Goal: Task Accomplishment & Management: Complete application form

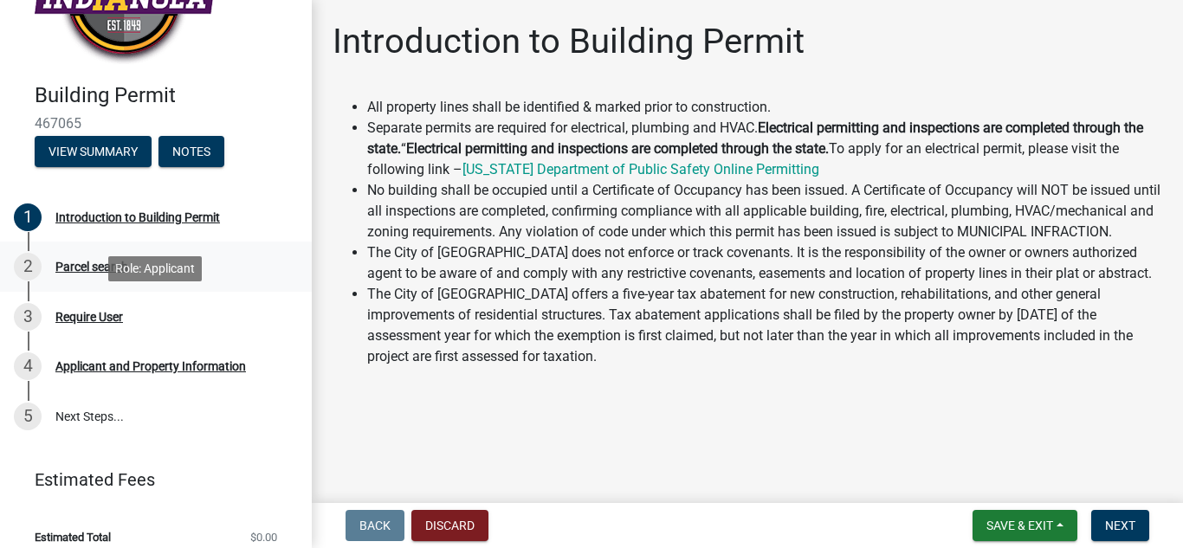
scroll to position [96, 0]
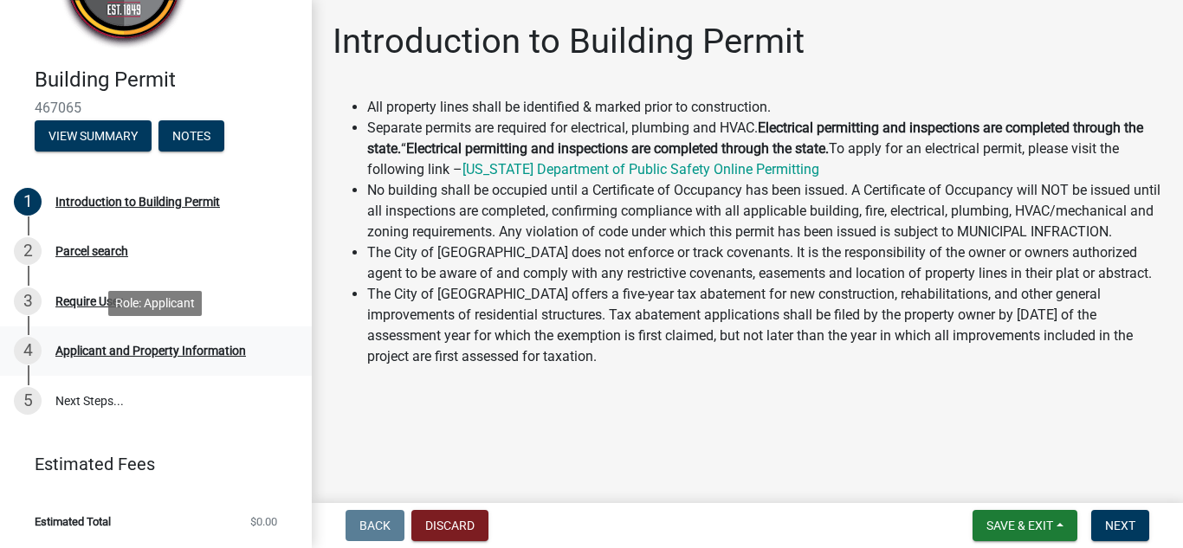
click at [122, 354] on div "Applicant and Property Information" at bounding box center [150, 351] width 191 height 12
click at [86, 256] on div "Parcel search" at bounding box center [91, 251] width 73 height 12
click at [1124, 528] on span "Next" at bounding box center [1120, 526] width 30 height 14
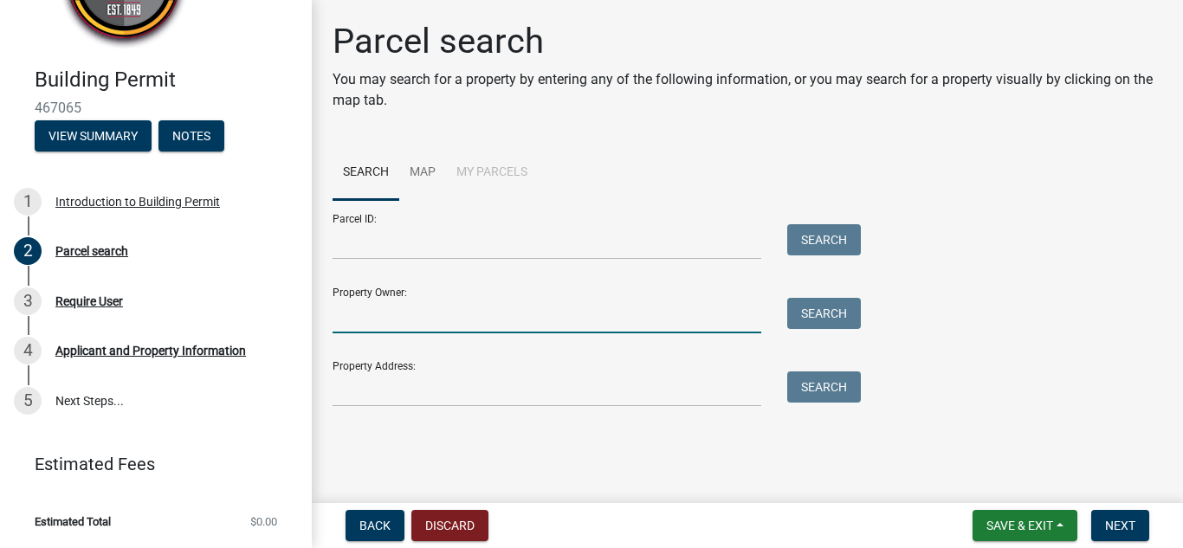
click at [336, 318] on input "Property Owner:" at bounding box center [547, 316] width 429 height 36
type input "[PERSON_NAME]"
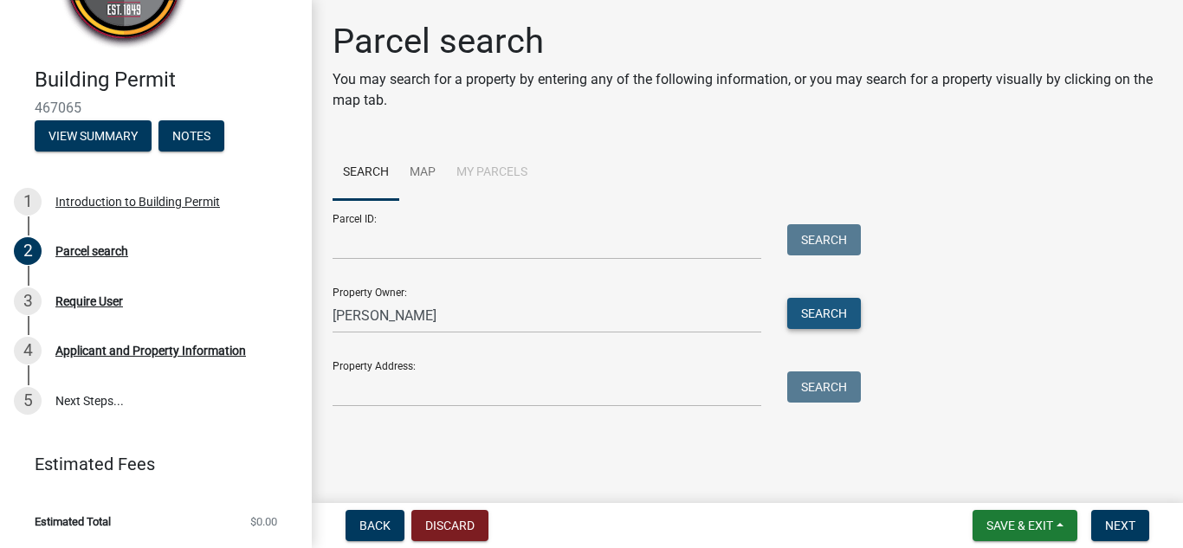
click at [842, 308] on button "Search" at bounding box center [824, 313] width 74 height 31
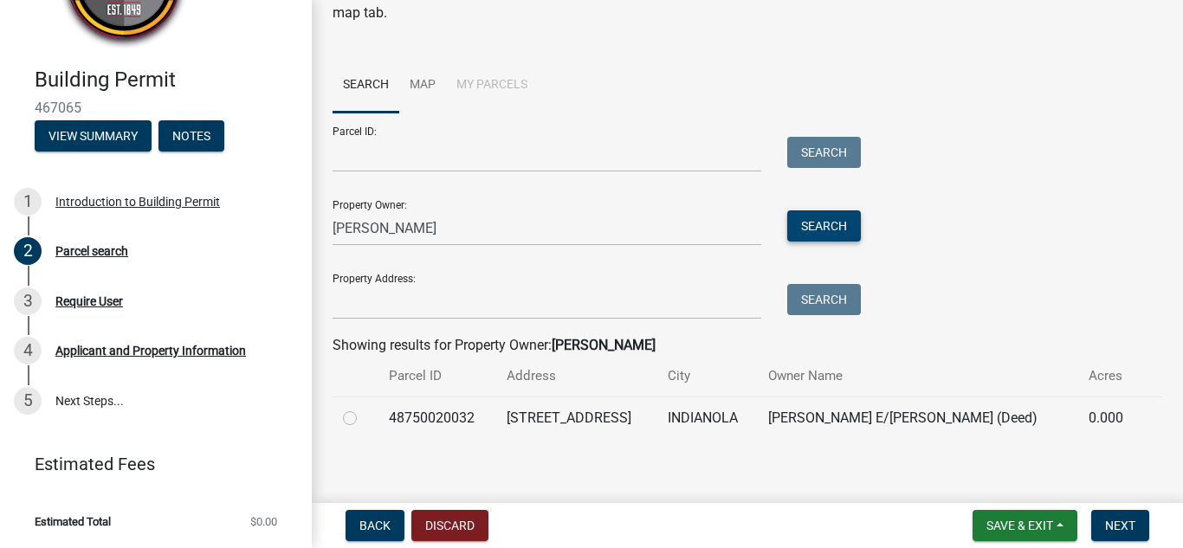
scroll to position [98, 0]
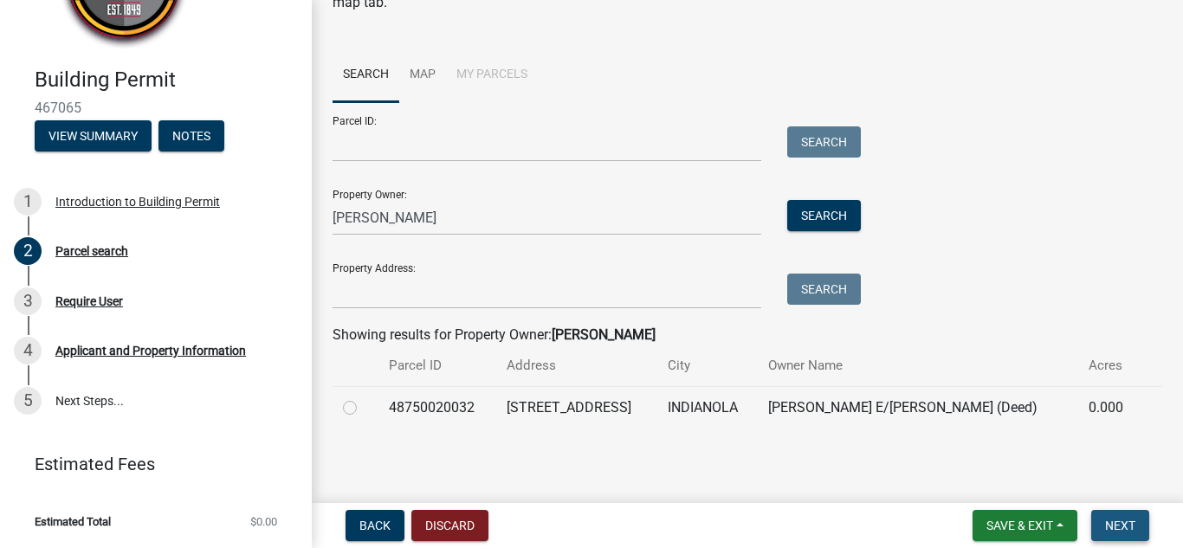
click at [1136, 532] on button "Next" at bounding box center [1120, 525] width 58 height 31
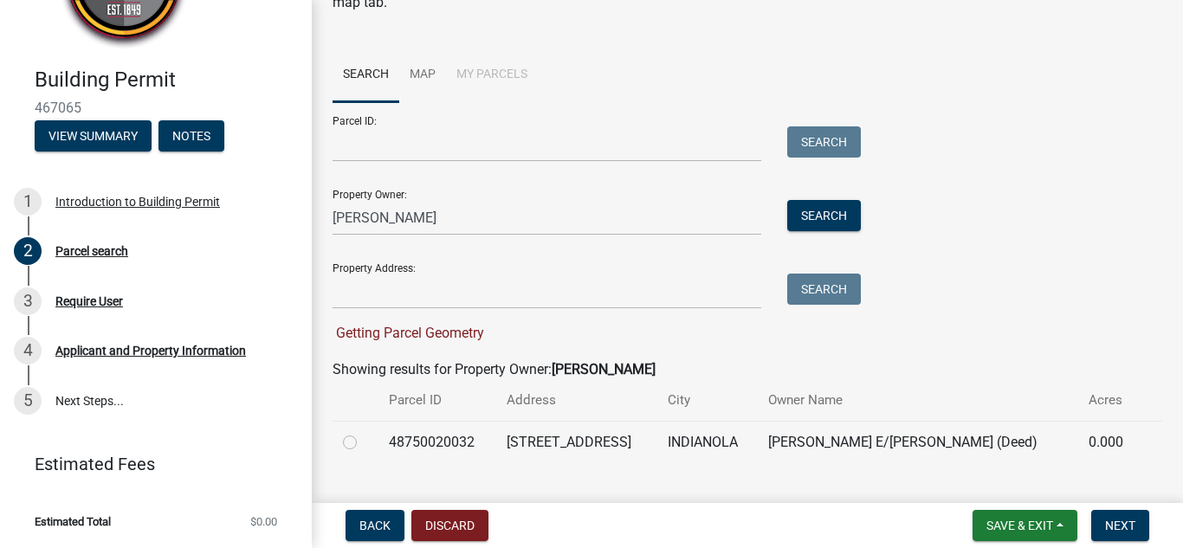
click at [364, 432] on label at bounding box center [364, 432] width 0 height 0
click at [364, 443] on input "radio" at bounding box center [369, 437] width 11 height 11
radio input "true"
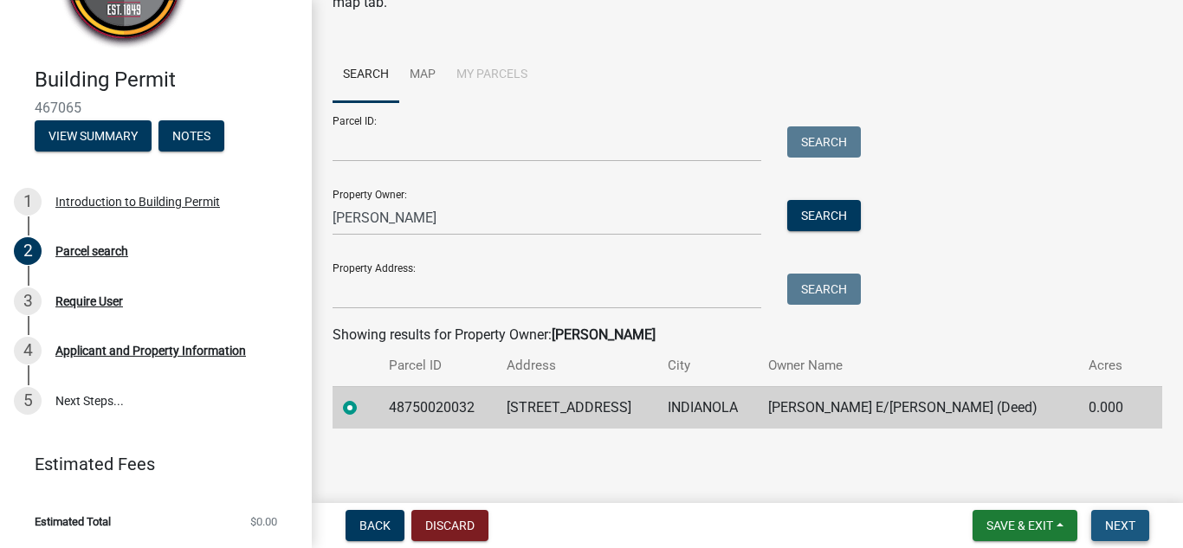
click at [1125, 532] on span "Next" at bounding box center [1120, 526] width 30 height 14
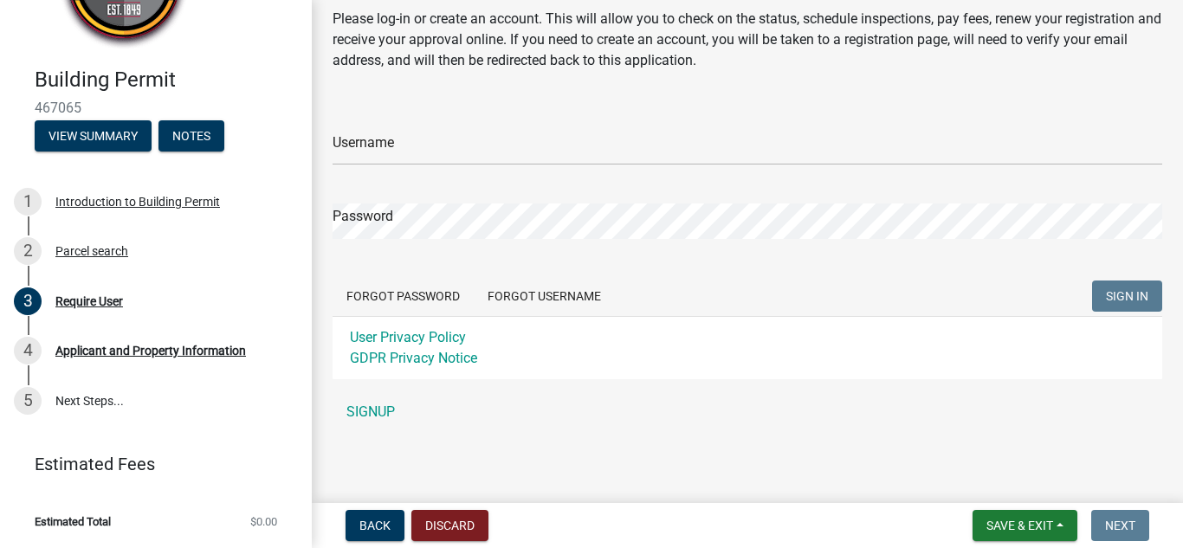
scroll to position [62, 0]
click at [377, 412] on link "SIGNUP" at bounding box center [748, 411] width 830 height 35
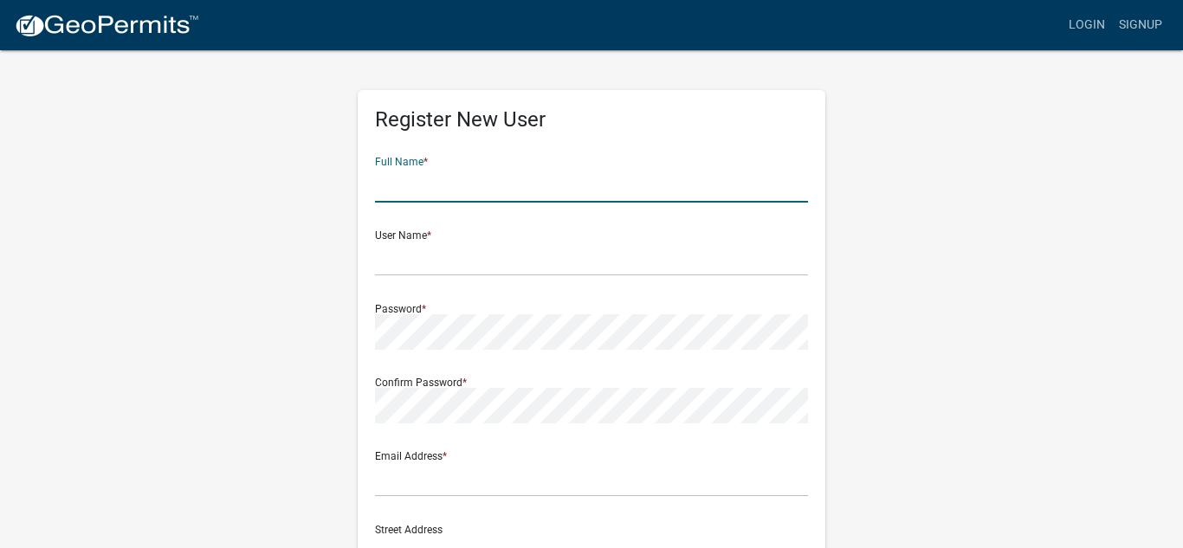
click at [415, 185] on input "text" at bounding box center [591, 185] width 433 height 36
type input "[PERSON_NAME]"
type input "[EMAIL_ADDRESS][DOMAIN_NAME]"
type input "601 S. E St"
type input "Indianola"
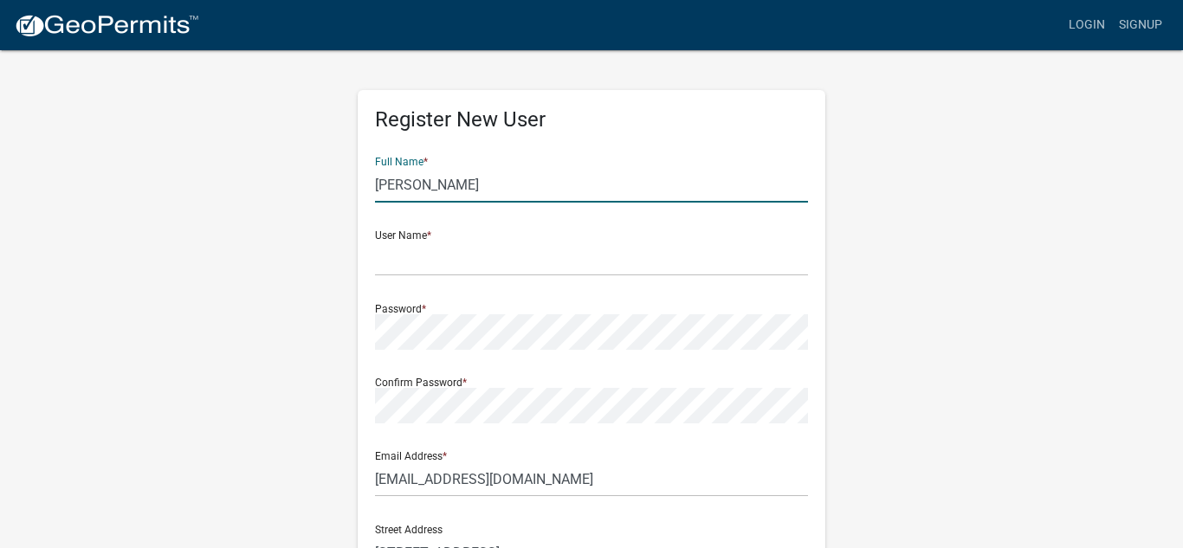
type input "IA"
type input "50125-3142"
type input "5156571359"
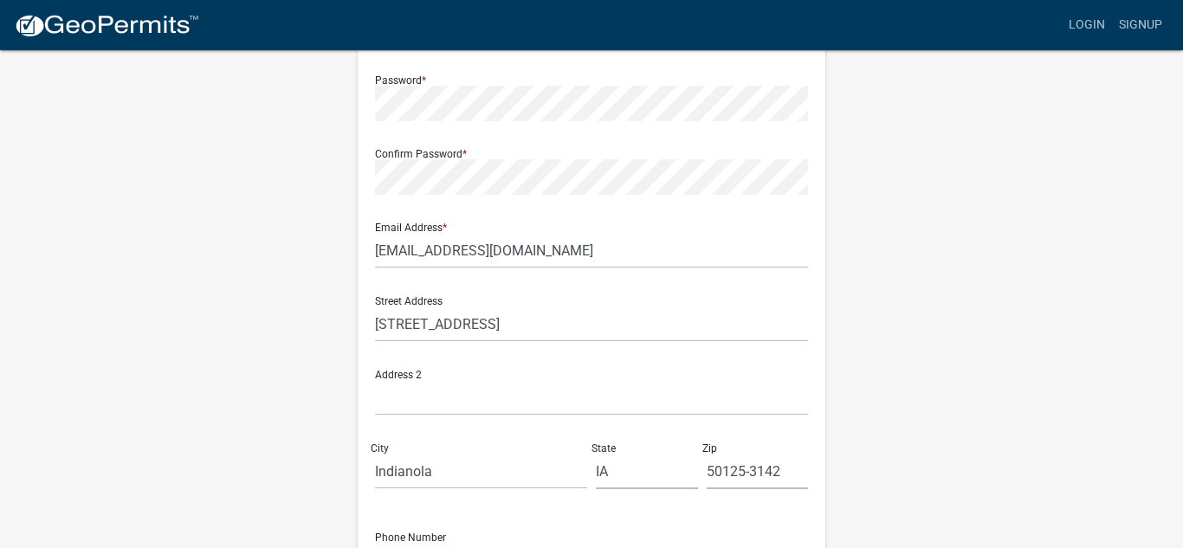
scroll to position [251, 0]
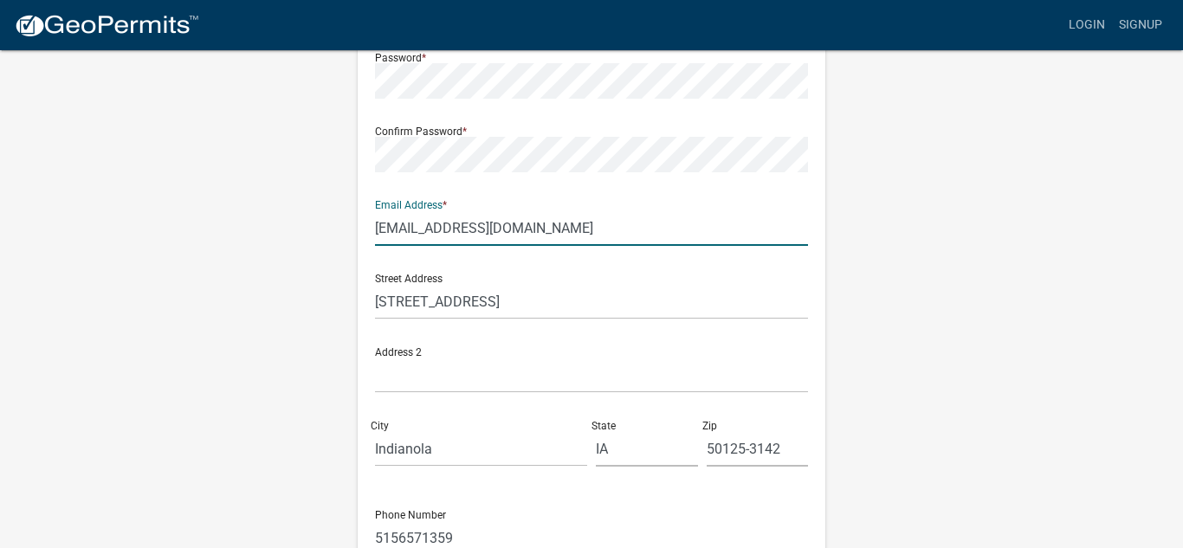
click at [537, 230] on input "[EMAIL_ADDRESS][DOMAIN_NAME]" at bounding box center [591, 228] width 433 height 36
type input "J"
type input "[EMAIL_ADDRESS][DOMAIN_NAME]"
click at [596, 365] on input "text" at bounding box center [591, 376] width 433 height 36
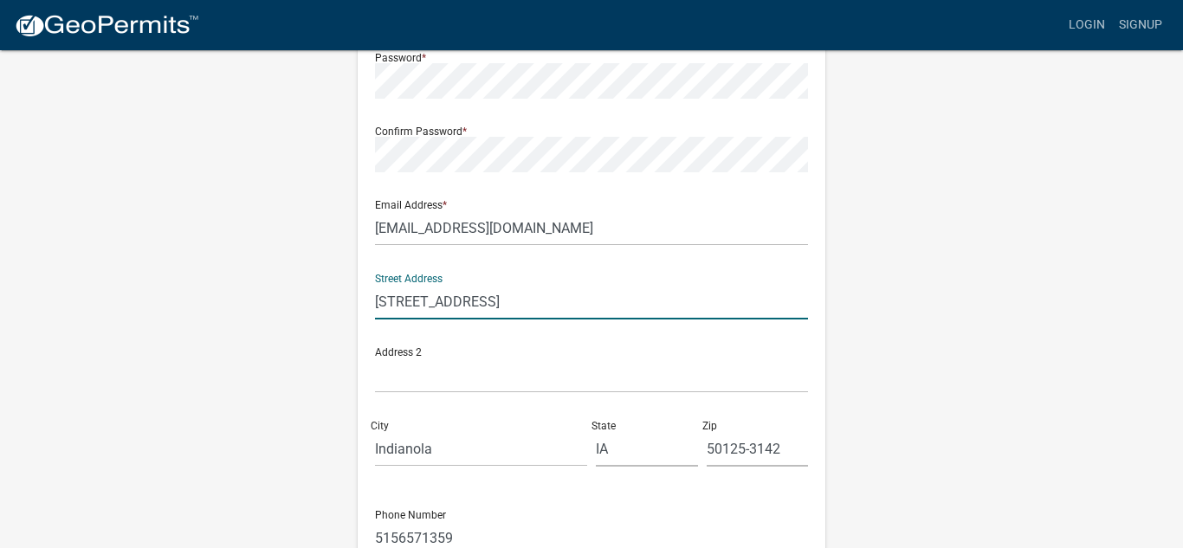
click at [453, 302] on input "601 S. E St" at bounding box center [591, 302] width 433 height 36
type input "6"
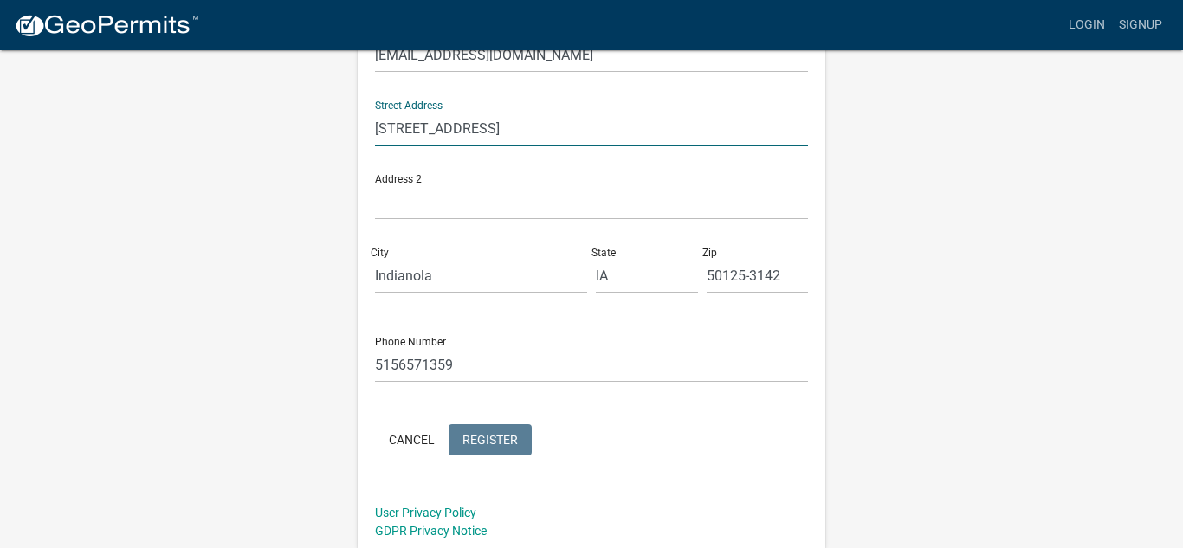
scroll to position [427, 0]
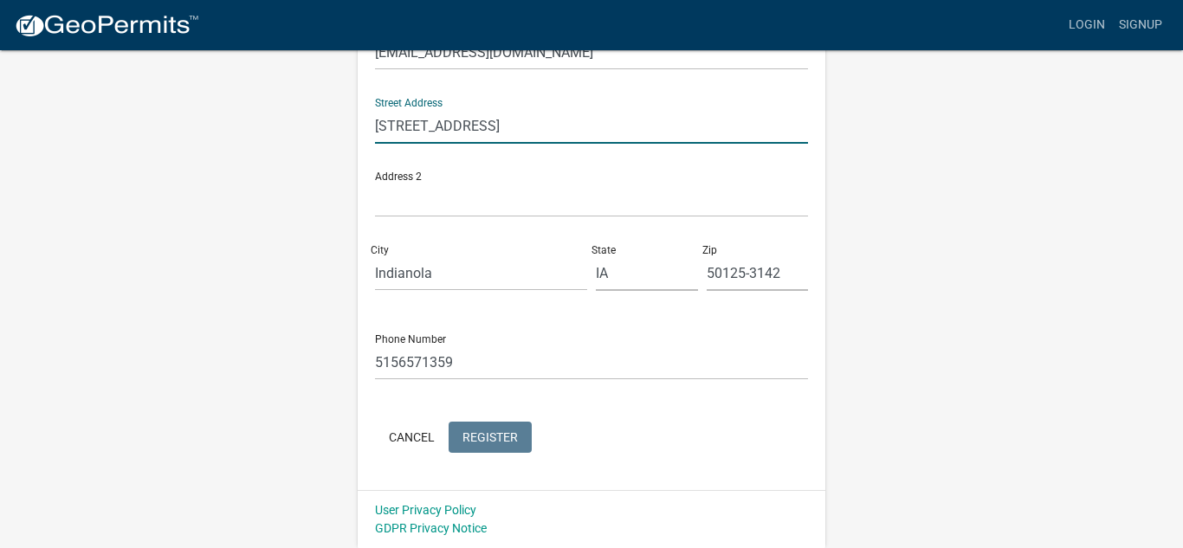
type input "601 S E St."
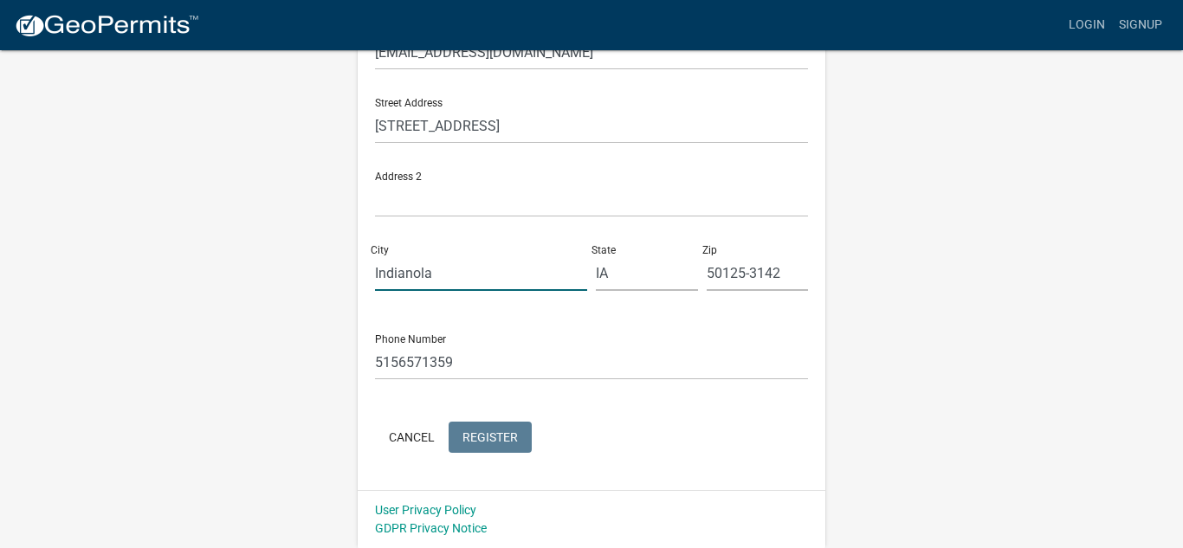
click at [438, 275] on input "Indianola" at bounding box center [481, 274] width 212 height 36
type input "I"
type input "Indianola"
drag, startPoint x: 616, startPoint y: 270, endPoint x: 698, endPoint y: 270, distance: 82.3
click at [616, 269] on input "IA" at bounding box center [647, 274] width 102 height 36
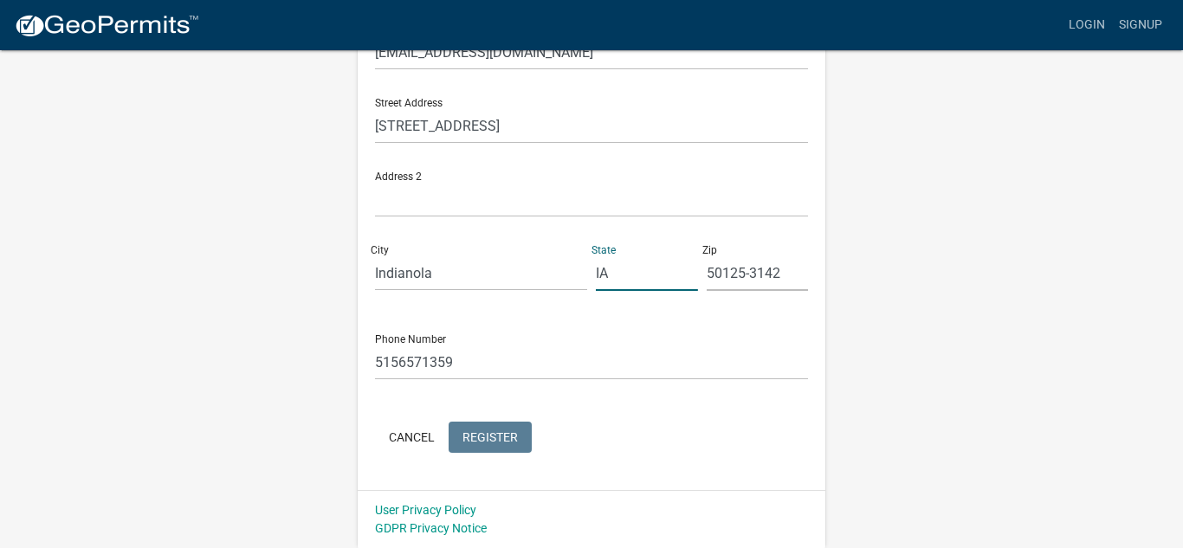
type input "I"
type input "a"
type input "IA"
click at [786, 273] on input "50125-3142" at bounding box center [758, 274] width 102 height 36
type input "5"
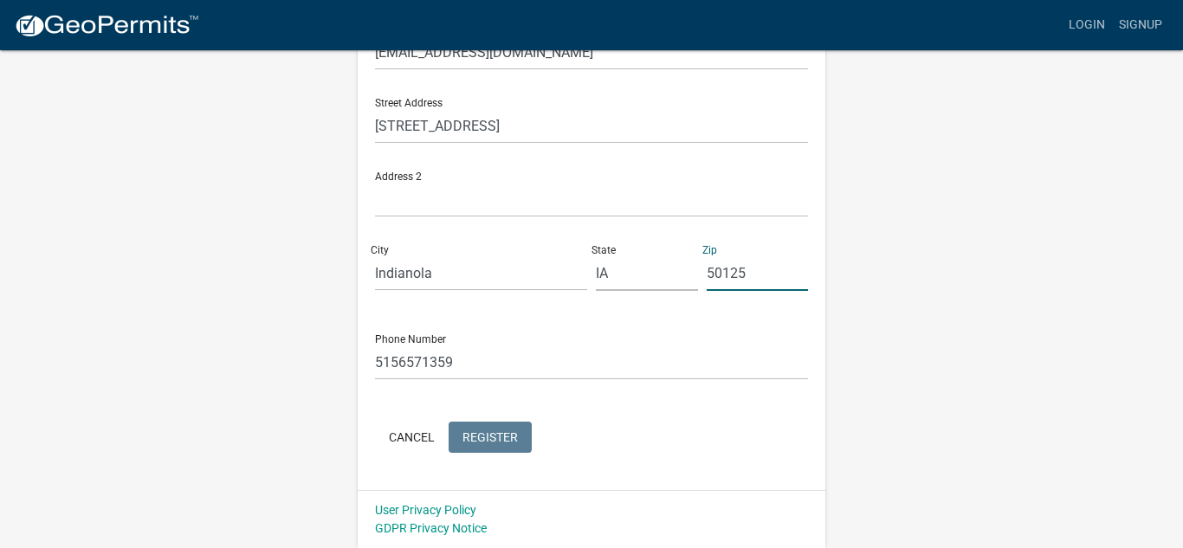
type input "50125"
click at [459, 365] on input "5156571359" at bounding box center [591, 363] width 433 height 36
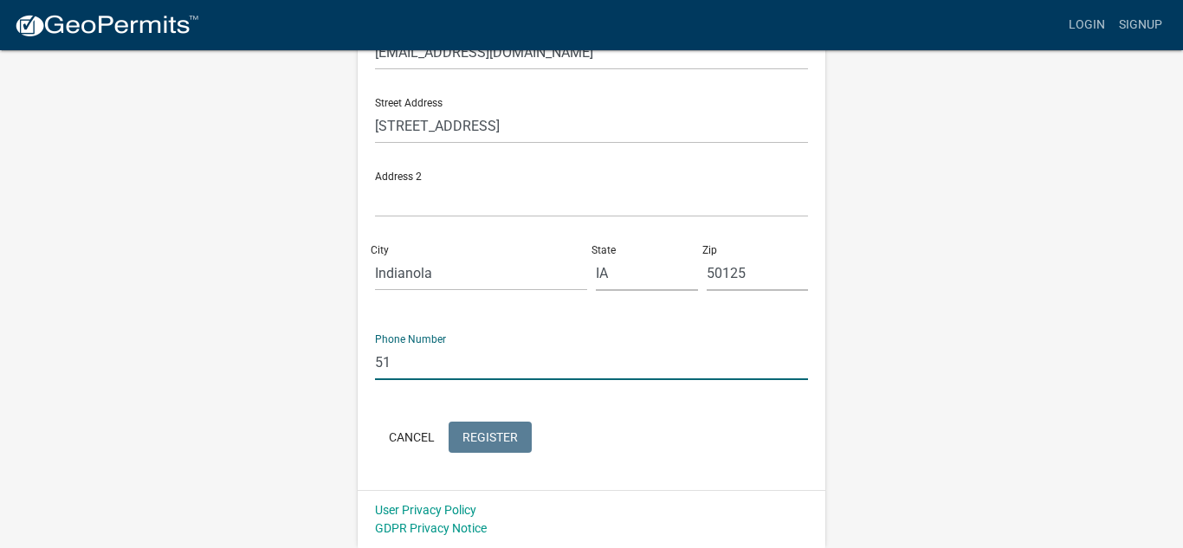
type input "5"
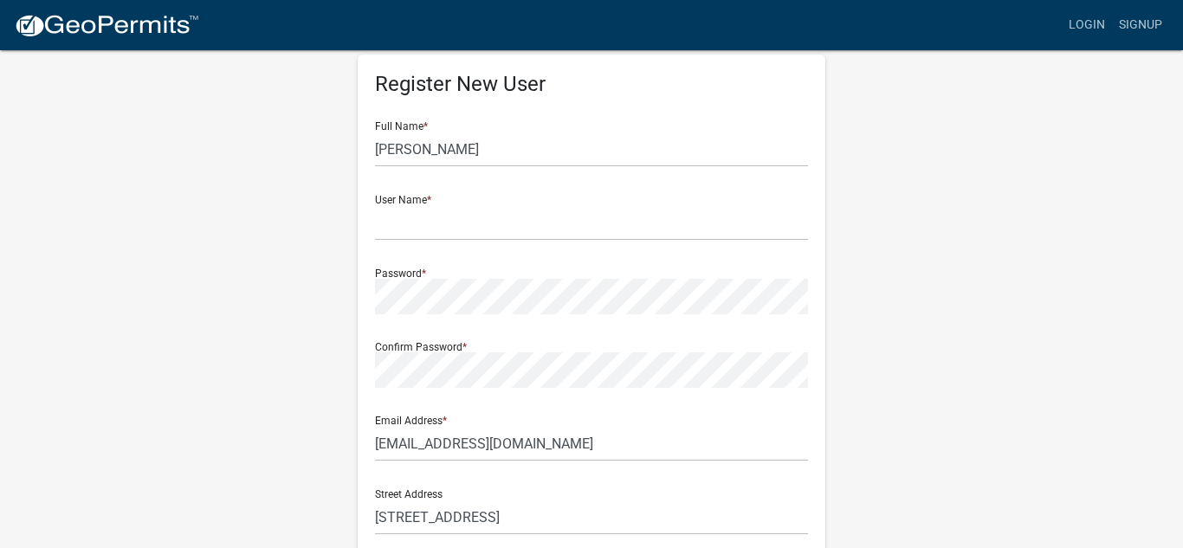
scroll to position [0, 0]
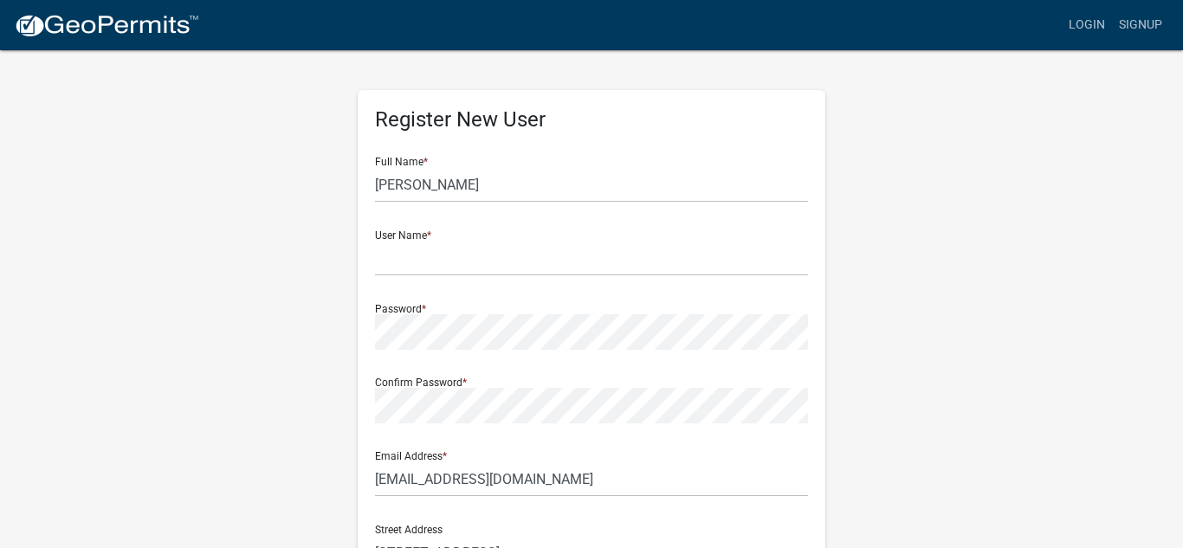
type input "(515) 657-1359"
click at [495, 187] on input "[PERSON_NAME]" at bounding box center [591, 185] width 433 height 36
type input "F"
type input "[PERSON_NAME]"
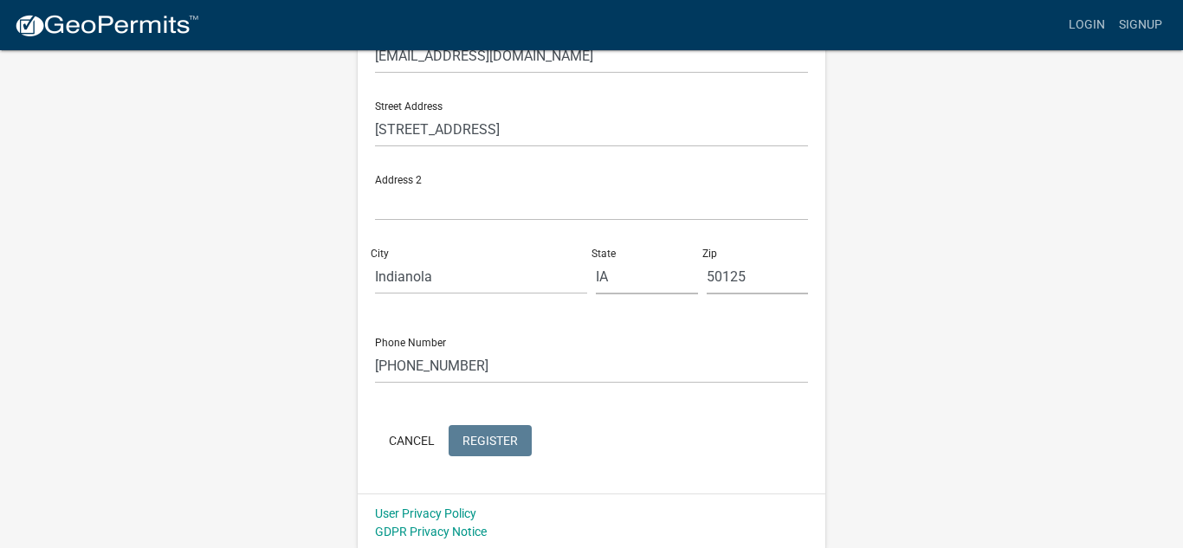
scroll to position [427, 0]
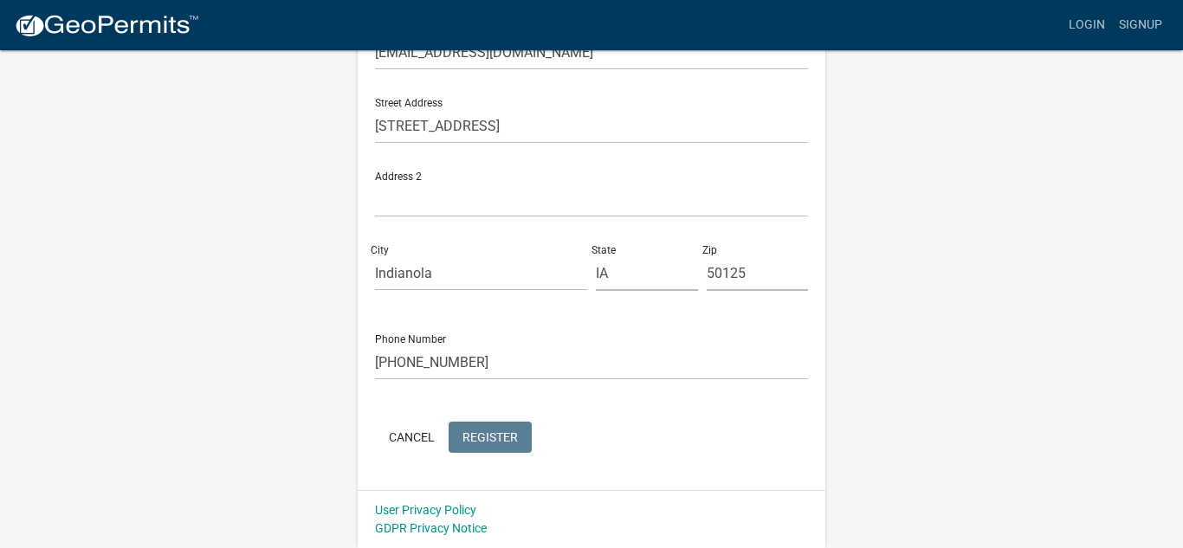
click at [519, 460] on div "Register New User Full Name * Franklin E Johnson User Name * Password * Confirm…" at bounding box center [592, 76] width 468 height 827
click at [405, 442] on button "Cancel" at bounding box center [412, 437] width 74 height 31
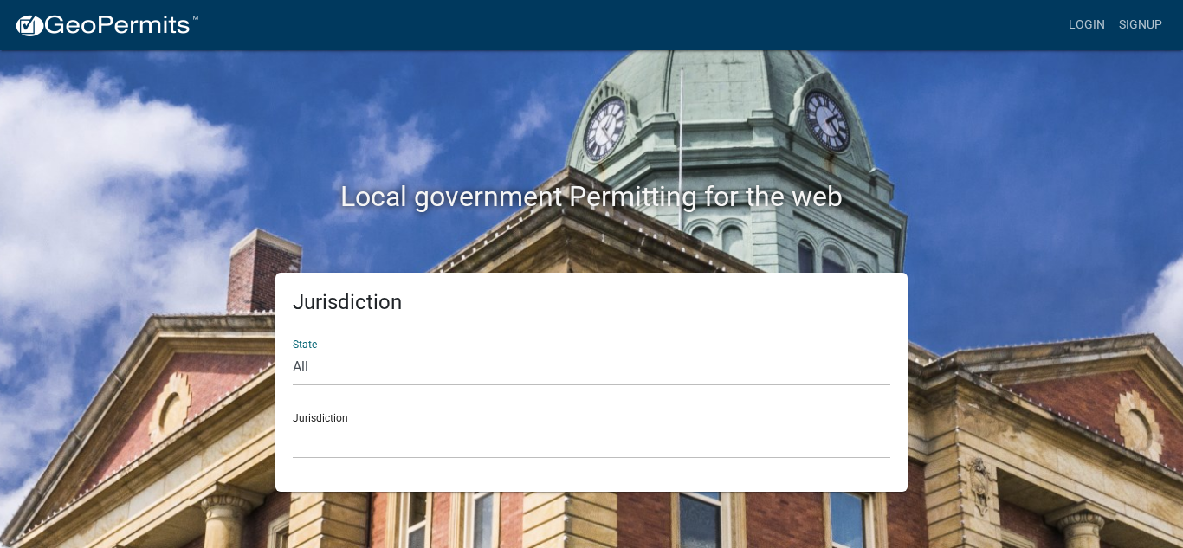
click at [308, 364] on select "All Colorado Georgia Indiana Iowa Kansas Minnesota Ohio South Carolina Wisconsin" at bounding box center [592, 368] width 598 height 36
select select "Iowa"
click at [293, 350] on select "All Colorado Georgia Indiana Iowa Kansas Minnesota Ohio South Carolina Wisconsin" at bounding box center [592, 368] width 598 height 36
click at [313, 448] on select "Boone County, Iowa Butler County, Iowa Cerro Gordo County, Iowa City of Harlan,…" at bounding box center [592, 442] width 598 height 36
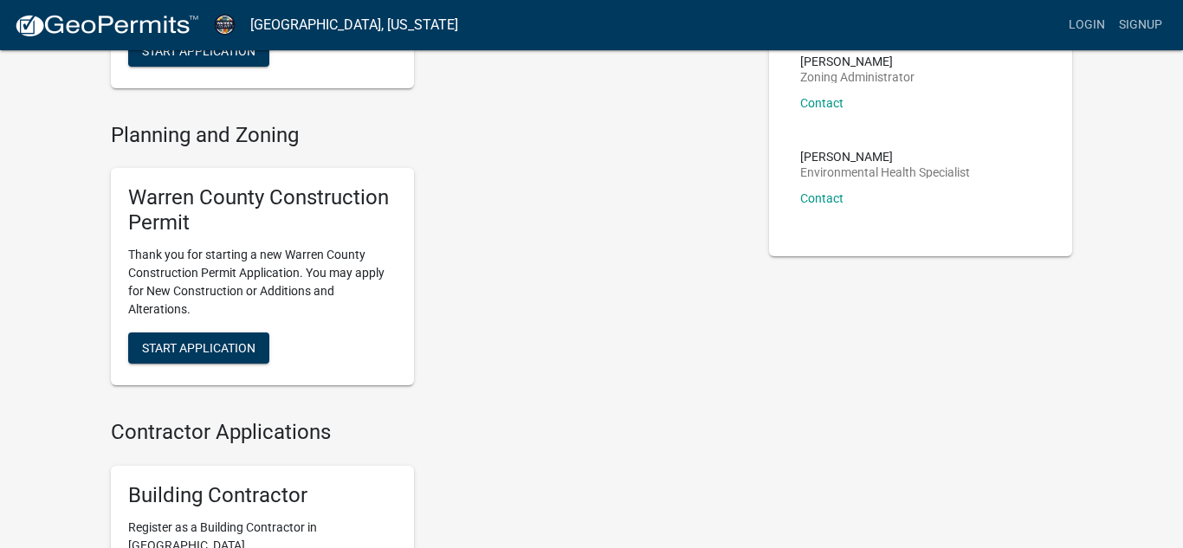
scroll to position [233, 0]
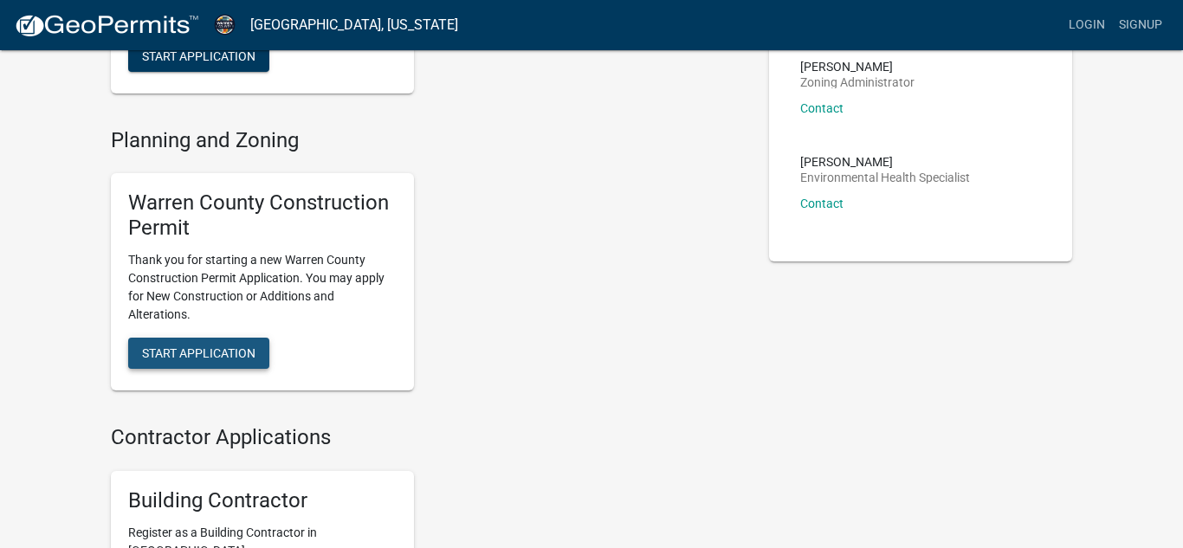
click at [208, 348] on span "Start Application" at bounding box center [198, 353] width 113 height 14
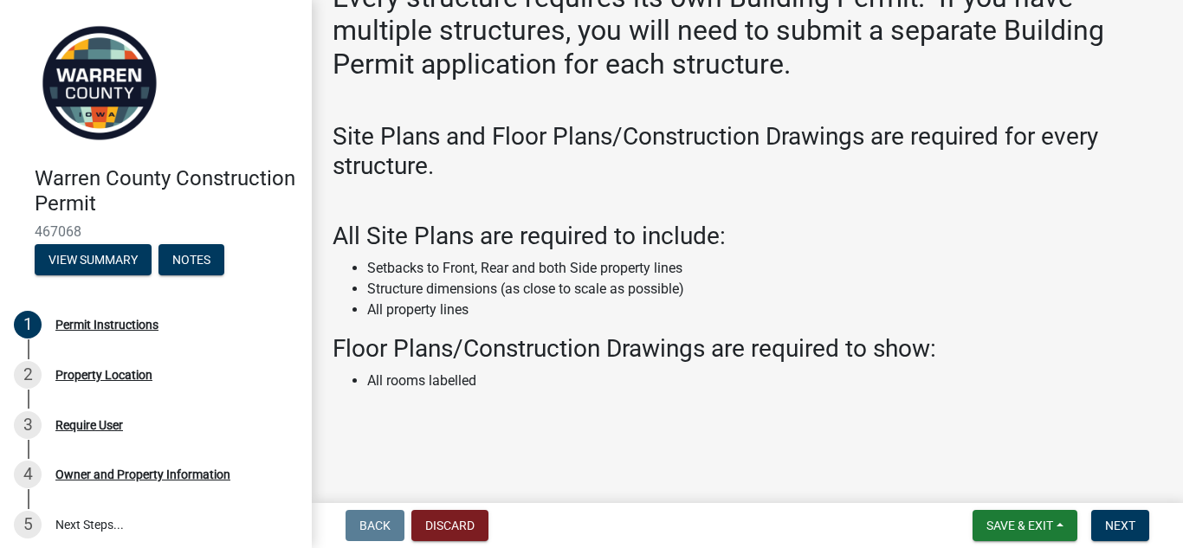
scroll to position [127, 0]
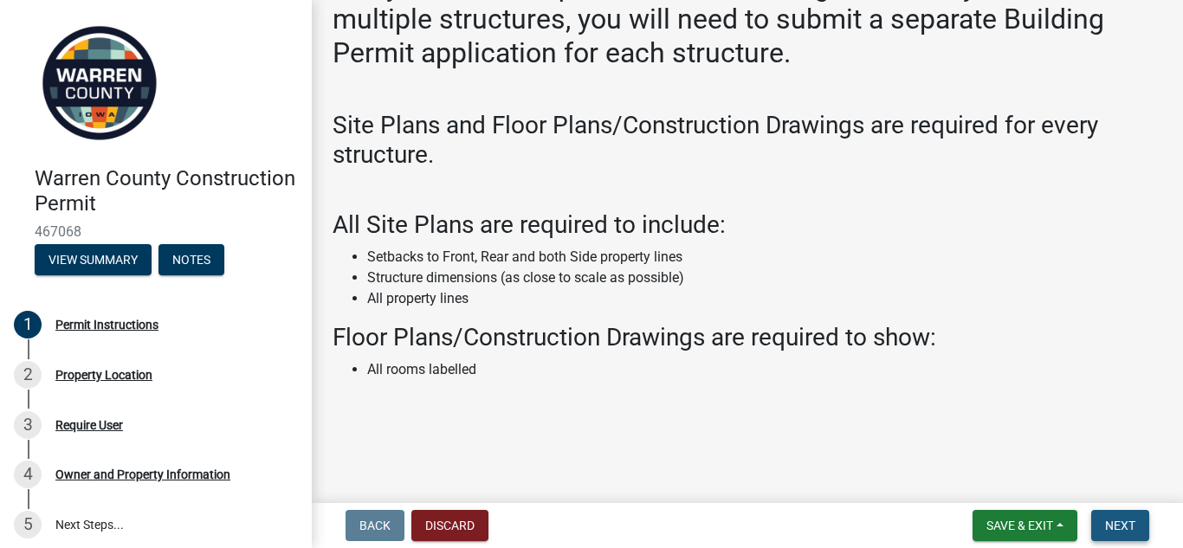
click at [1132, 526] on span "Next" at bounding box center [1120, 526] width 30 height 14
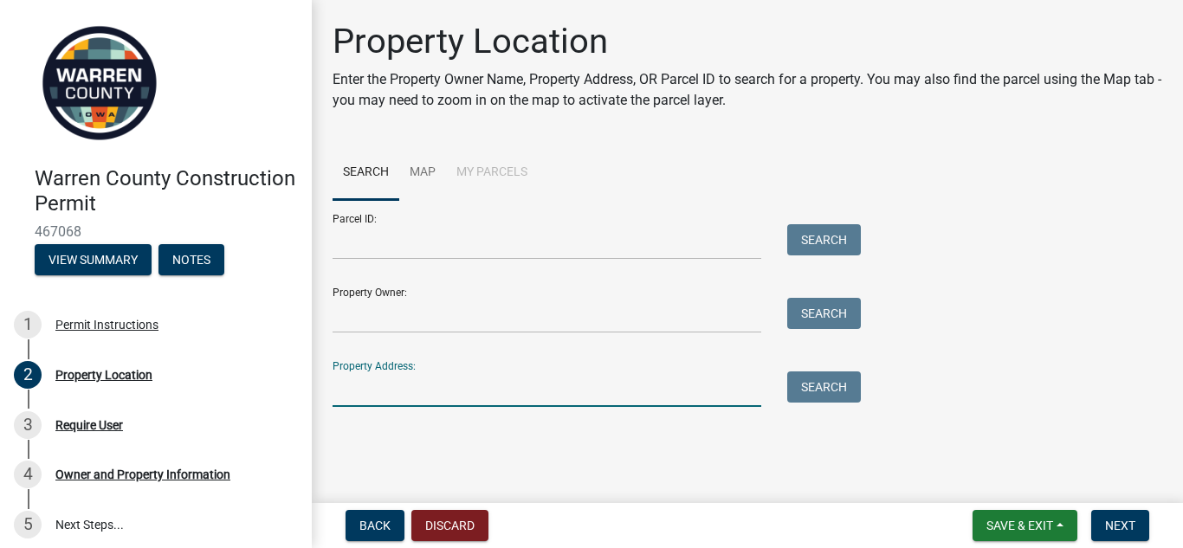
click at [356, 381] on input "Property Address:" at bounding box center [547, 390] width 429 height 36
click at [351, 322] on input "Property Owner:" at bounding box center [547, 316] width 429 height 36
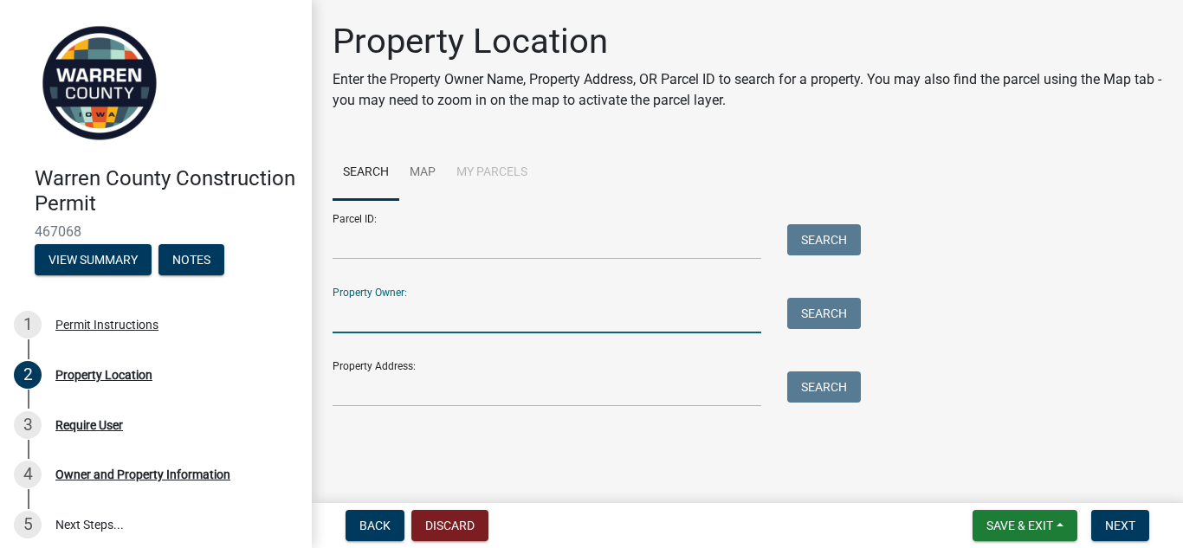
type input "[PERSON_NAME]"
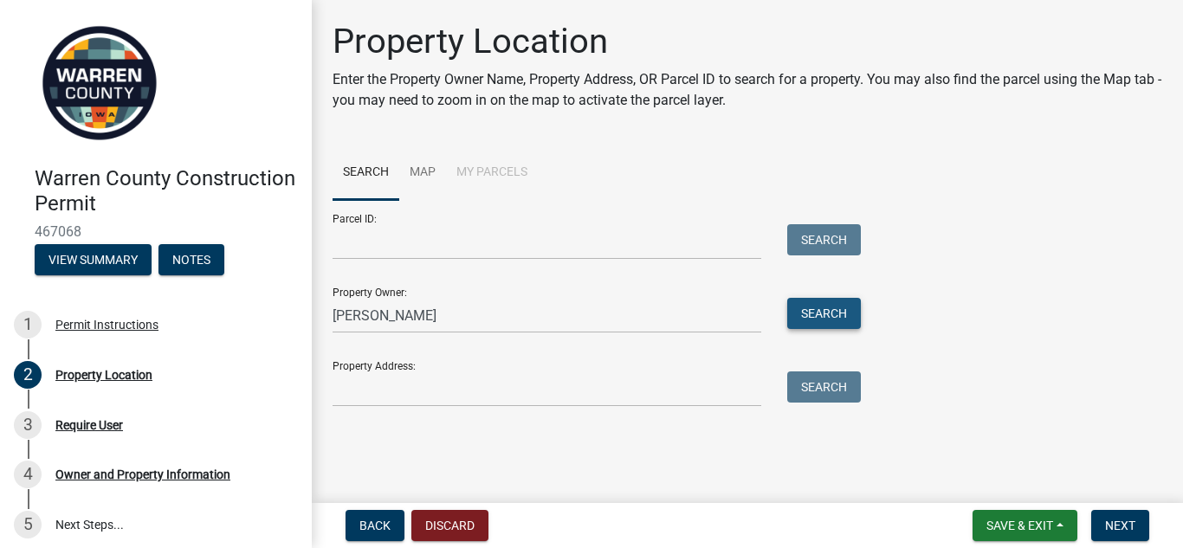
click at [800, 315] on button "Search" at bounding box center [824, 313] width 74 height 31
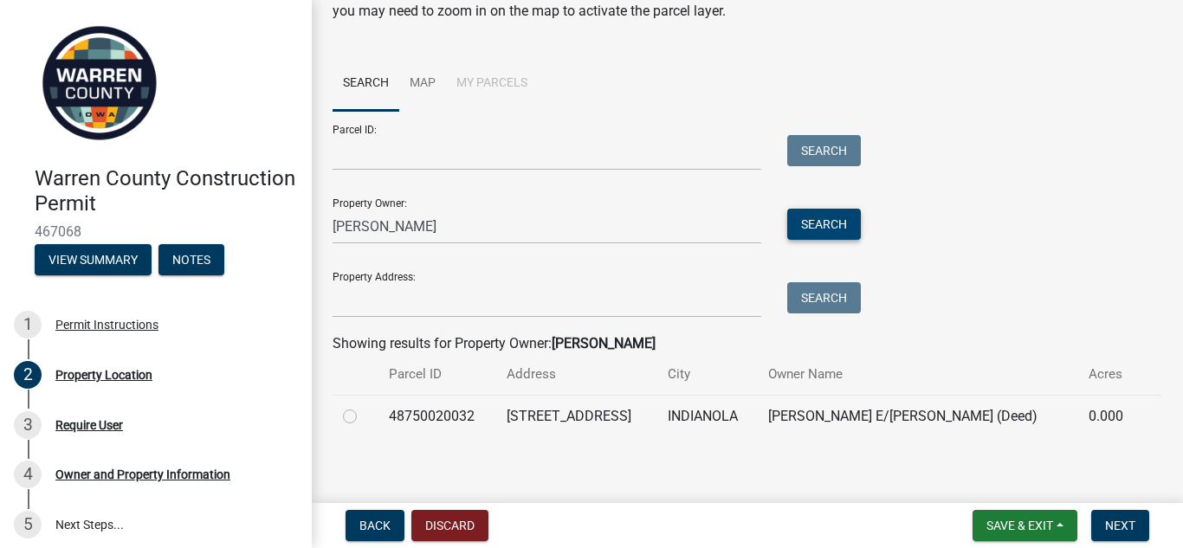
scroll to position [98, 0]
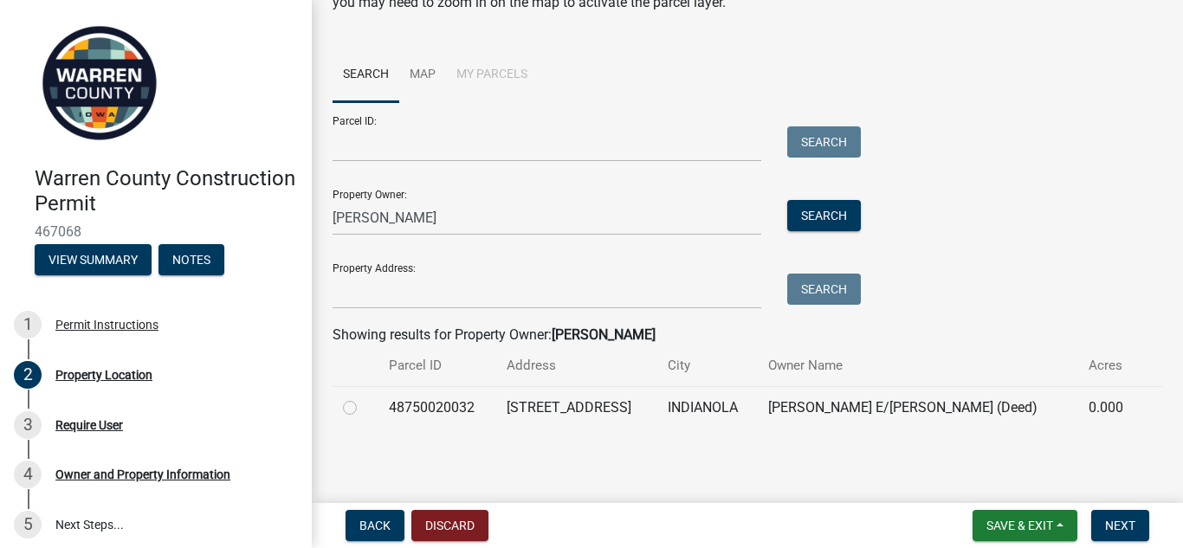
click at [364, 398] on label at bounding box center [364, 398] width 0 height 0
click at [364, 409] on input "radio" at bounding box center [369, 403] width 11 height 11
radio input "true"
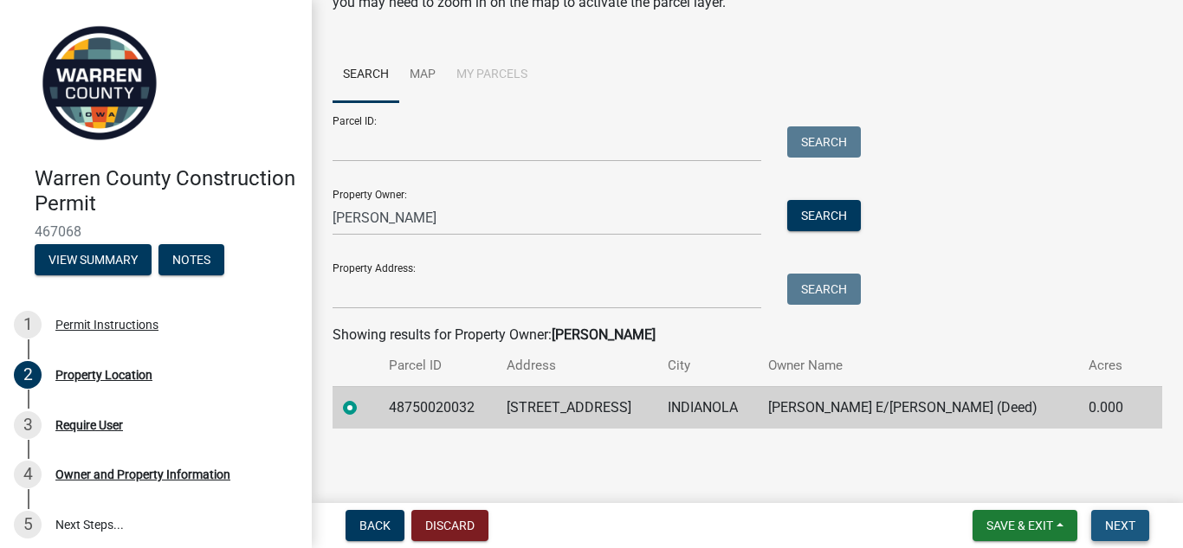
click at [1122, 531] on span "Next" at bounding box center [1120, 526] width 30 height 14
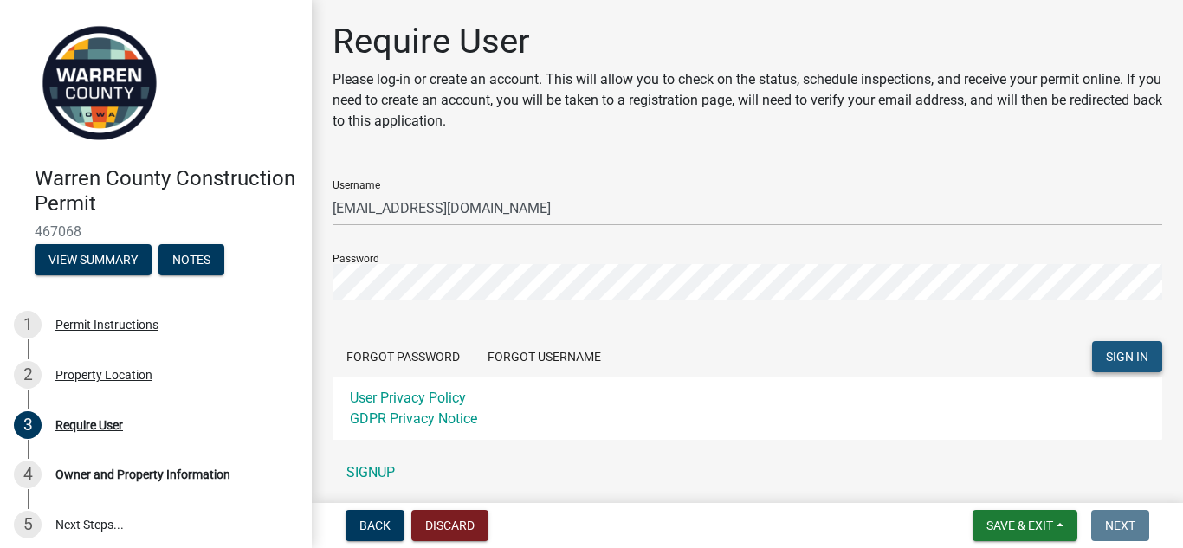
click at [1137, 353] on span "SIGN IN" at bounding box center [1127, 357] width 42 height 14
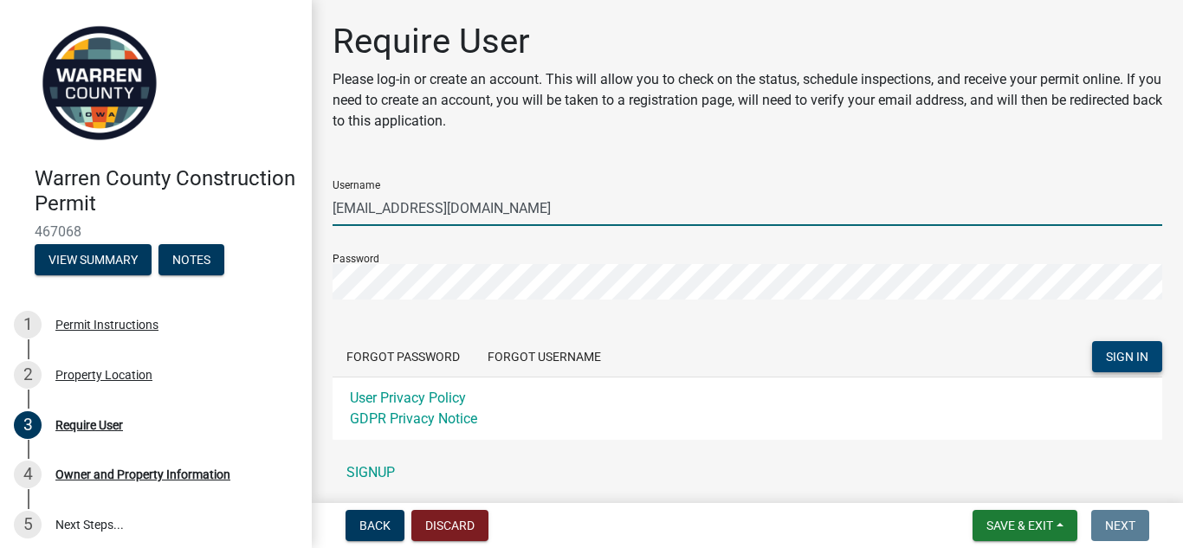
click at [497, 210] on input "[EMAIL_ADDRESS][DOMAIN_NAME]" at bounding box center [748, 209] width 830 height 36
type input "J"
type input "[PERSON_NAME]"
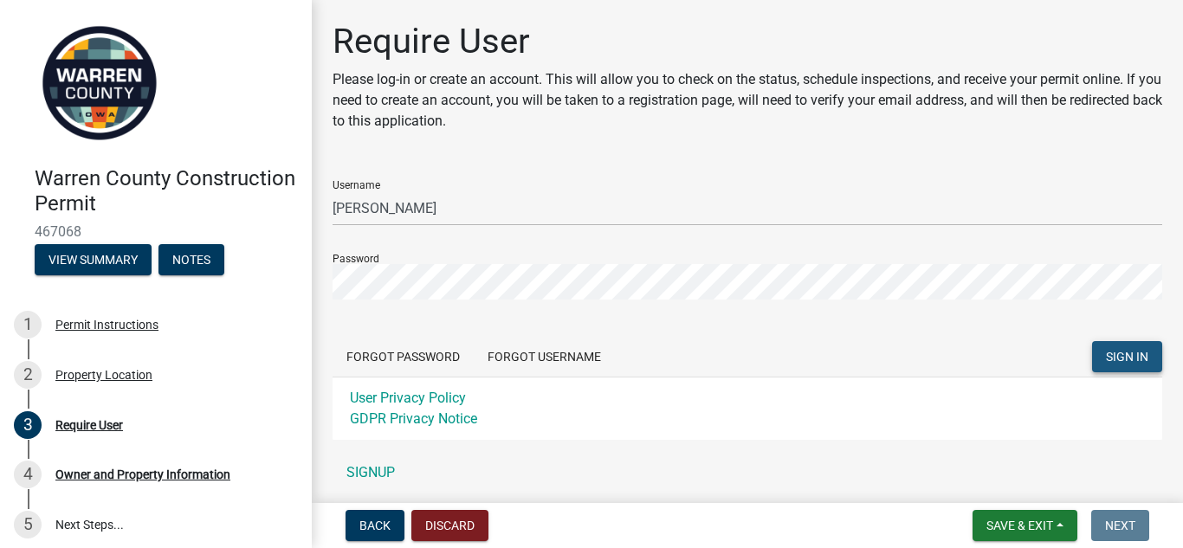
click at [1136, 352] on span "SIGN IN" at bounding box center [1127, 357] width 42 height 14
click at [385, 475] on link "SIGNUP" at bounding box center [748, 473] width 830 height 35
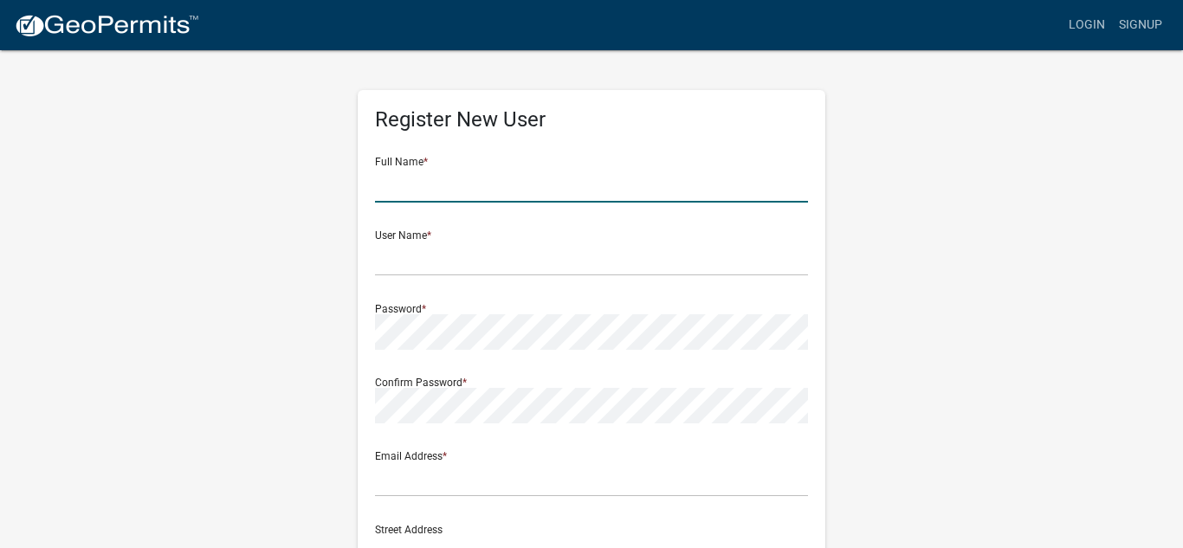
click at [397, 194] on input "text" at bounding box center [591, 185] width 433 height 36
type input "[PERSON_NAME]"
type input "[EMAIL_ADDRESS][DOMAIN_NAME]"
type input "601 S. E St"
type input "Indianola"
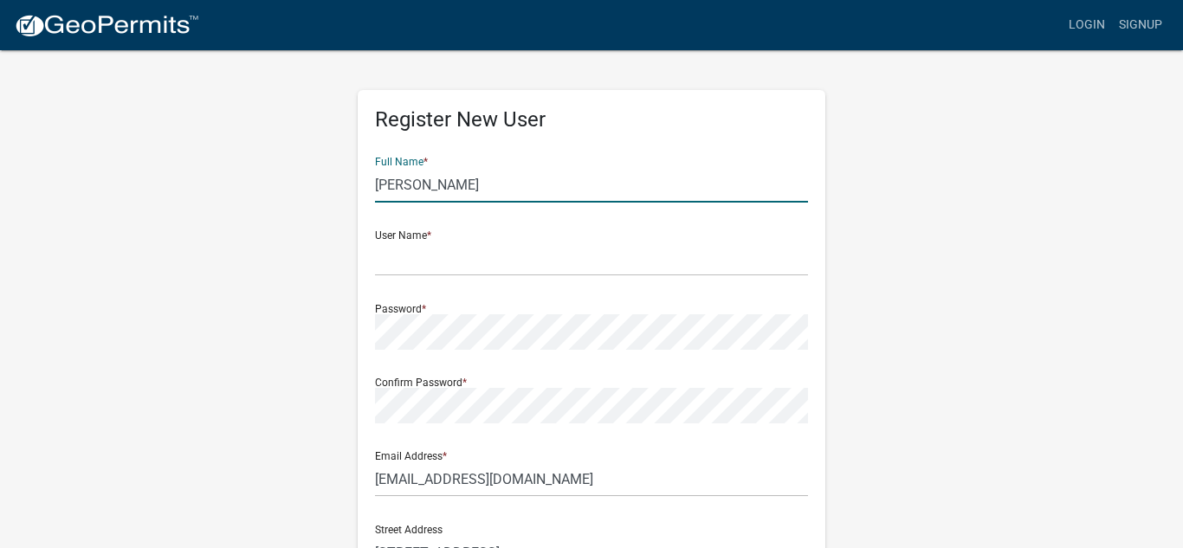
type input "IA"
type input "50125-3142"
type input "5156571359"
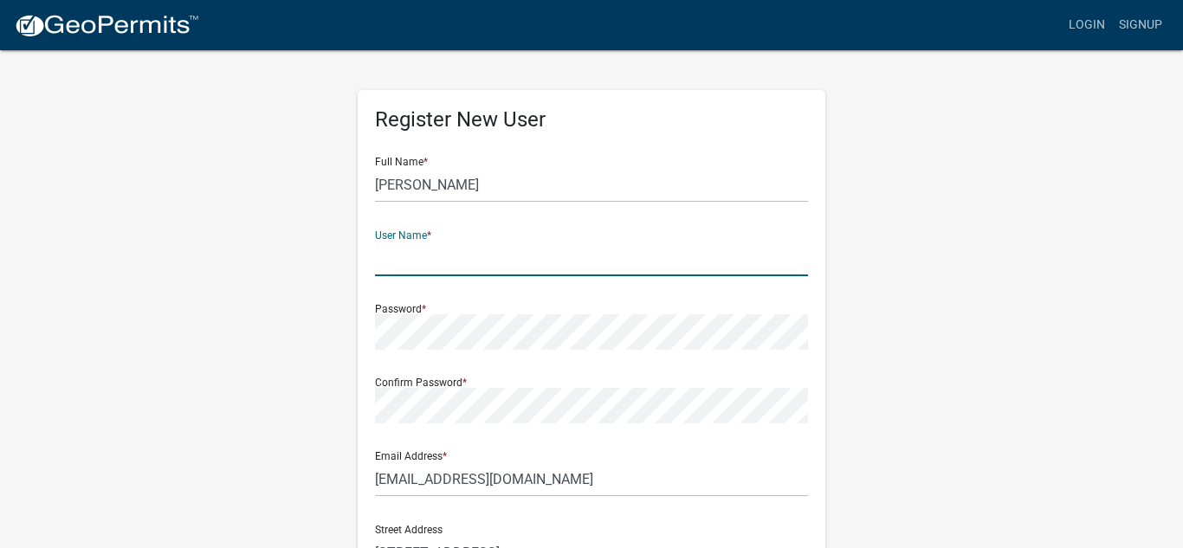
click at [377, 271] on input "text" at bounding box center [591, 259] width 433 height 36
type input "efie"
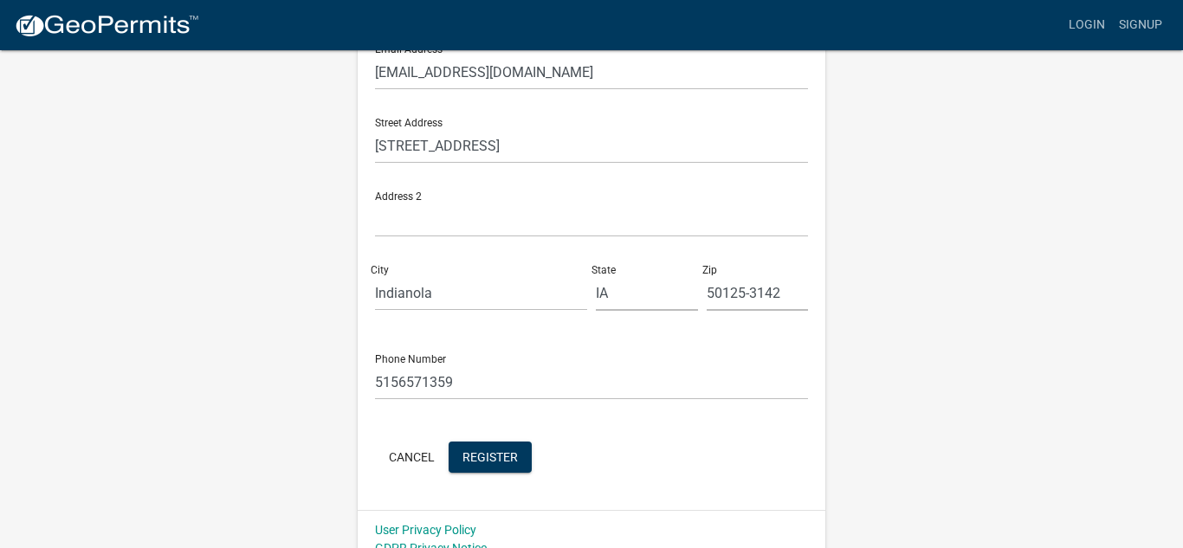
scroll to position [427, 0]
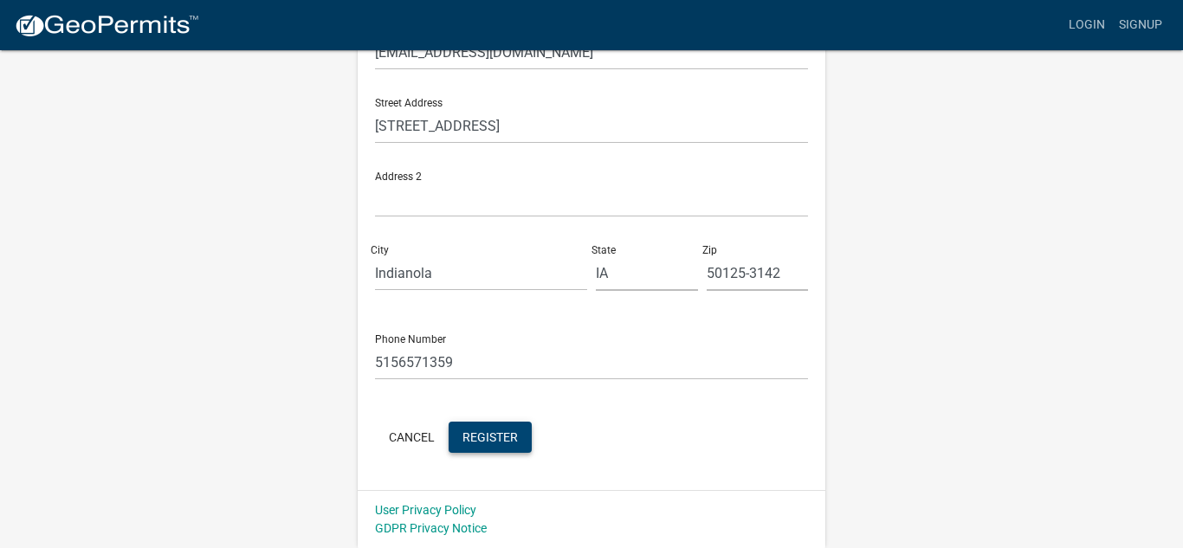
click at [490, 437] on span "Register" at bounding box center [490, 437] width 55 height 14
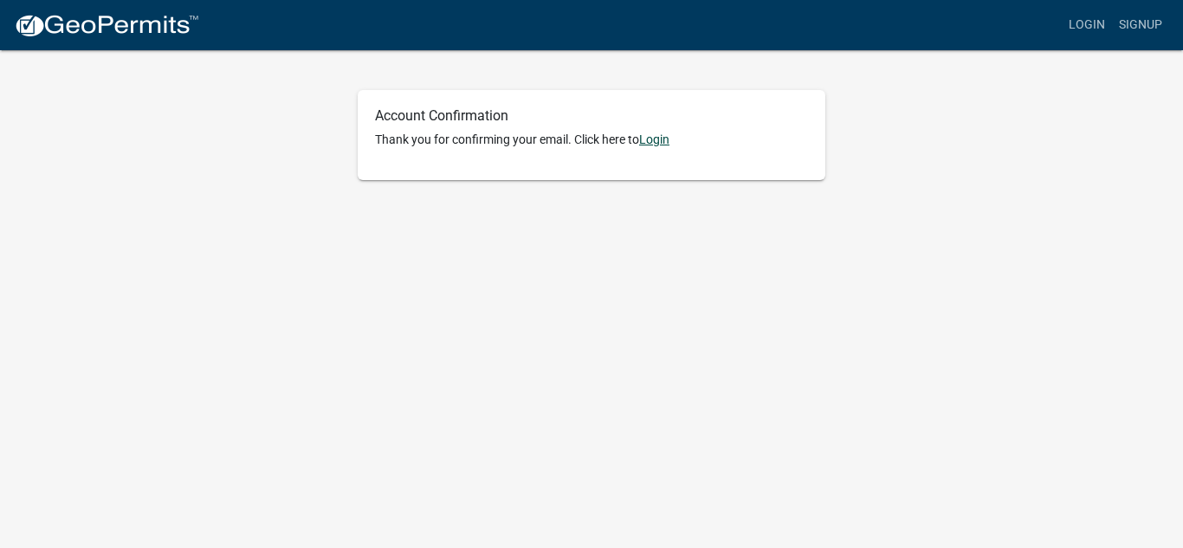
click at [669, 139] on link "Login" at bounding box center [654, 140] width 30 height 14
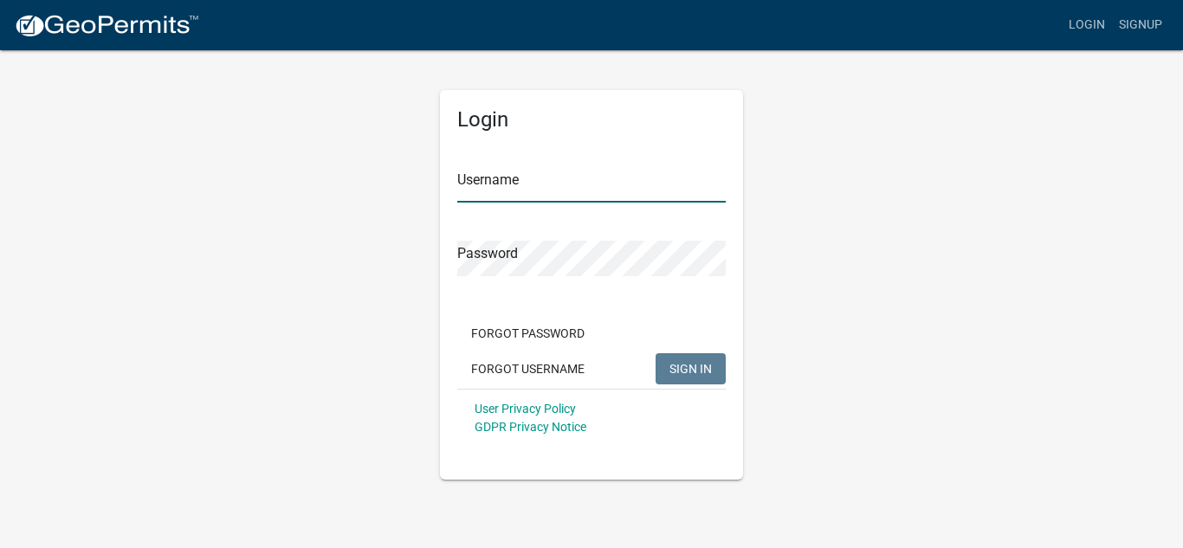
type input "efie"
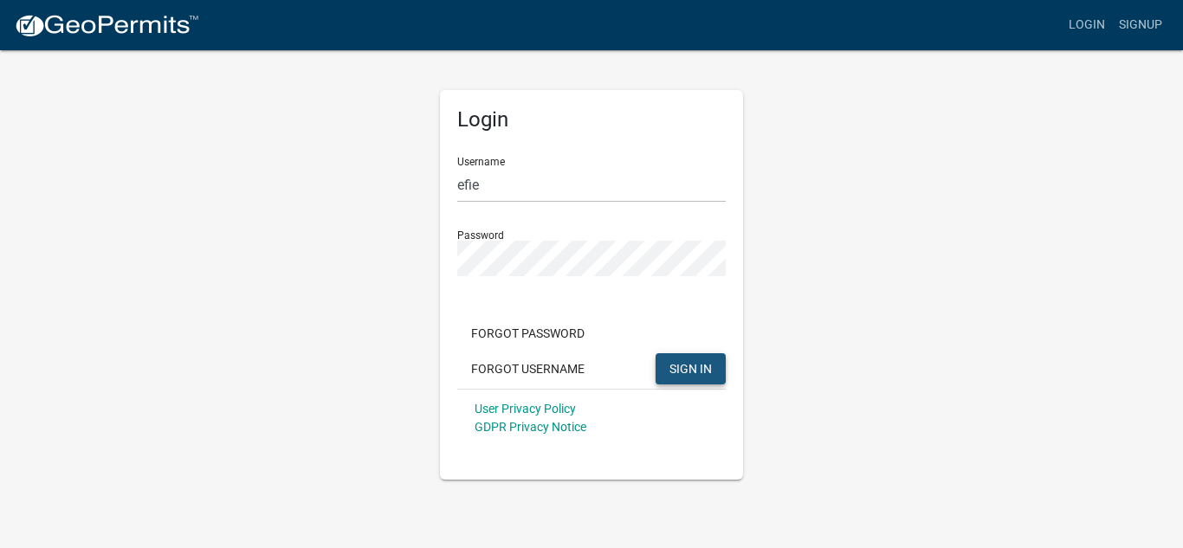
click at [683, 371] on span "SIGN IN" at bounding box center [691, 368] width 42 height 14
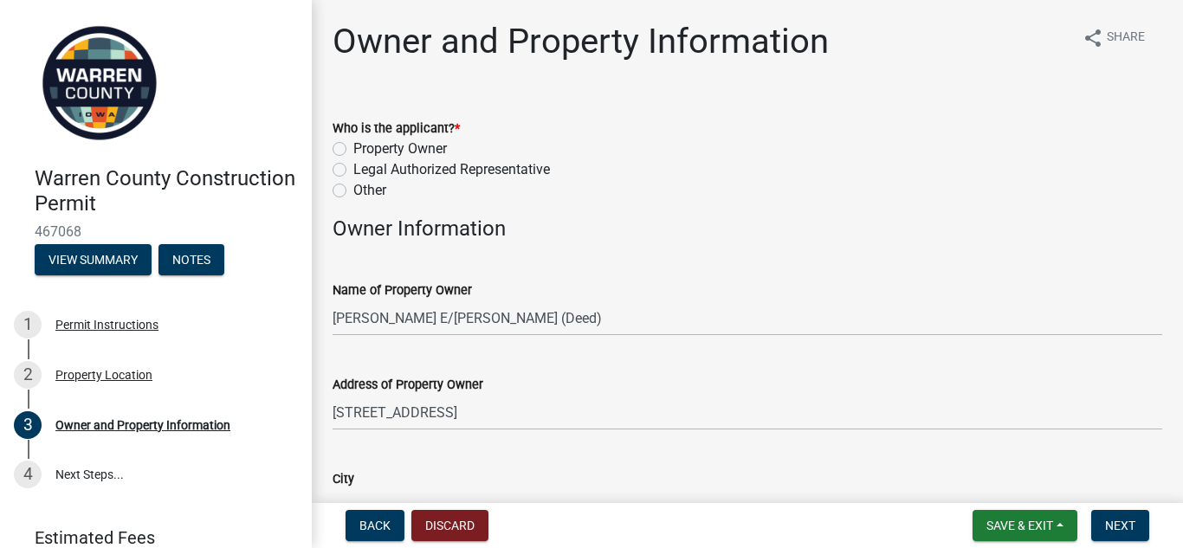
click at [353, 149] on label "Property Owner" at bounding box center [400, 149] width 94 height 21
click at [353, 149] on input "Property Owner" at bounding box center [358, 144] width 11 height 11
radio input "true"
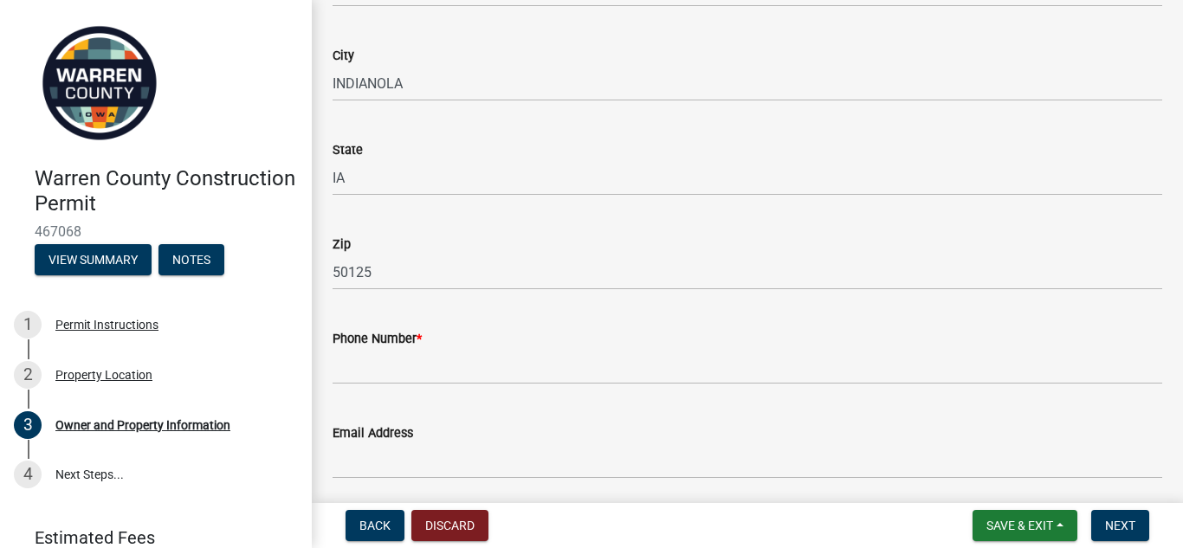
scroll to position [497, 0]
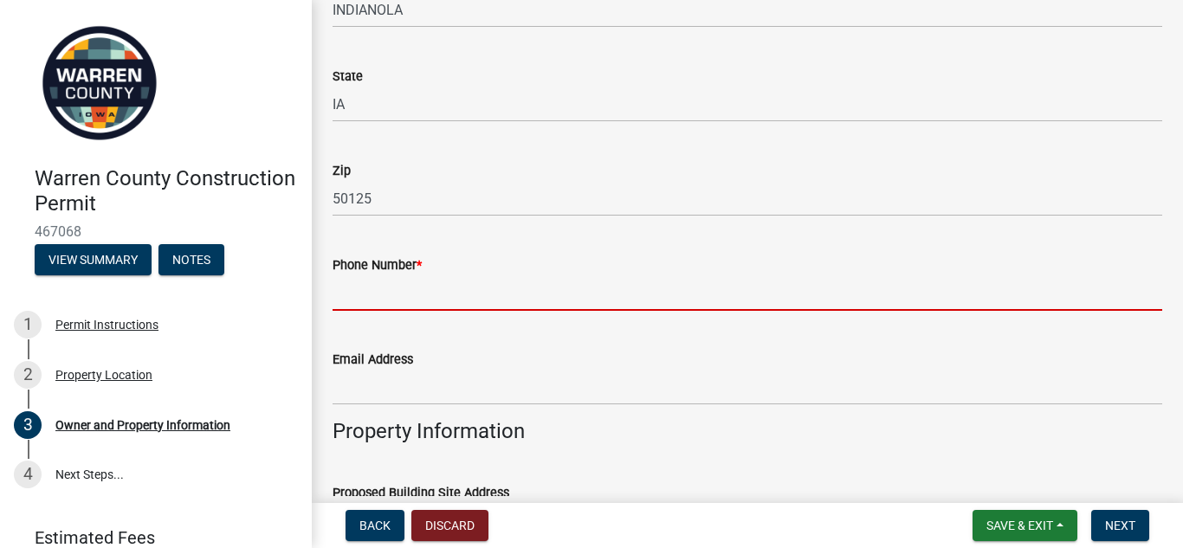
click at [340, 282] on input "Phone Number *" at bounding box center [748, 293] width 830 height 36
type input "5156571359"
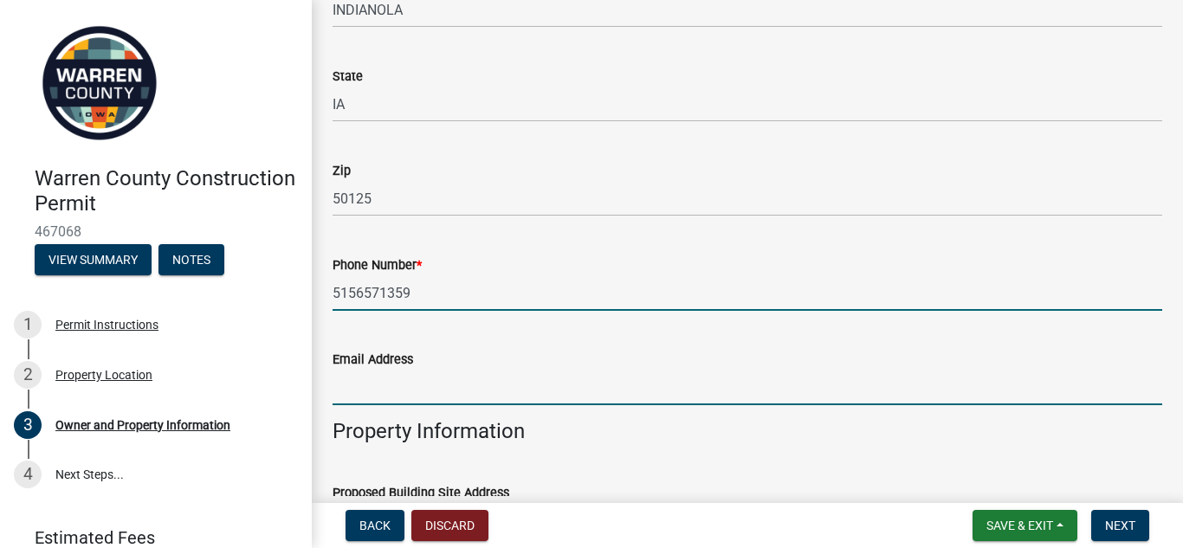
type input "[EMAIL_ADDRESS][DOMAIN_NAME]"
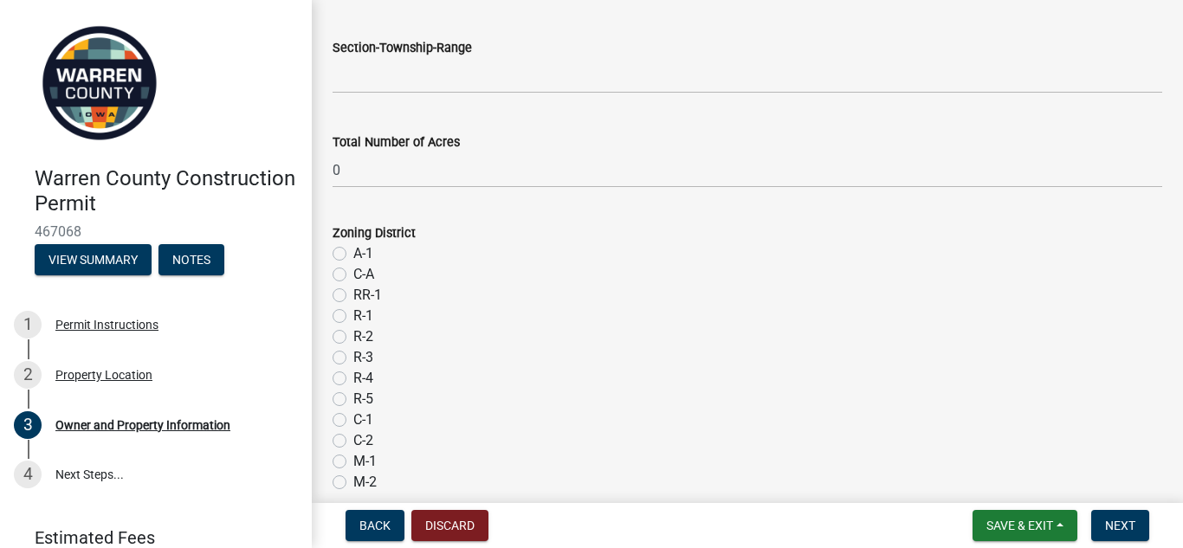
scroll to position [1353, 0]
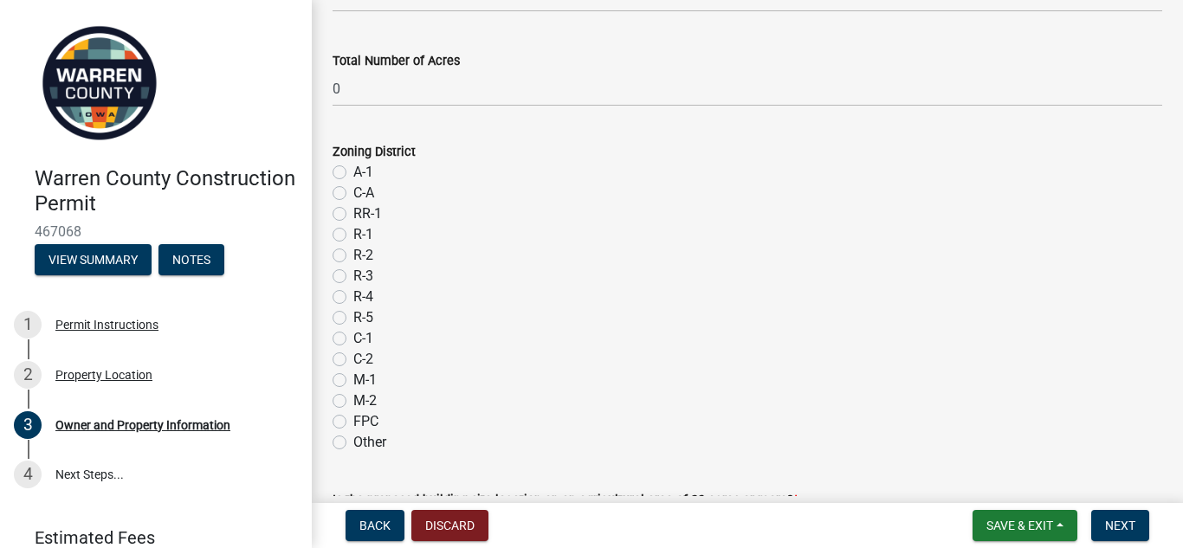
click at [353, 236] on label "R-1" at bounding box center [363, 234] width 20 height 21
click at [353, 236] on input "R-1" at bounding box center [358, 229] width 11 height 11
radio input "true"
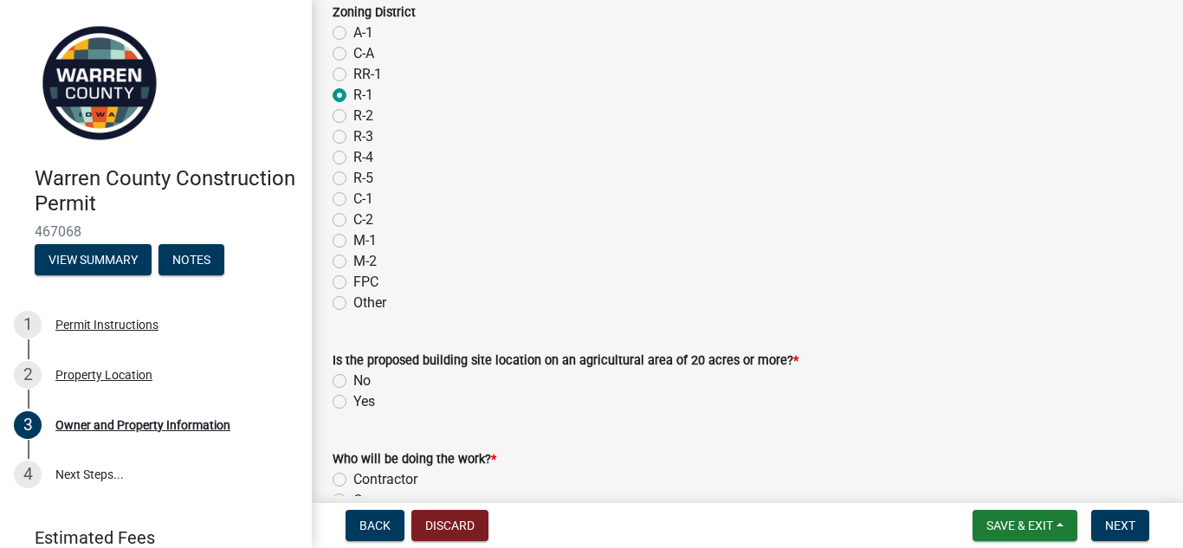
scroll to position [1535, 0]
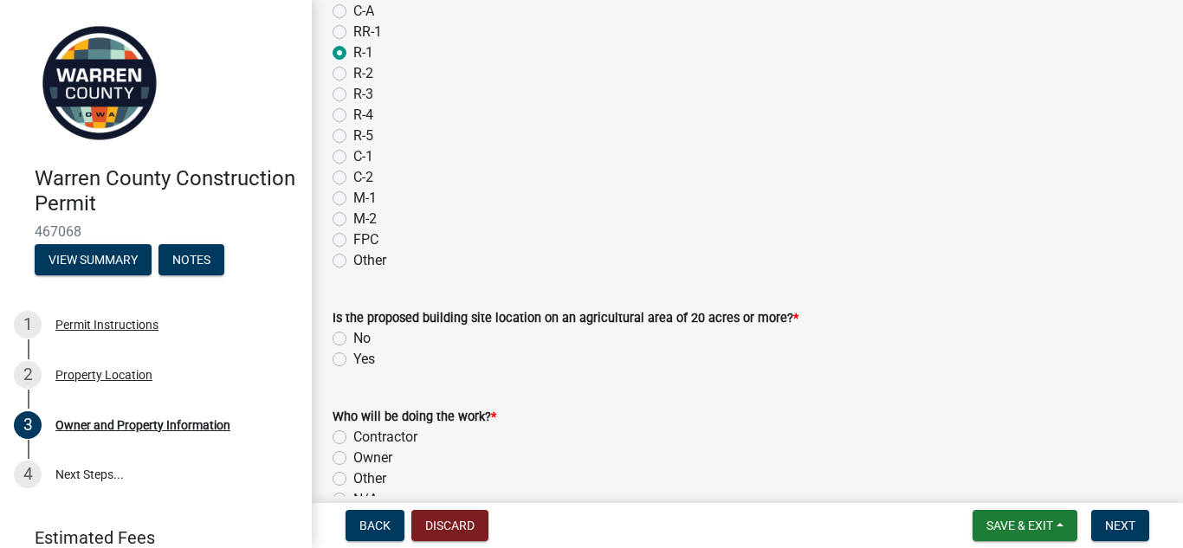
click at [353, 335] on label "No" at bounding box center [361, 338] width 17 height 21
click at [353, 335] on input "No" at bounding box center [358, 333] width 11 height 11
radio input "true"
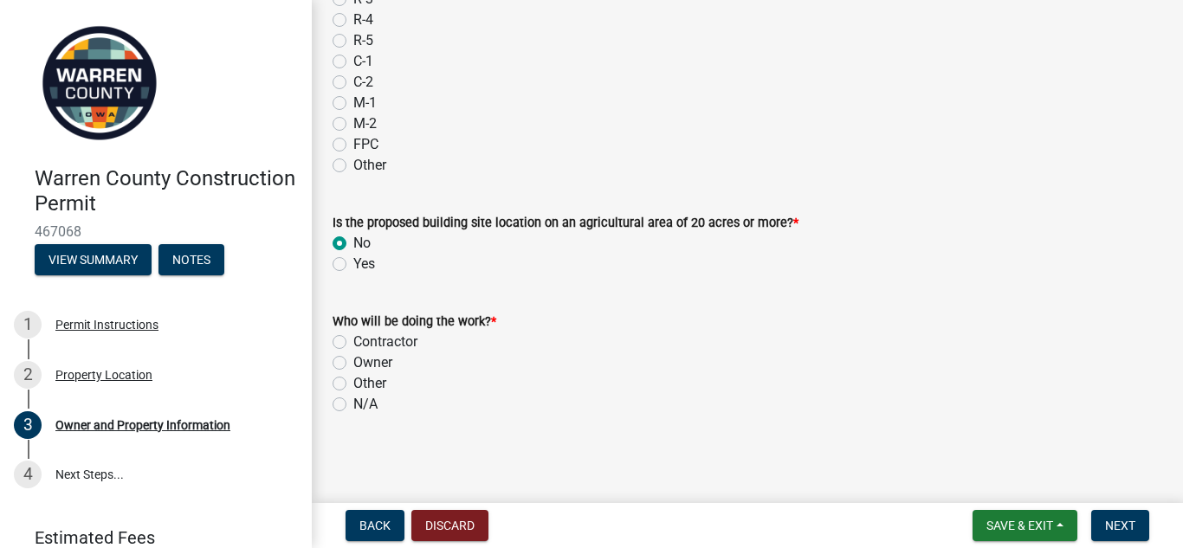
scroll to position [1632, 0]
click at [353, 364] on label "Owner" at bounding box center [372, 361] width 39 height 21
click at [353, 362] on input "Owner" at bounding box center [358, 356] width 11 height 11
radio input "true"
click at [1131, 526] on span "Next" at bounding box center [1120, 526] width 30 height 14
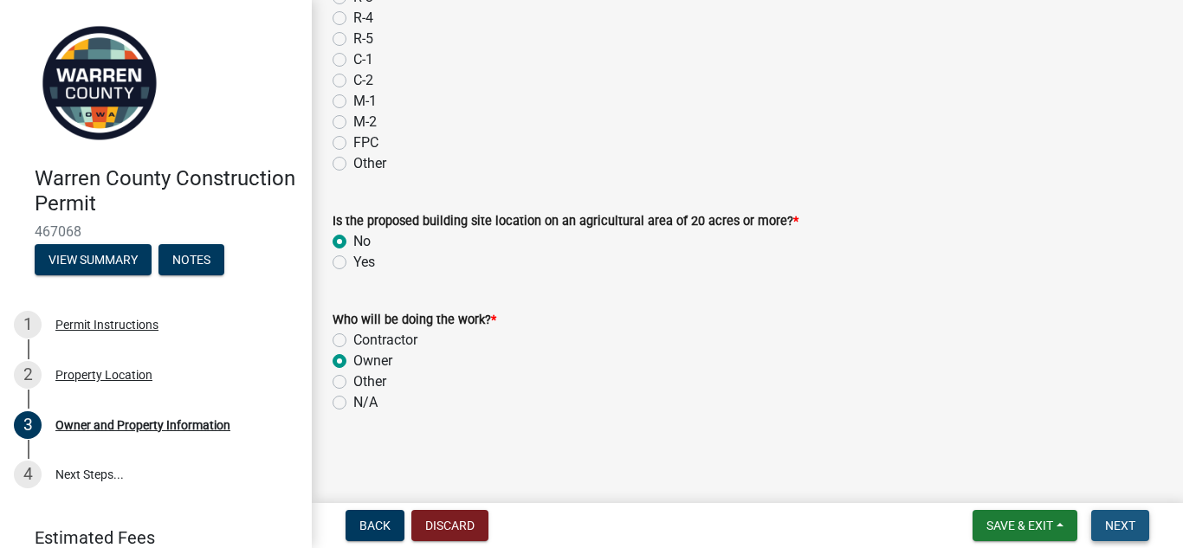
scroll to position [0, 0]
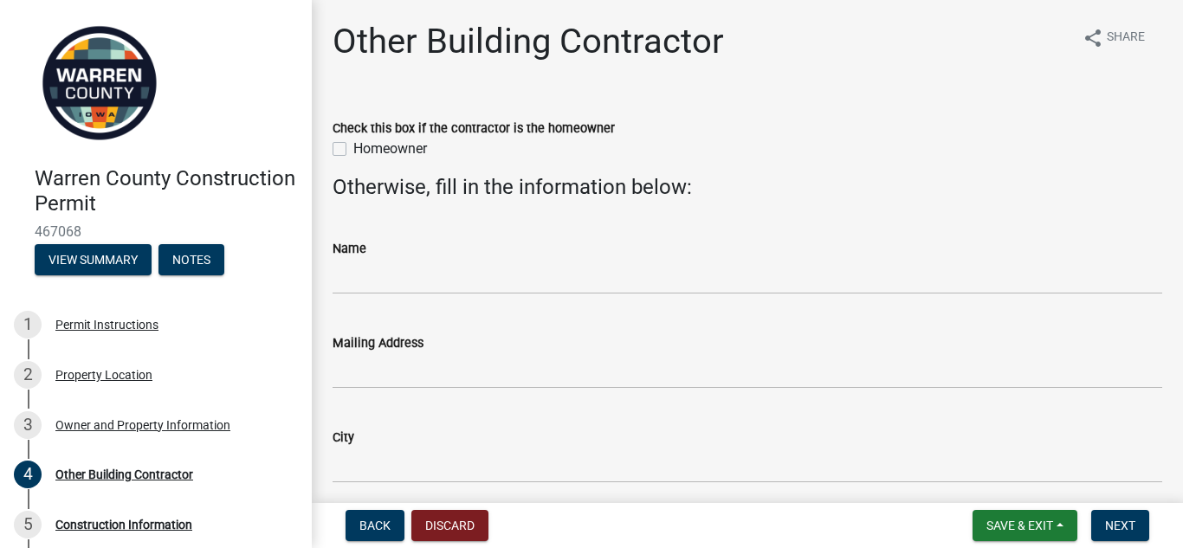
click at [353, 151] on label "Homeowner" at bounding box center [390, 149] width 74 height 21
click at [353, 150] on input "Homeowner" at bounding box center [358, 144] width 11 height 11
checkbox input "true"
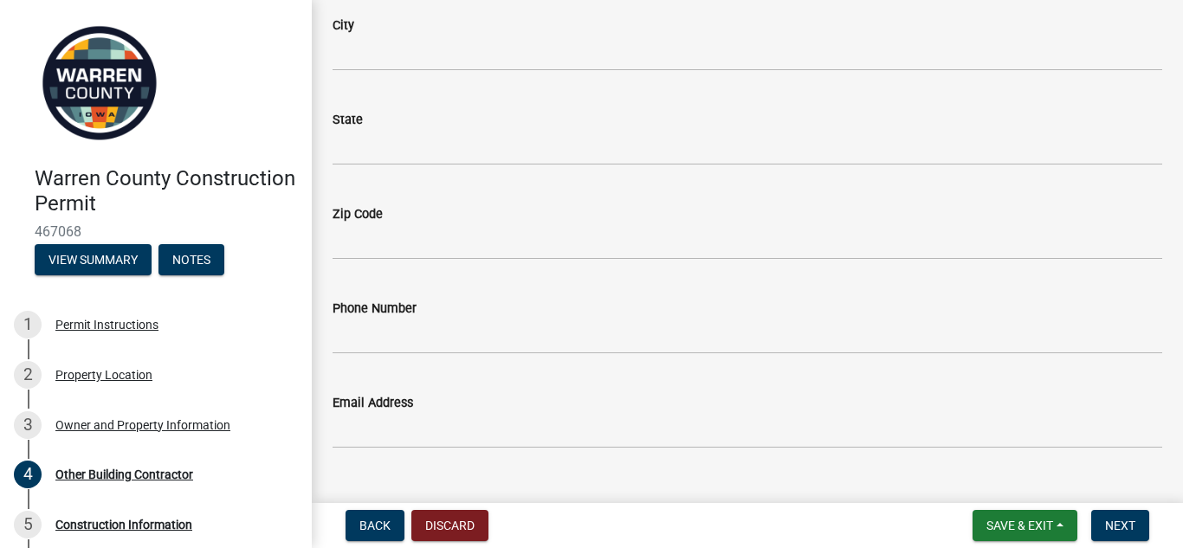
scroll to position [446, 0]
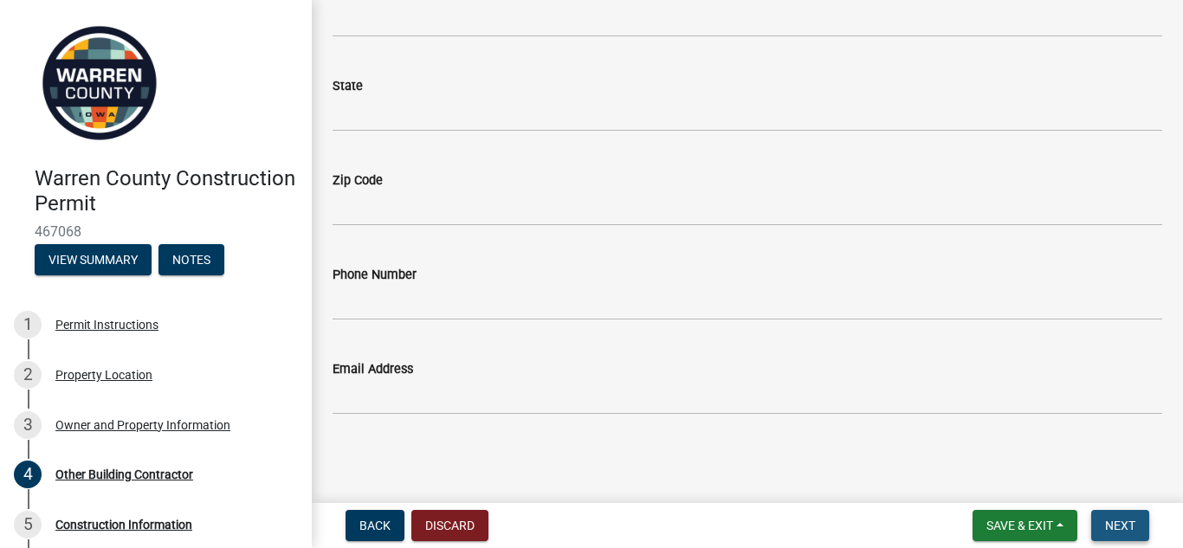
click at [1136, 529] on button "Next" at bounding box center [1120, 525] width 58 height 31
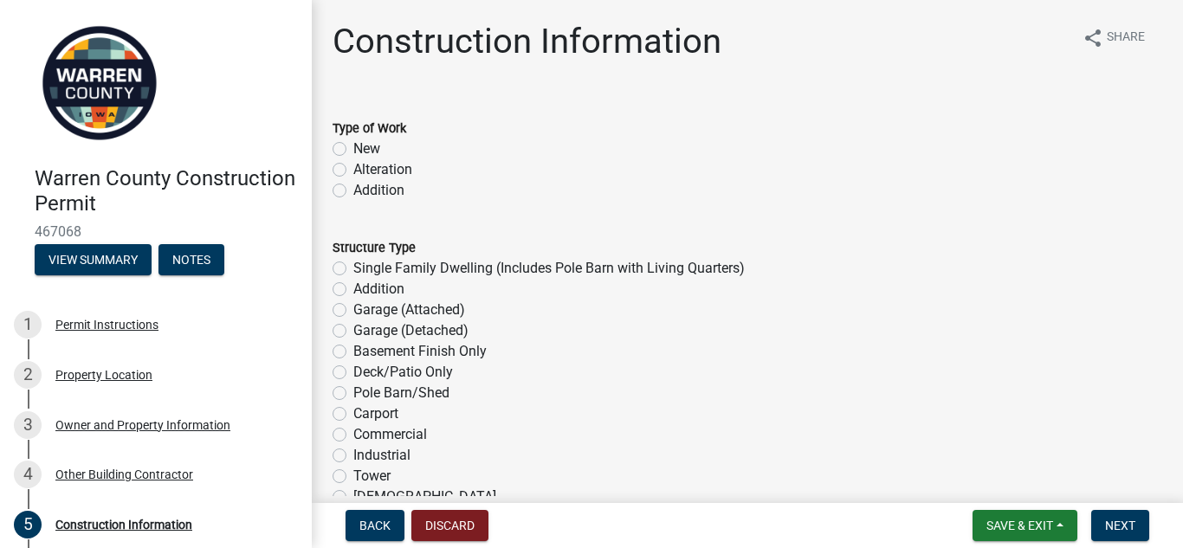
click at [353, 148] on label "New" at bounding box center [366, 149] width 27 height 21
click at [353, 148] on input "New" at bounding box center [358, 144] width 11 height 11
radio input "true"
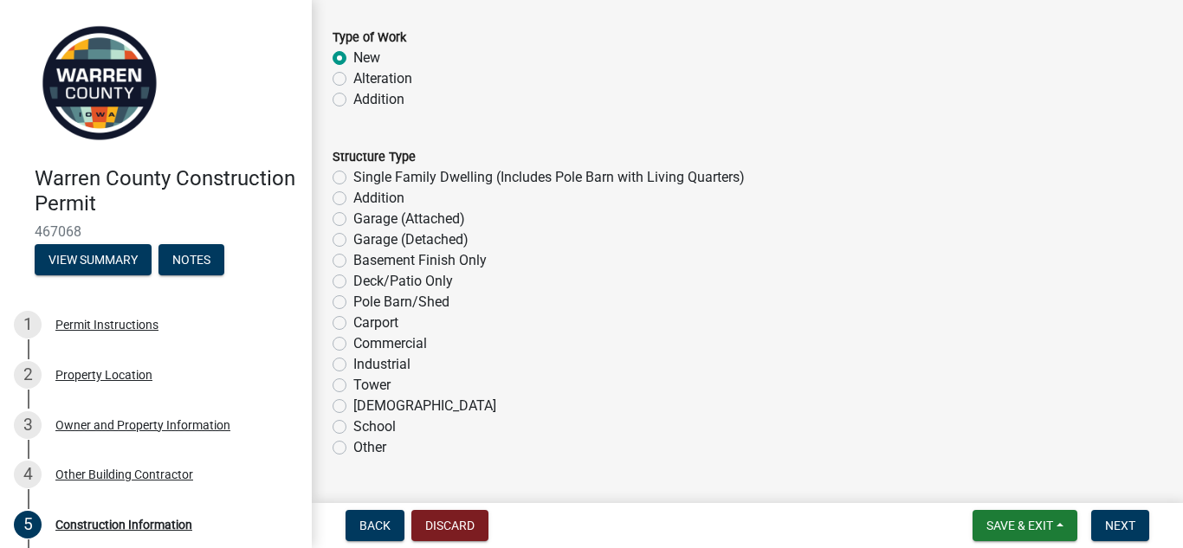
scroll to position [94, 0]
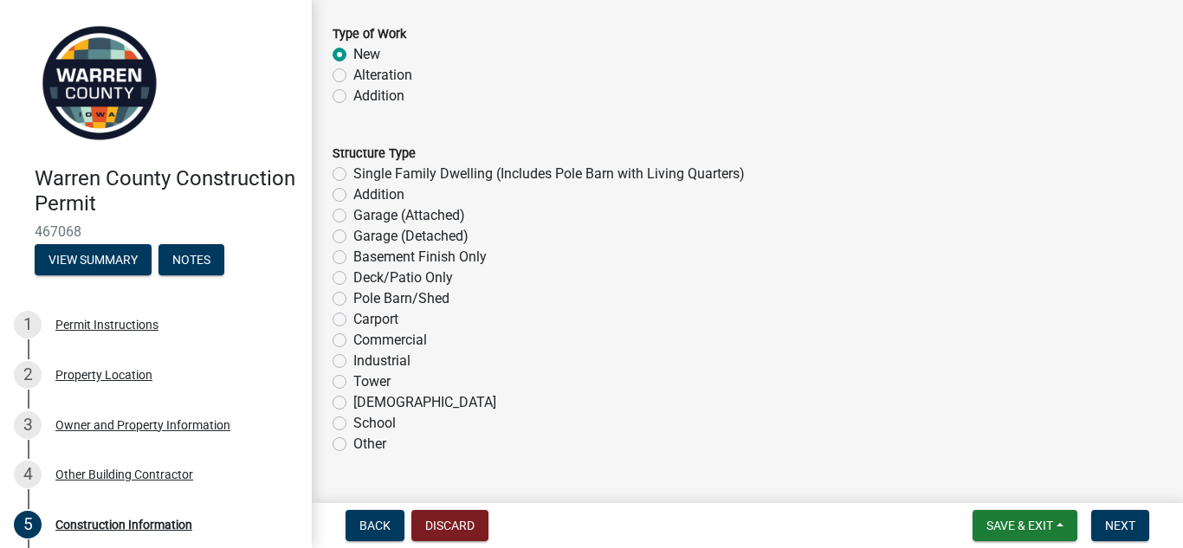
click at [353, 301] on label "Pole Barn/Shed" at bounding box center [401, 298] width 96 height 21
click at [353, 300] on input "Pole Barn/Shed" at bounding box center [358, 293] width 11 height 11
radio input "true"
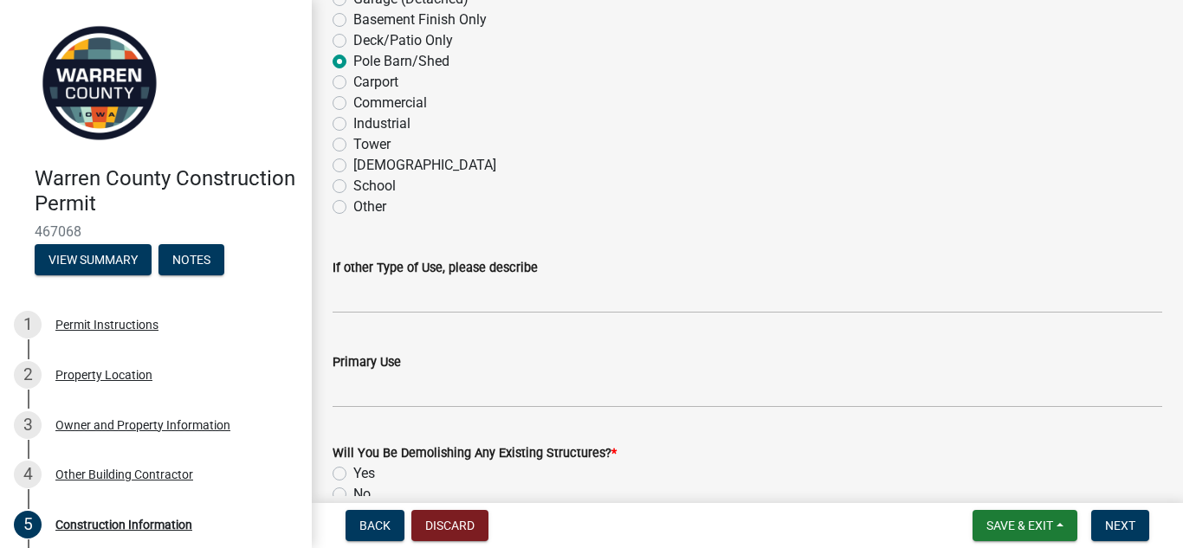
scroll to position [381, 0]
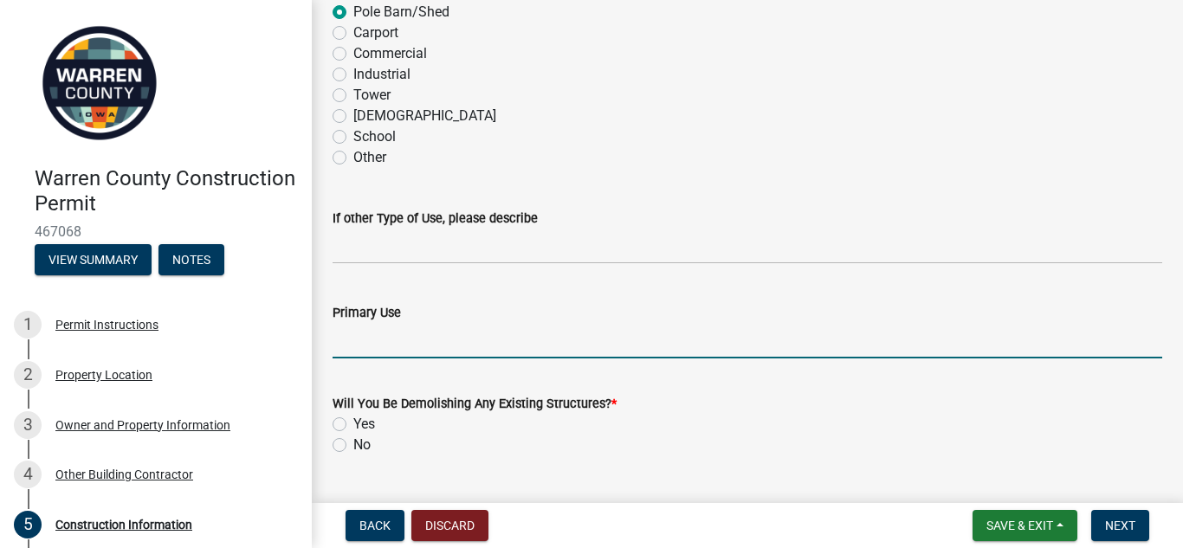
click at [341, 347] on input "Primary Use" at bounding box center [748, 341] width 830 height 36
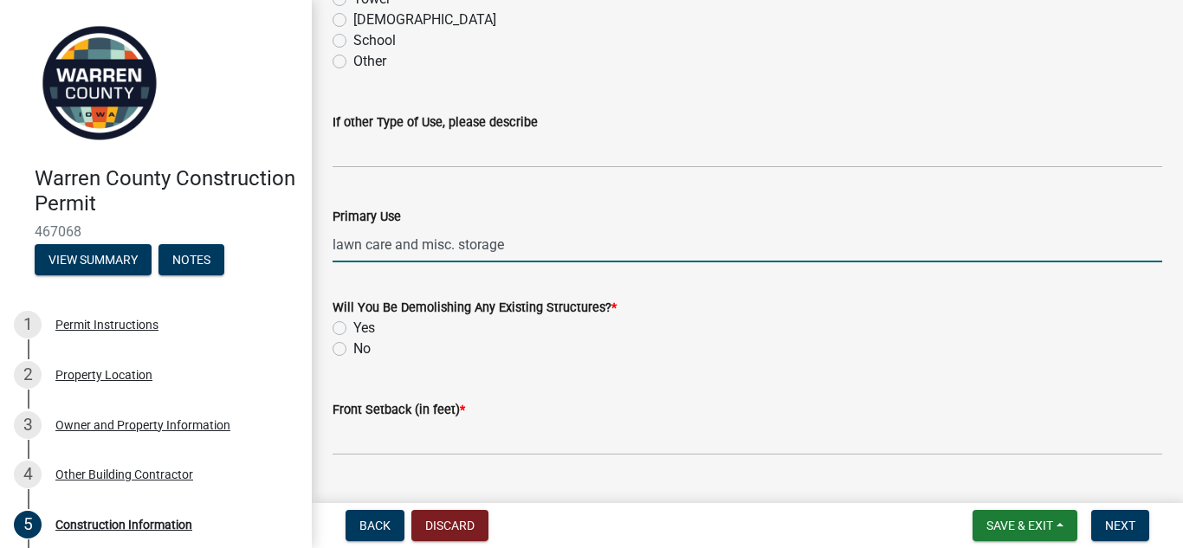
scroll to position [480, 0]
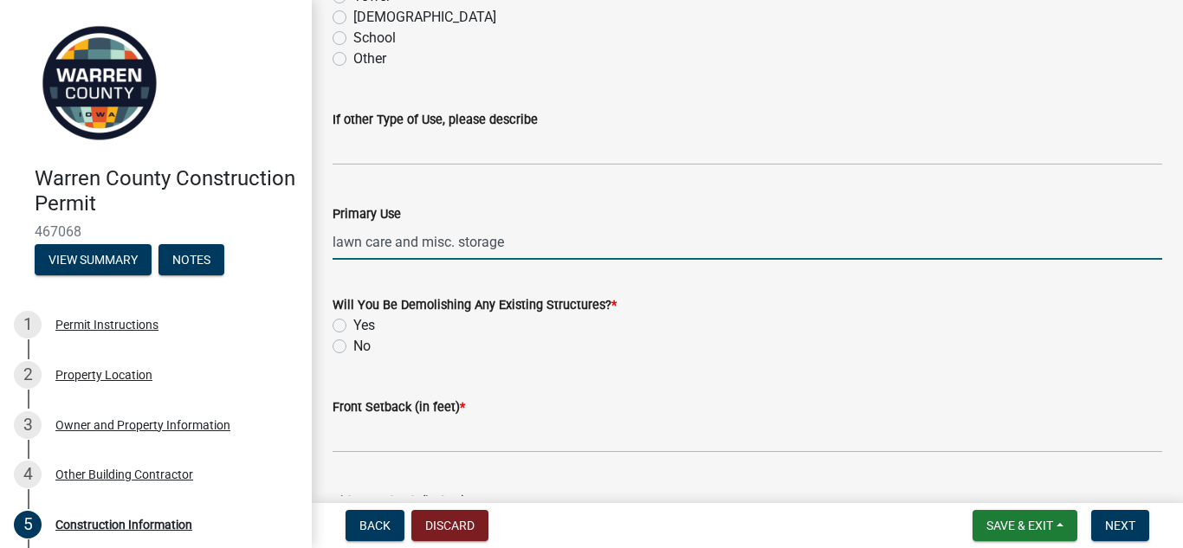
type input "lawn care and misc. storage"
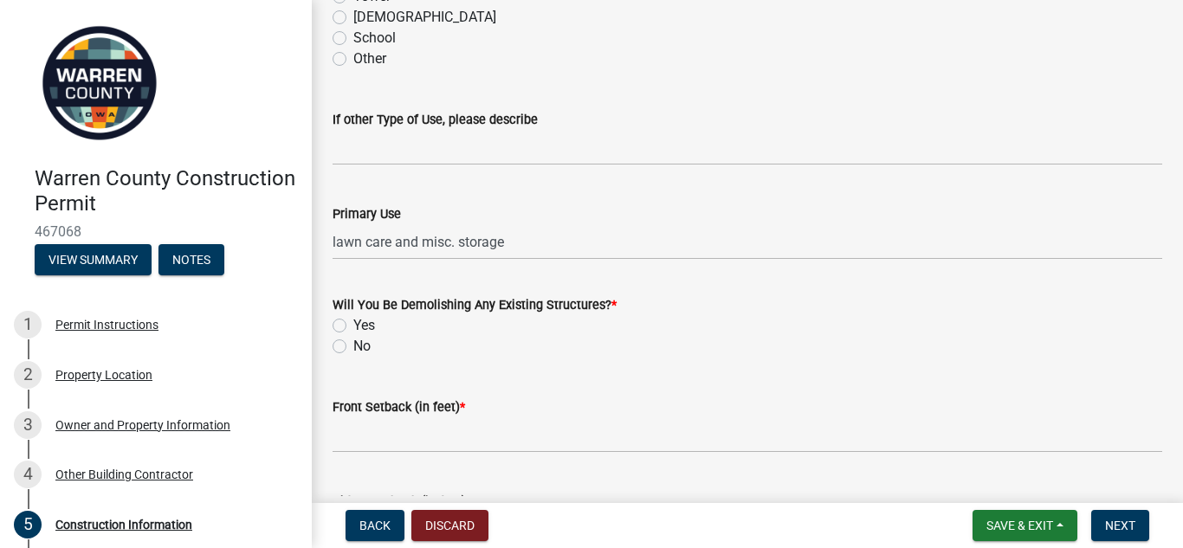
click at [353, 346] on label "No" at bounding box center [361, 346] width 17 height 21
click at [353, 346] on input "No" at bounding box center [358, 341] width 11 height 11
radio input "true"
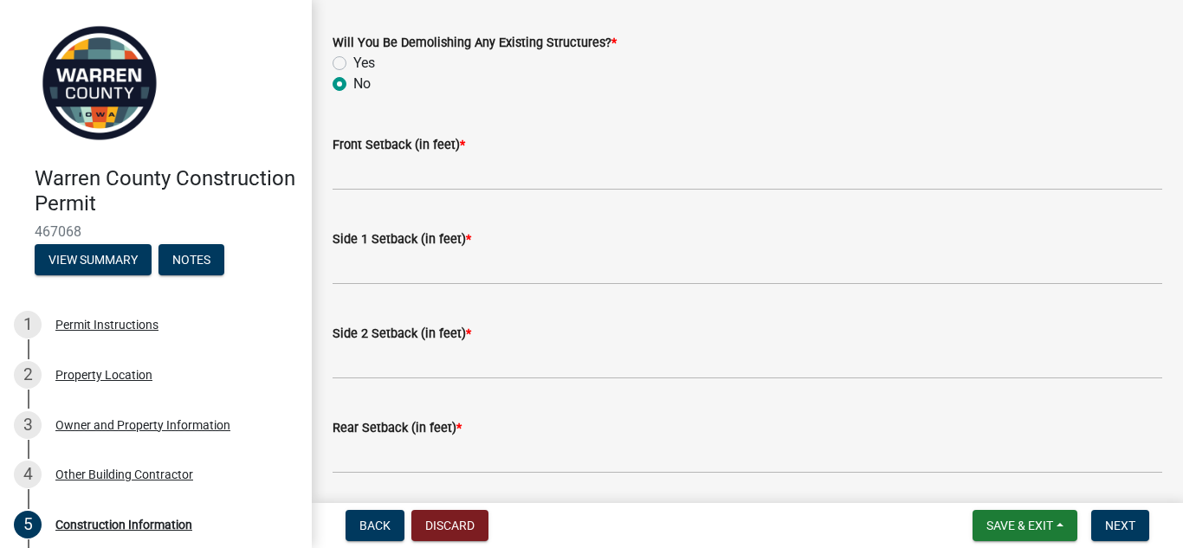
scroll to position [754, 0]
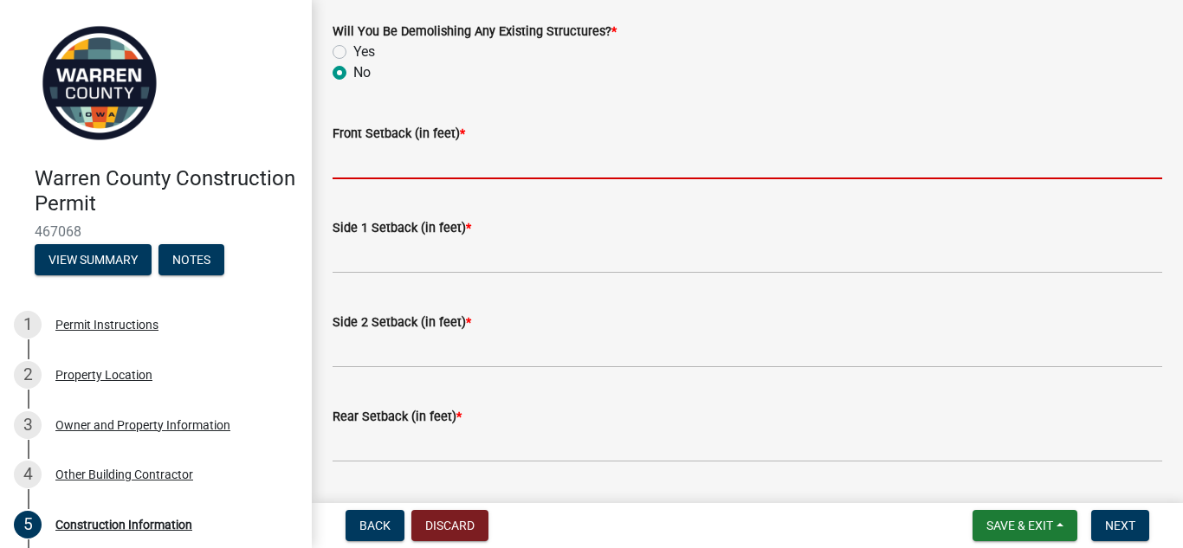
click at [347, 171] on input "Front Setback (in feet) *" at bounding box center [748, 162] width 830 height 36
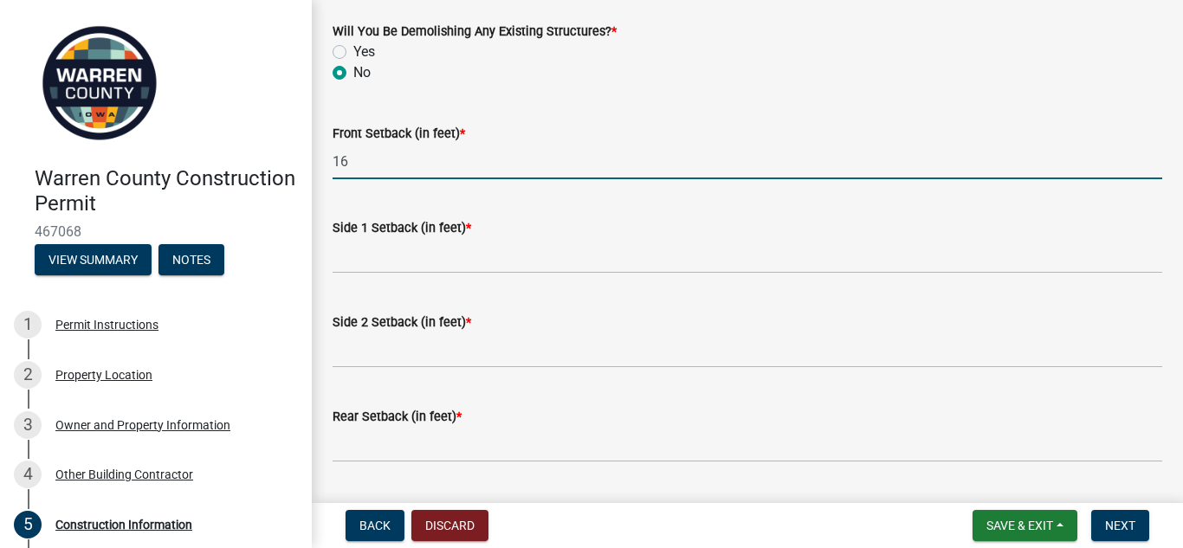
type input "16"
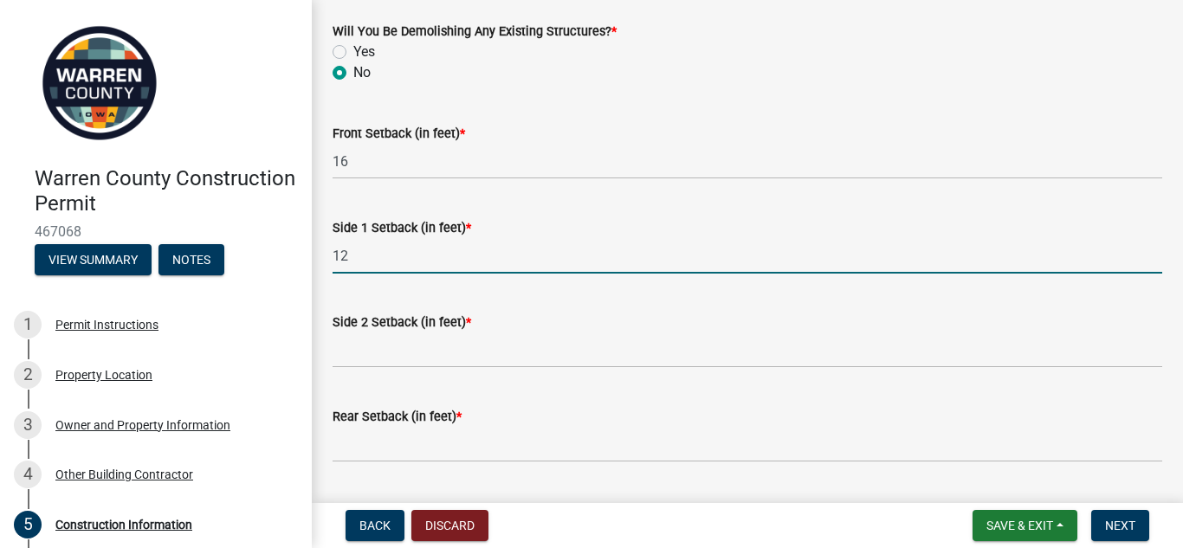
type input "12"
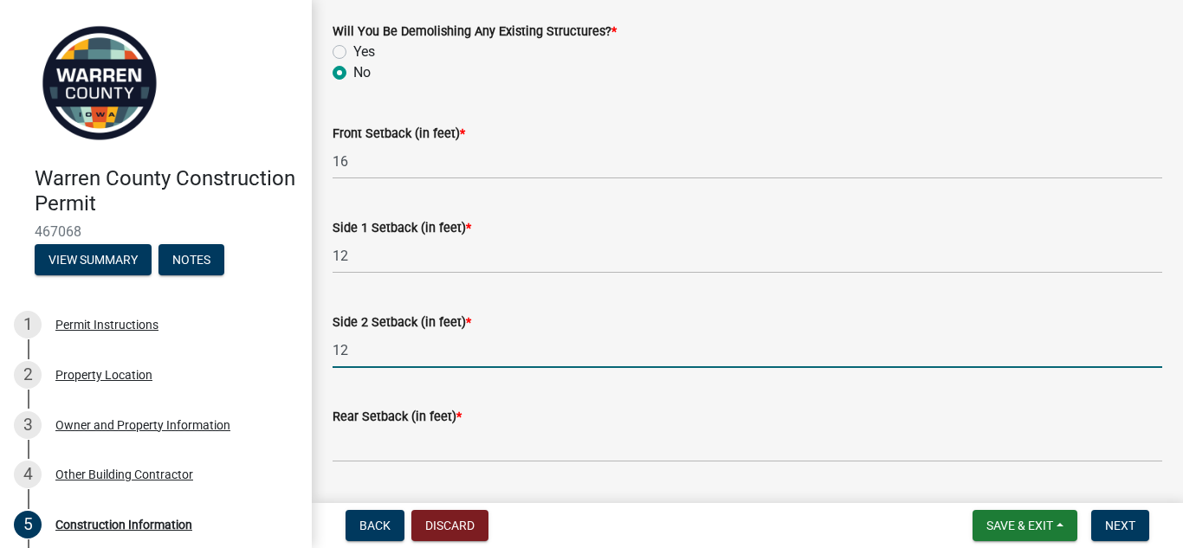
type input "12"
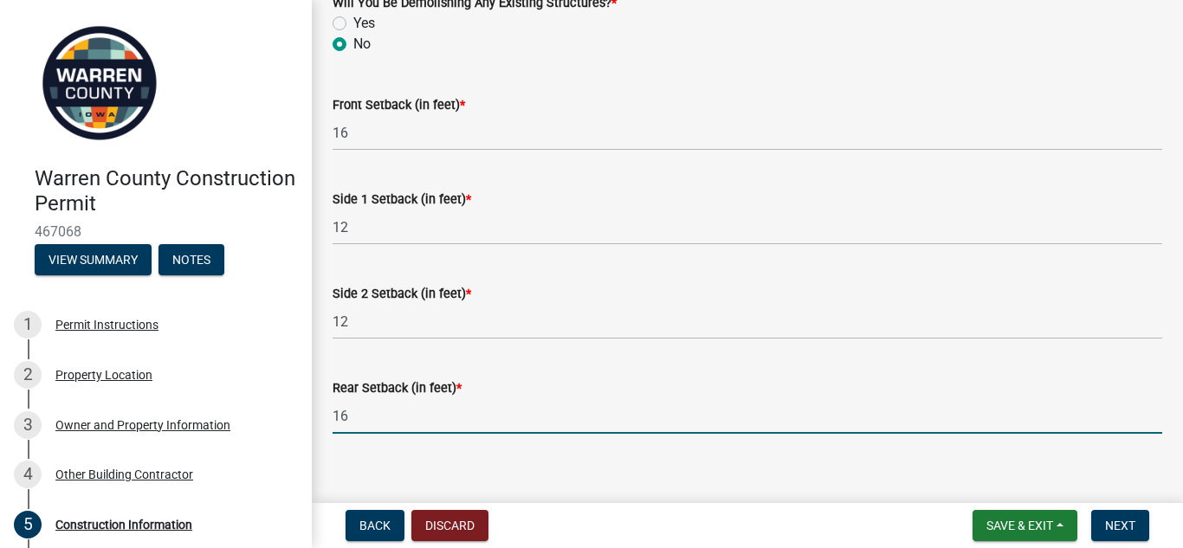
scroll to position [801, 0]
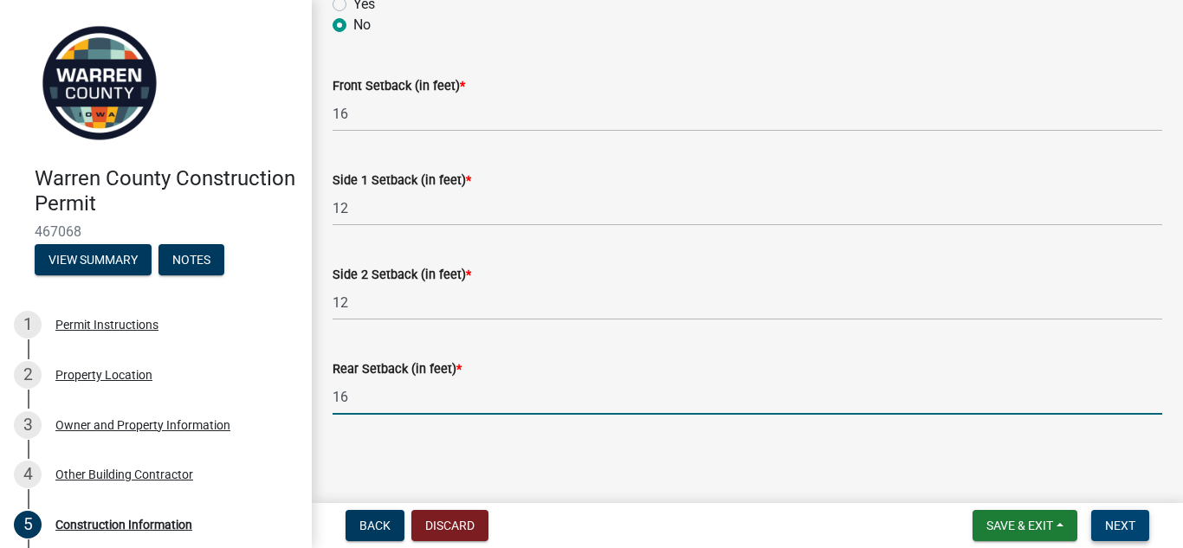
type input "16"
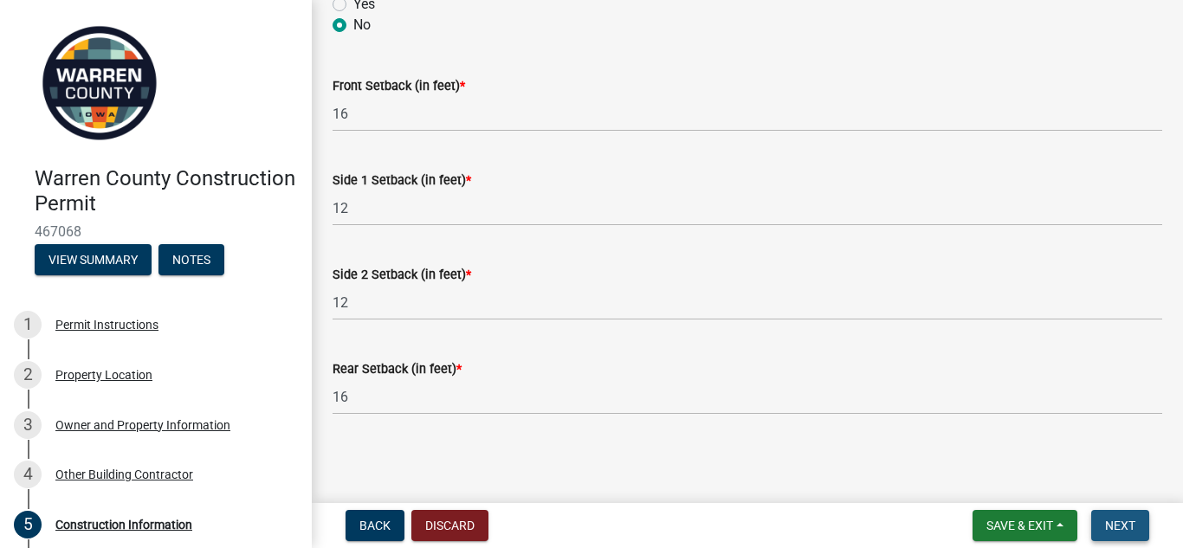
click at [1109, 519] on span "Next" at bounding box center [1120, 526] width 30 height 14
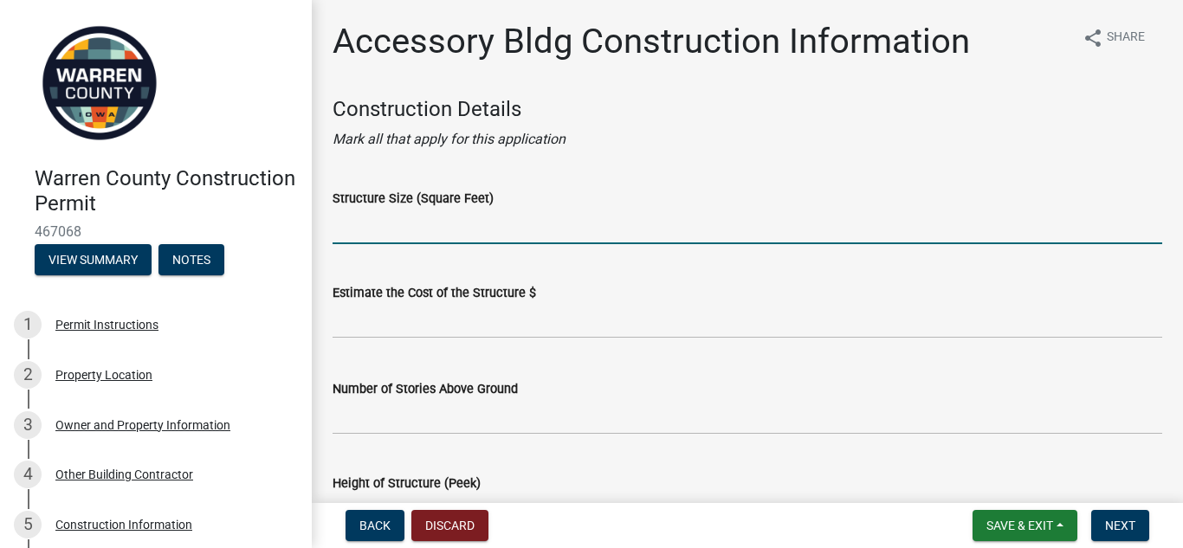
click at [359, 230] on input "Structure Size (Square Feet)" at bounding box center [748, 227] width 830 height 36
type input "192"
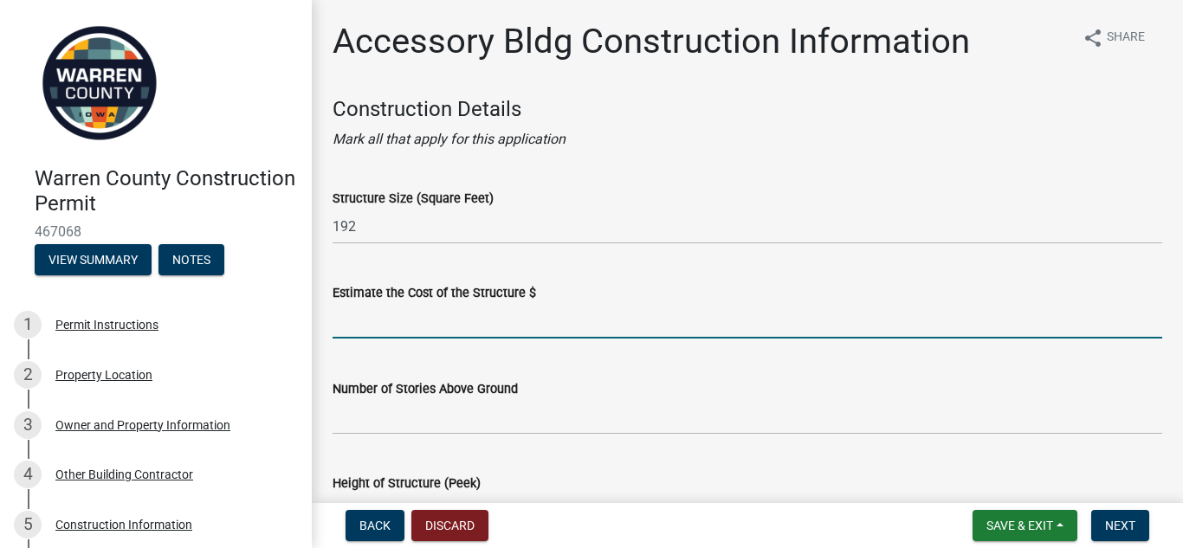
click at [342, 329] on input "text" at bounding box center [748, 321] width 830 height 36
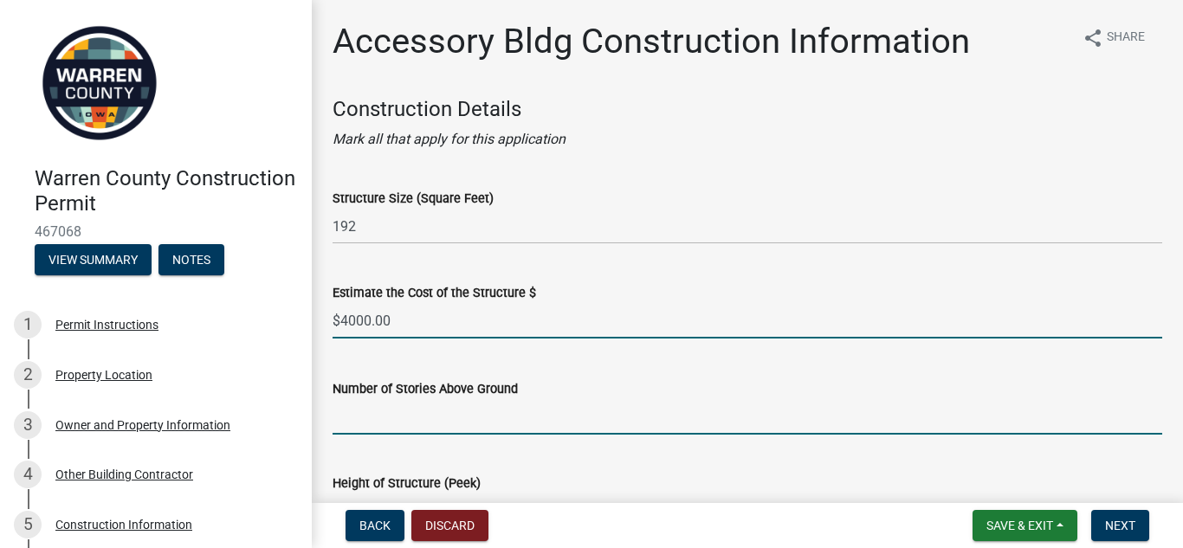
type input "4000"
click at [359, 424] on input "Number of Stories Above Ground" at bounding box center [748, 417] width 830 height 36
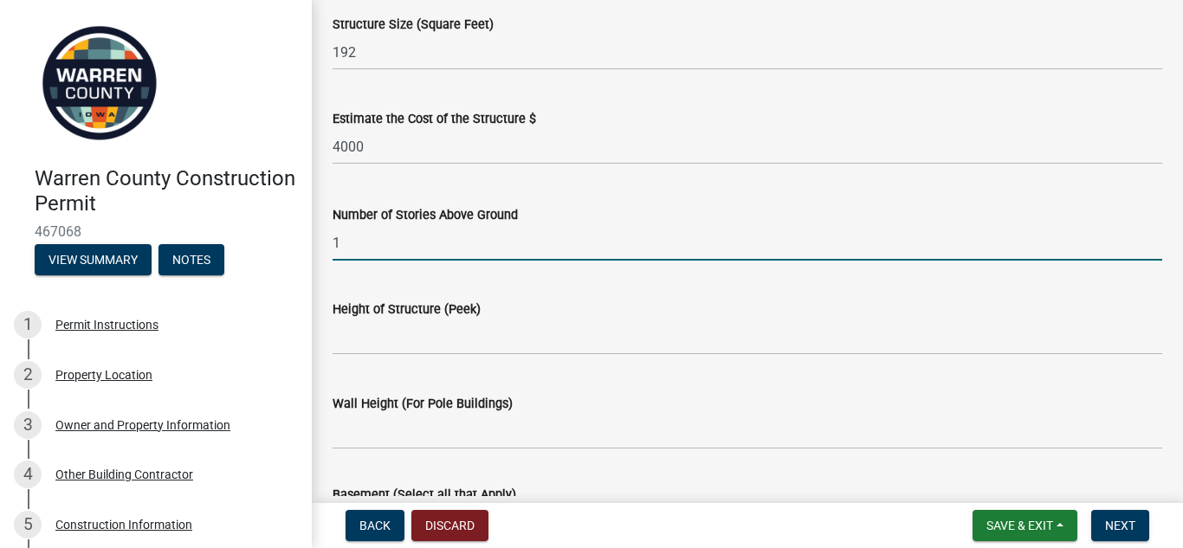
scroll to position [176, 0]
type input "1"
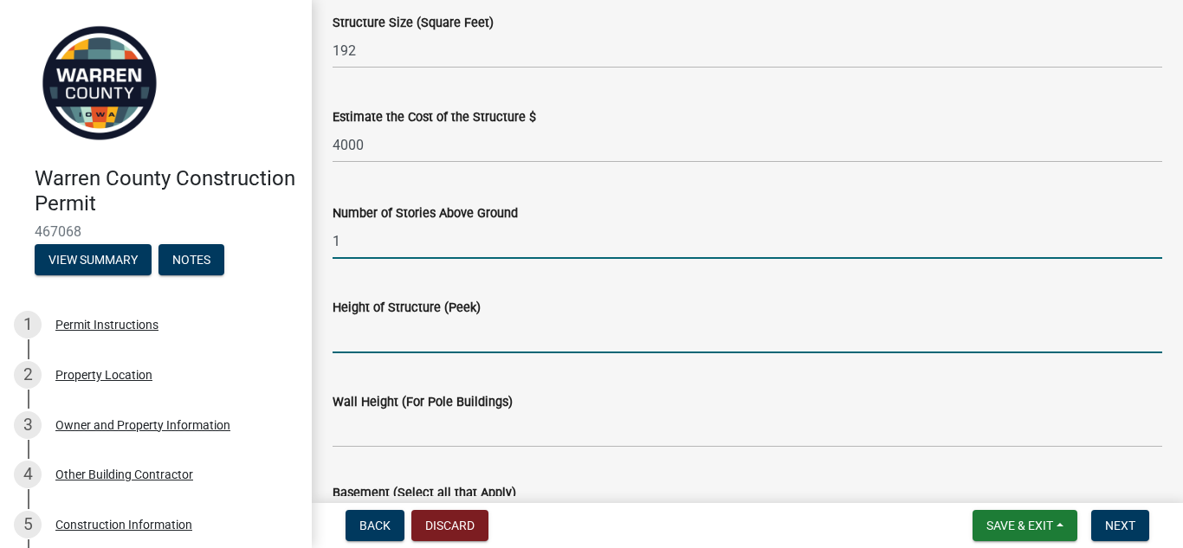
click at [340, 343] on input "Height of Structure (Peek)" at bounding box center [748, 336] width 830 height 36
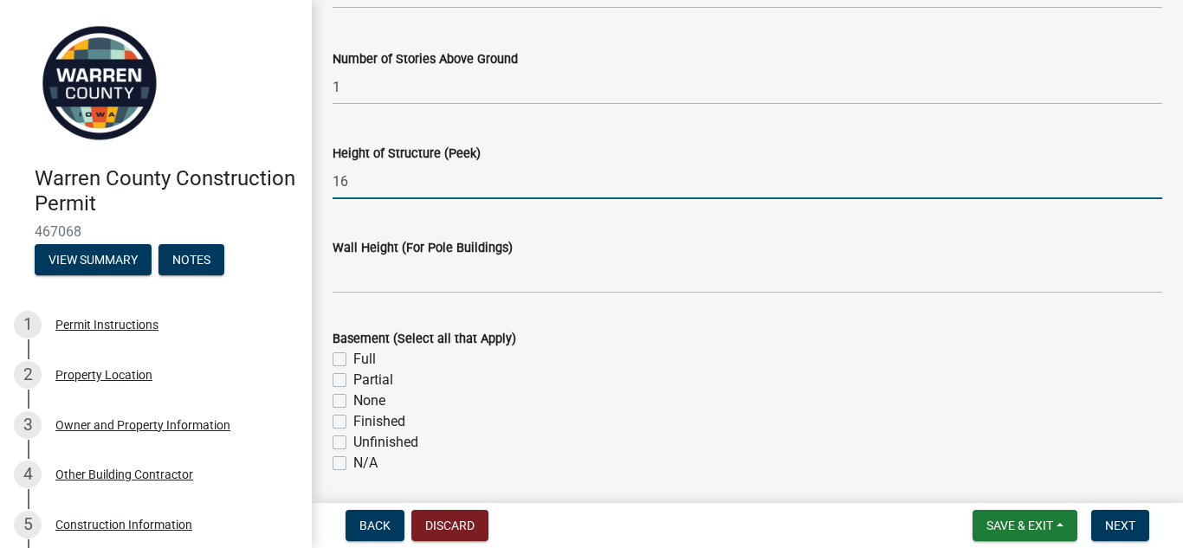
scroll to position [351, 0]
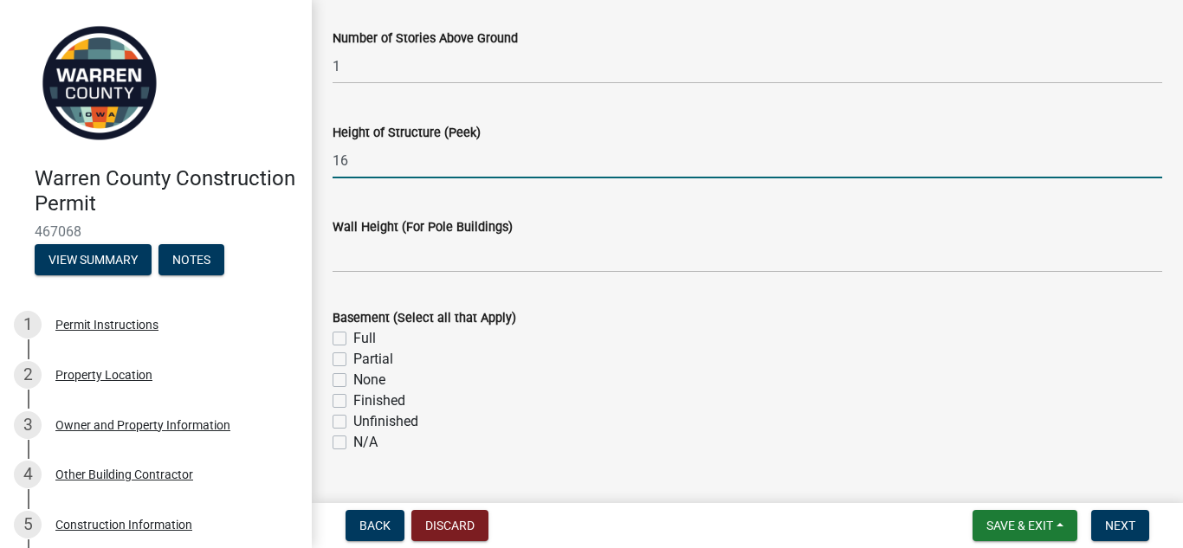
type input "16"
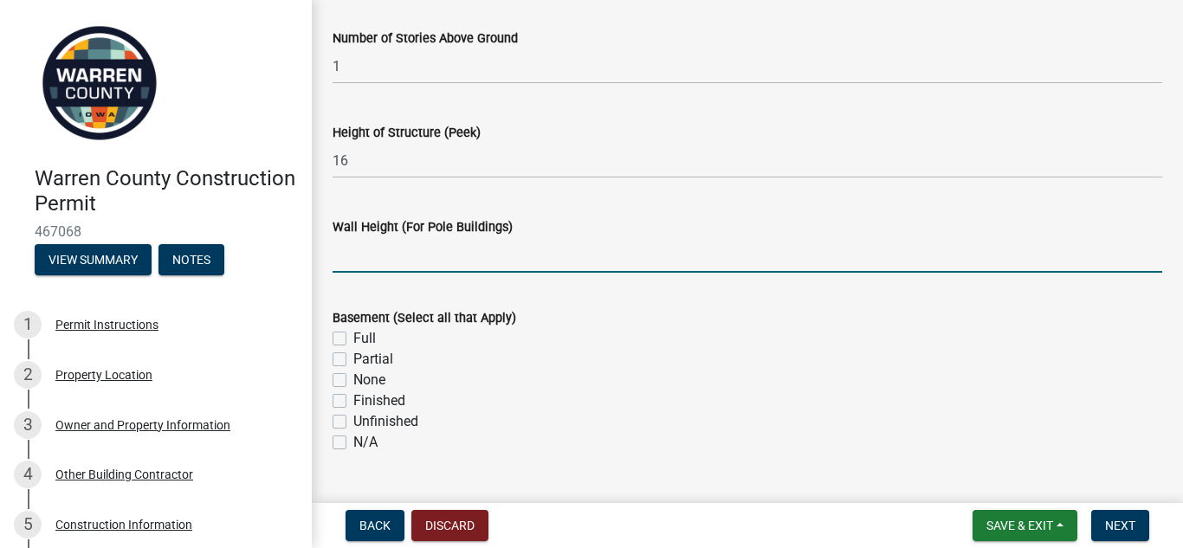
click at [342, 261] on input "Wall Height (For Pole Buildings)" at bounding box center [748, 255] width 830 height 36
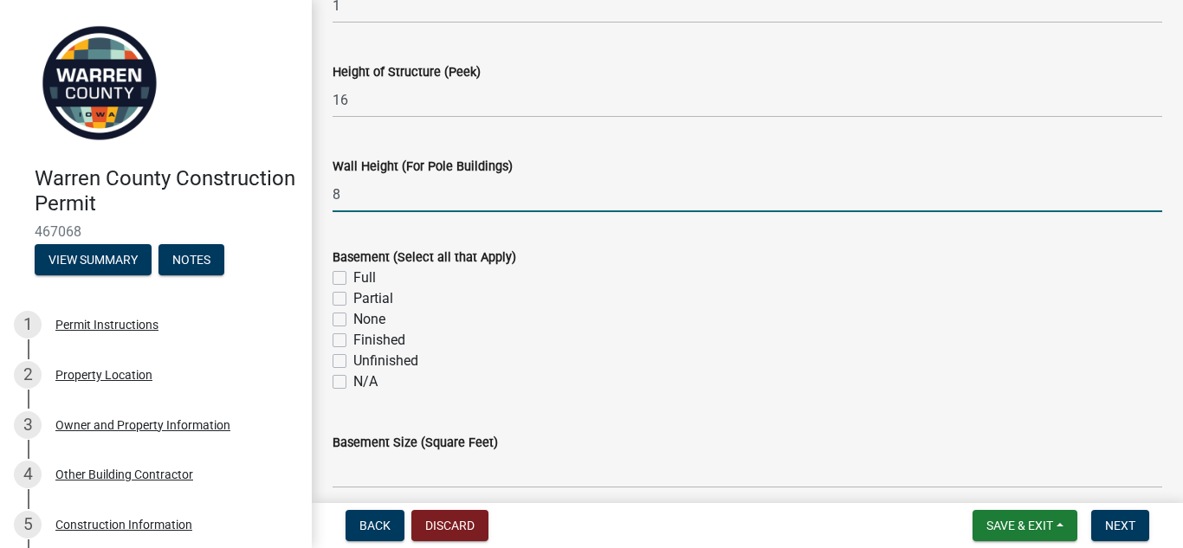
scroll to position [420, 0]
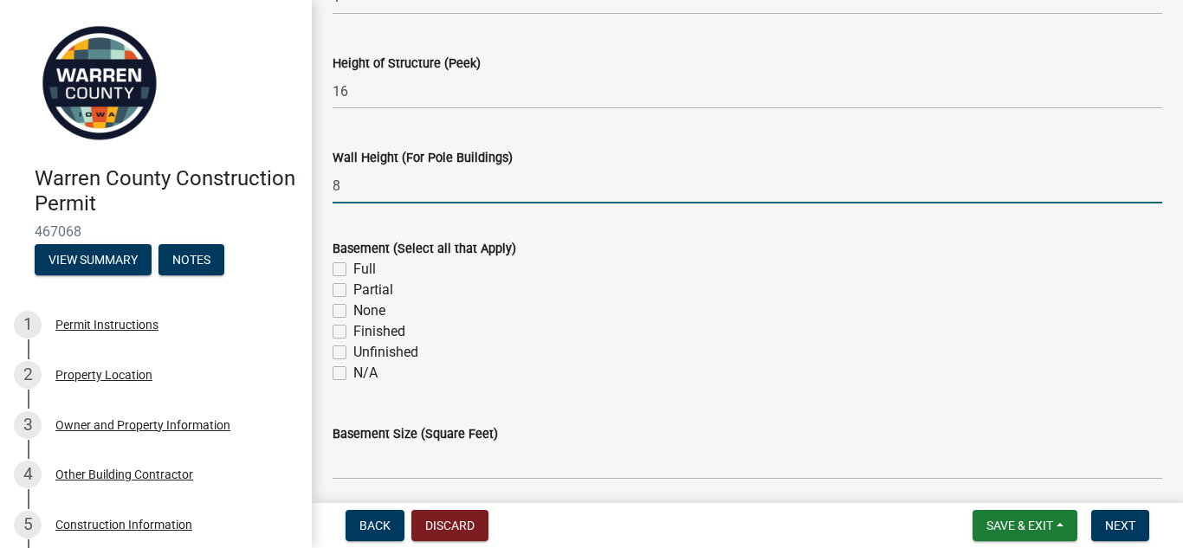
type input "8"
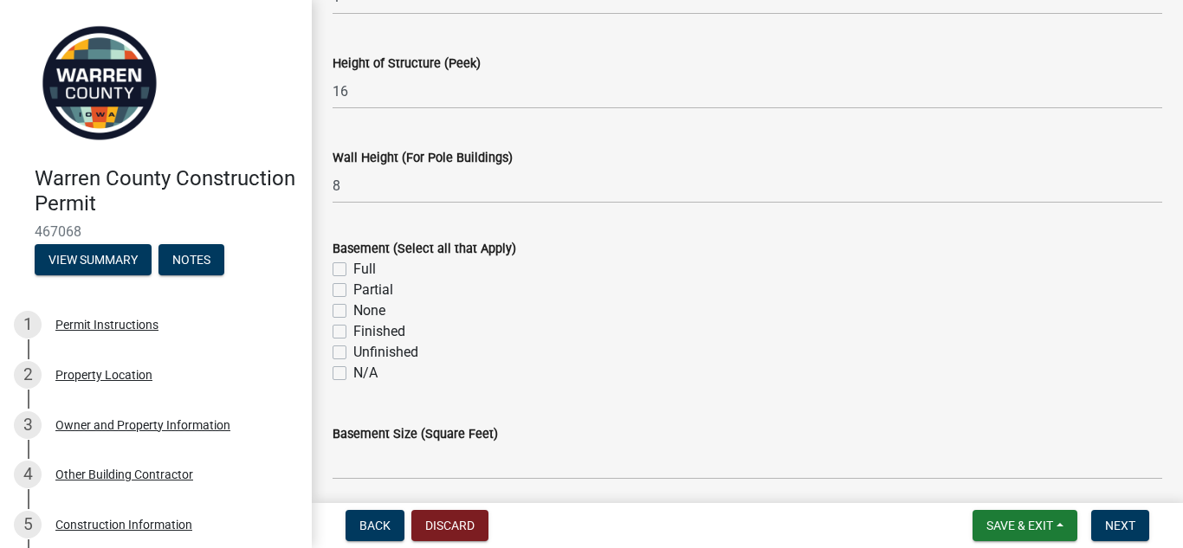
click at [353, 310] on label "None" at bounding box center [369, 311] width 32 height 21
click at [353, 310] on input "None" at bounding box center [358, 306] width 11 height 11
checkbox input "true"
checkbox input "false"
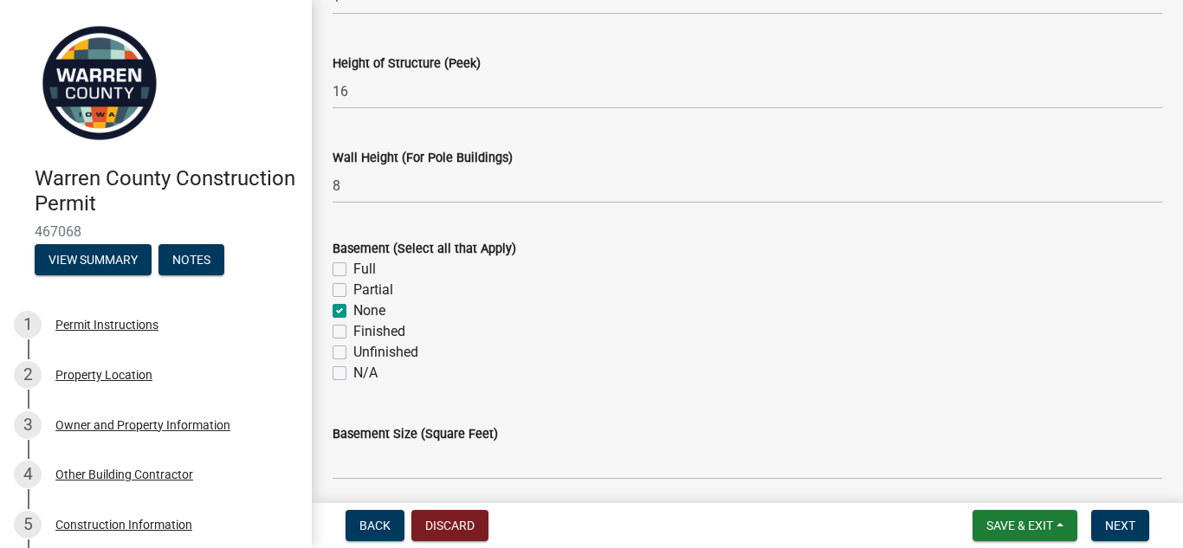
checkbox input "true"
checkbox input "false"
click at [353, 372] on label "N/A" at bounding box center [365, 373] width 24 height 21
click at [353, 372] on input "N/A" at bounding box center [358, 368] width 11 height 11
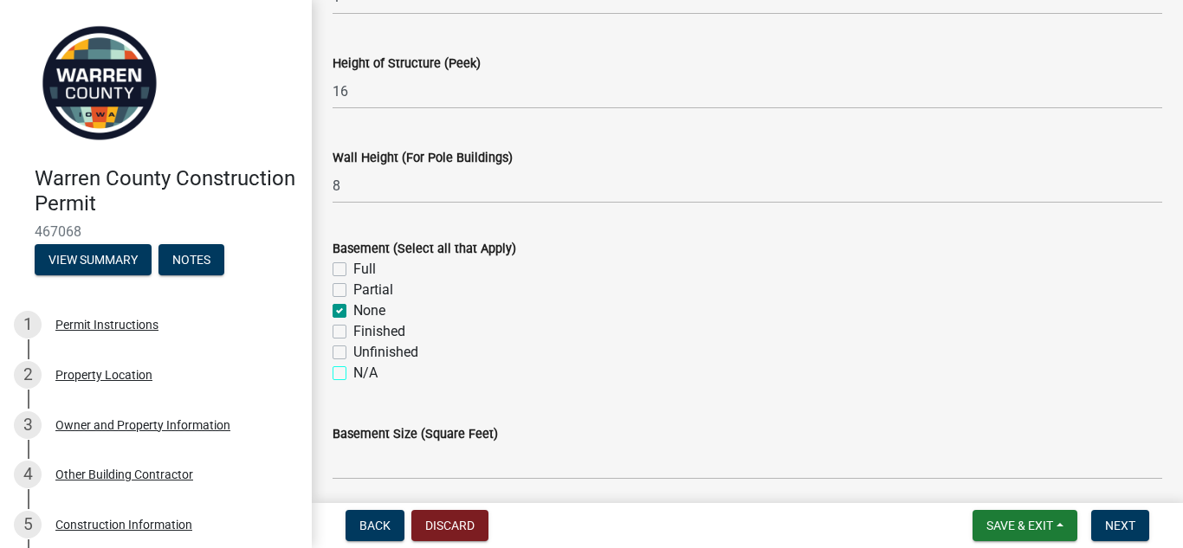
checkbox input "true"
checkbox input "false"
checkbox input "true"
checkbox input "false"
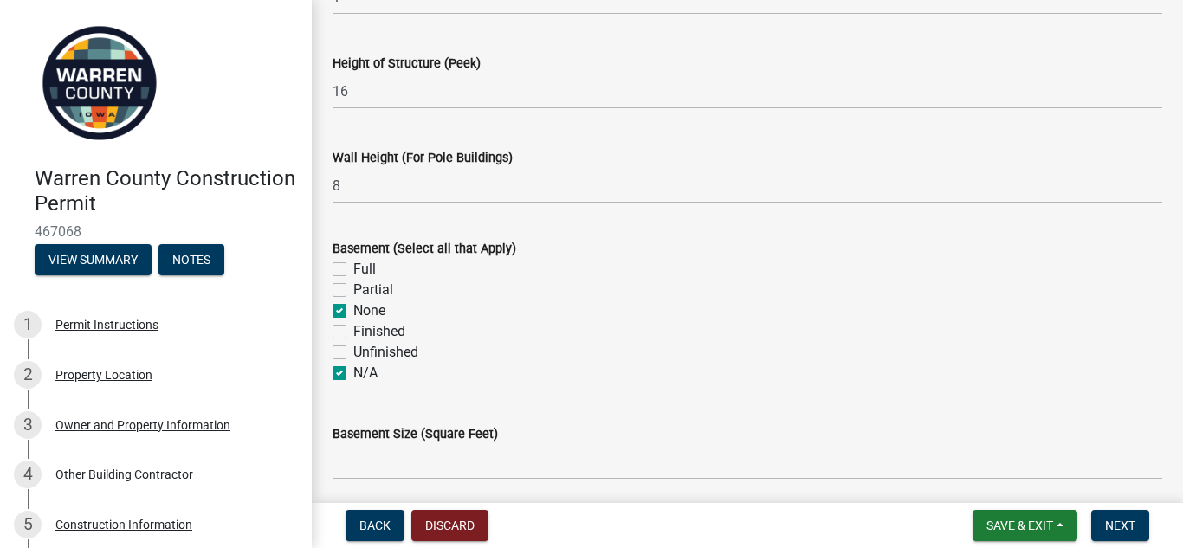
checkbox input "false"
checkbox input "true"
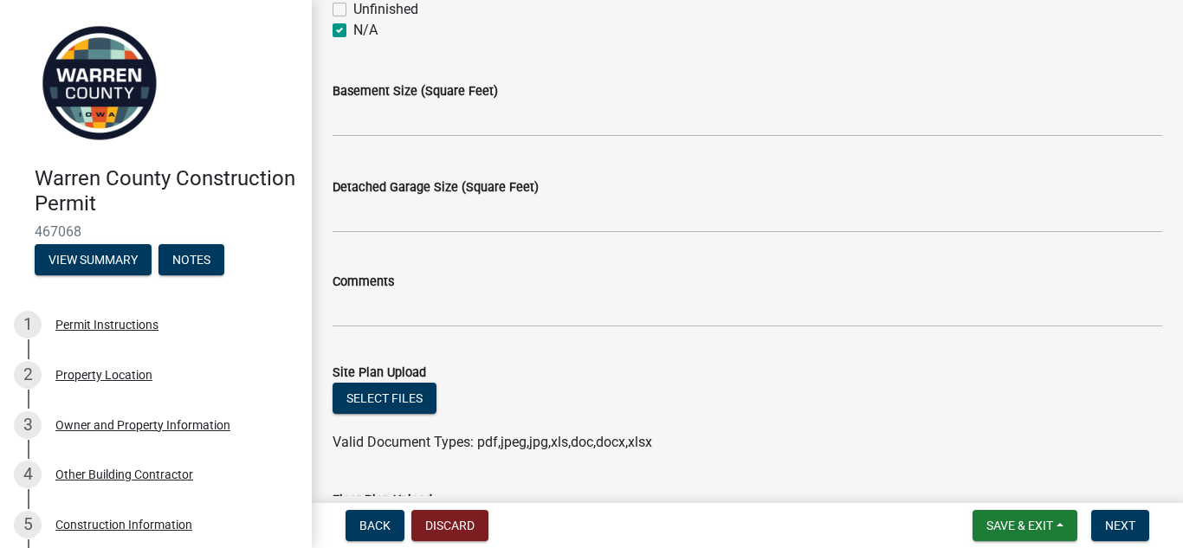
scroll to position [764, 0]
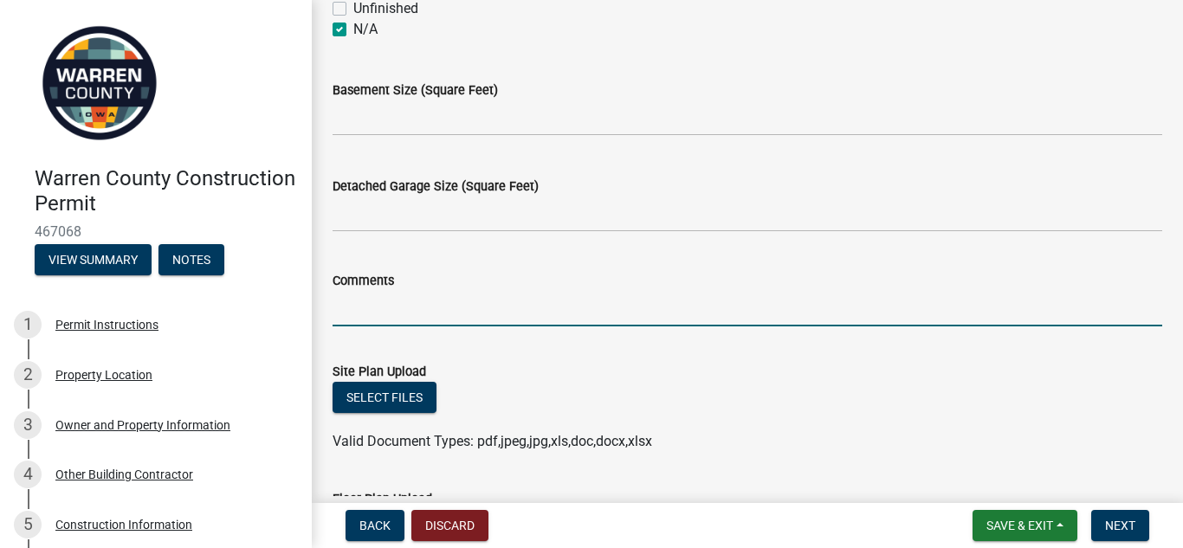
click at [338, 312] on input "Comments" at bounding box center [748, 309] width 830 height 36
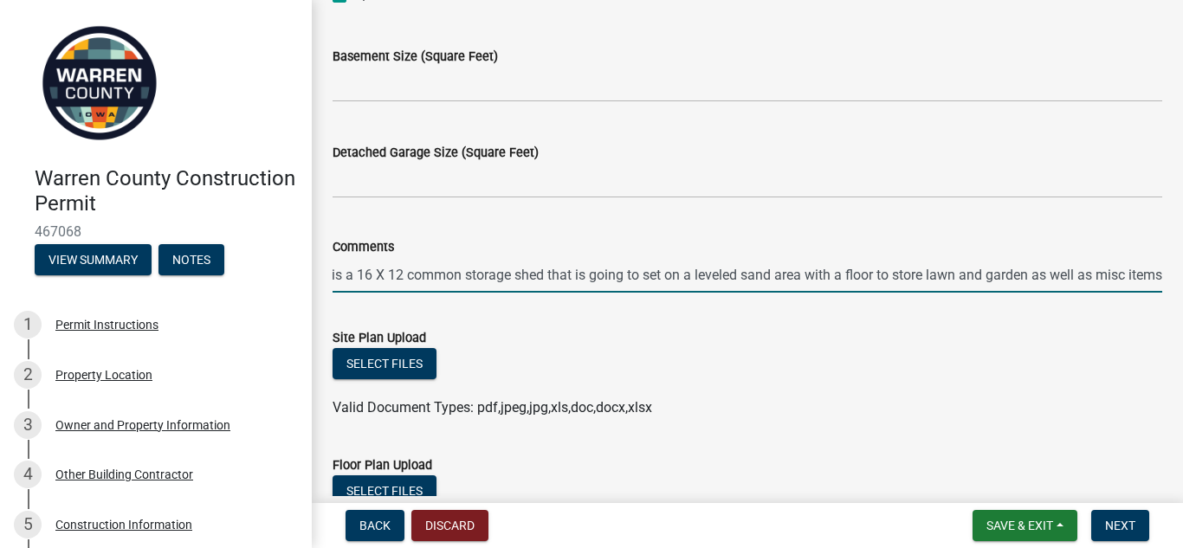
scroll to position [820, 0]
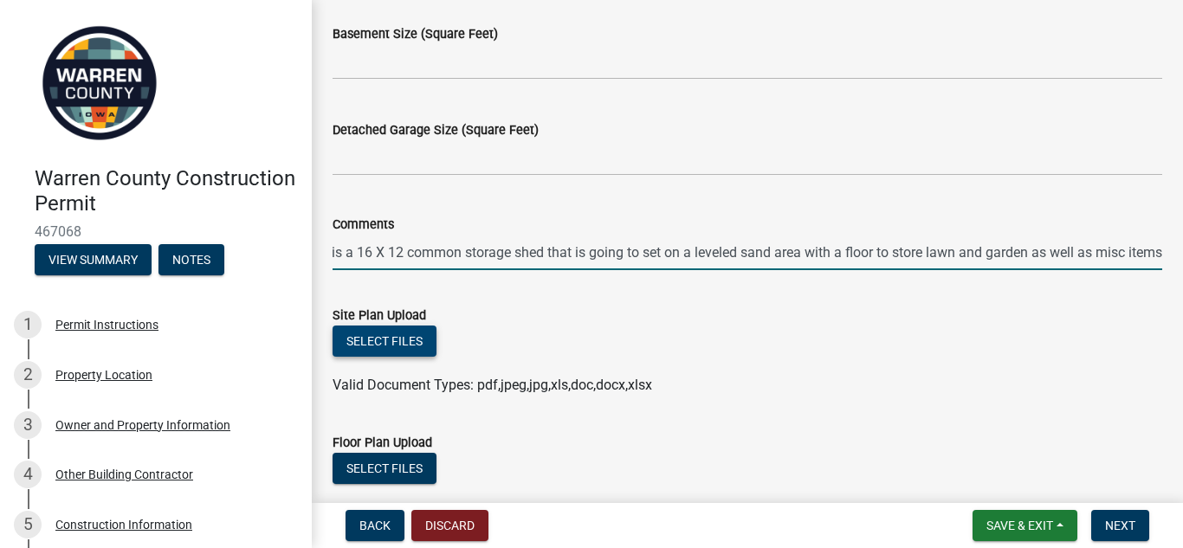
type input "this is a 16 X 12 common storage shed that is going to set on a leveled sand ar…"
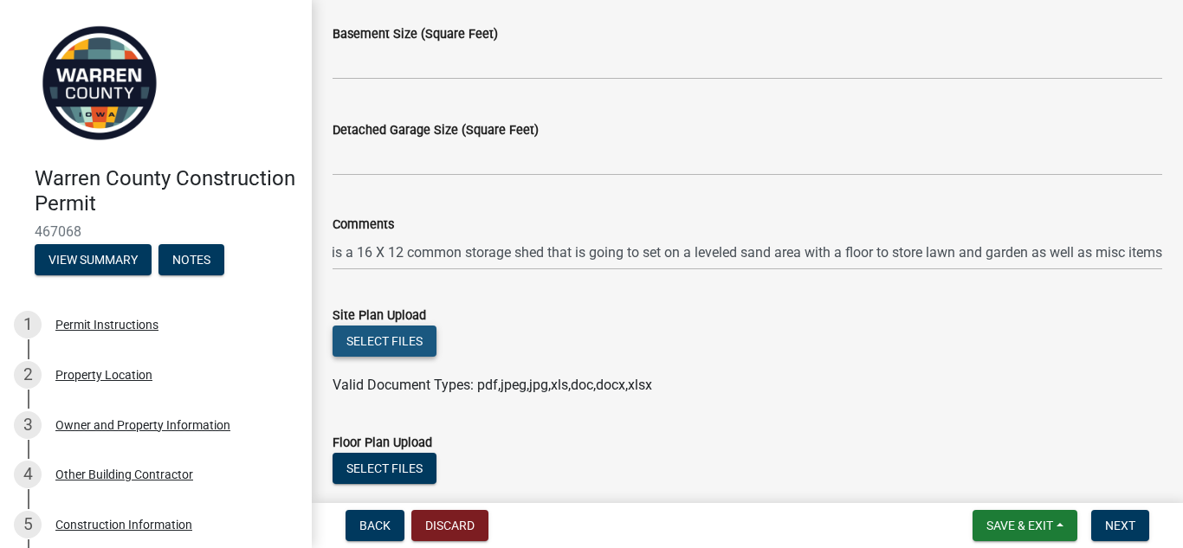
click at [398, 340] on button "Select files" at bounding box center [385, 341] width 104 height 31
click at [390, 340] on button "Select files" at bounding box center [385, 341] width 104 height 31
click at [411, 347] on button "Select files" at bounding box center [385, 341] width 104 height 31
click at [408, 340] on button "Select files" at bounding box center [385, 341] width 104 height 31
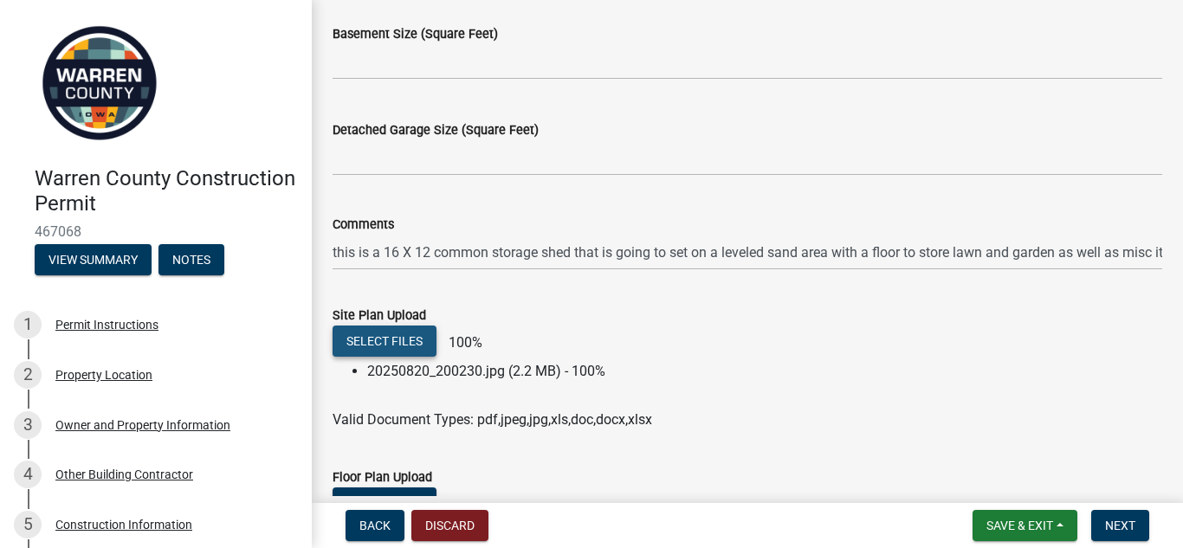
click at [392, 343] on button "Select files" at bounding box center [385, 341] width 104 height 31
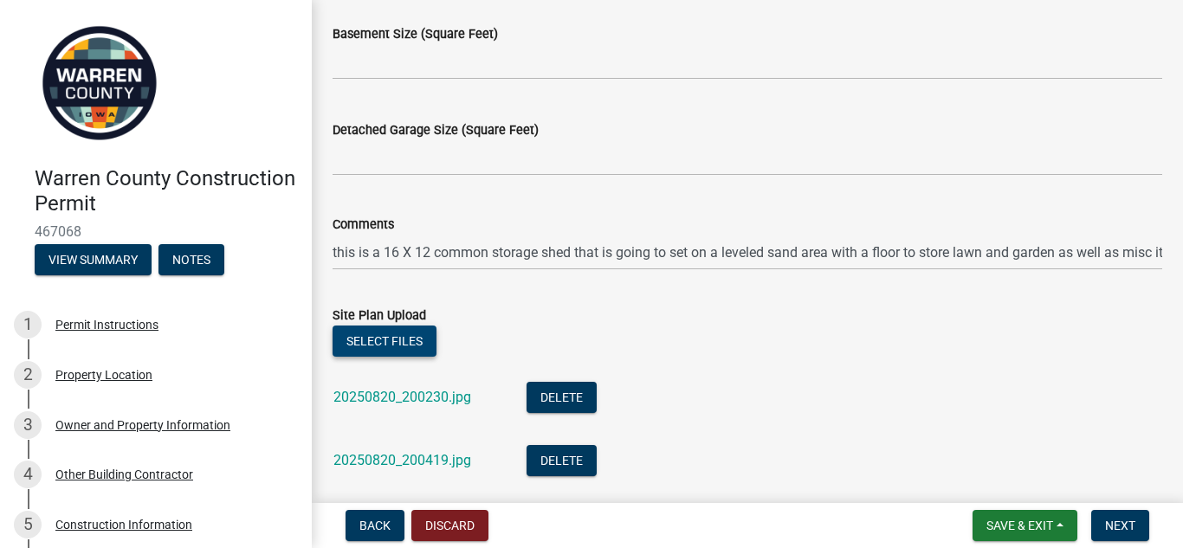
click at [385, 341] on button "Select files" at bounding box center [385, 341] width 104 height 31
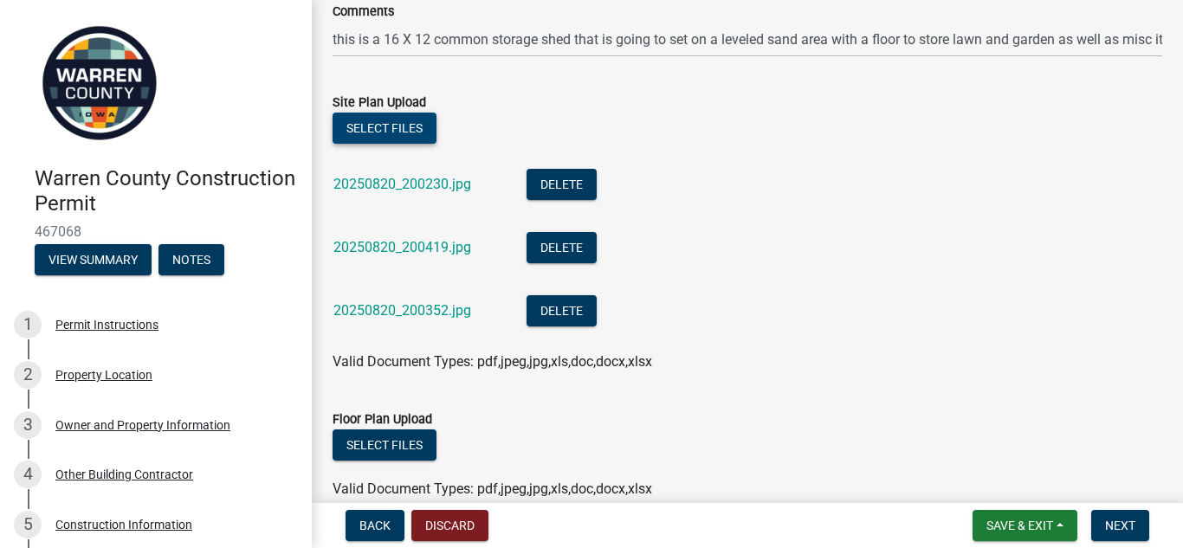
scroll to position [1107, 0]
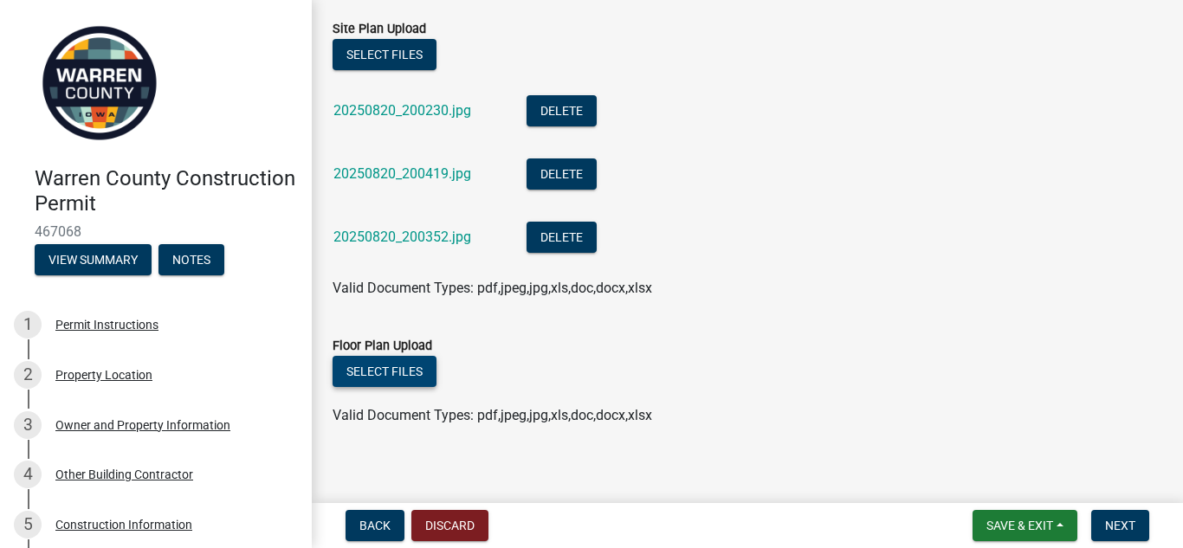
click at [357, 360] on button "Select files" at bounding box center [385, 371] width 104 height 31
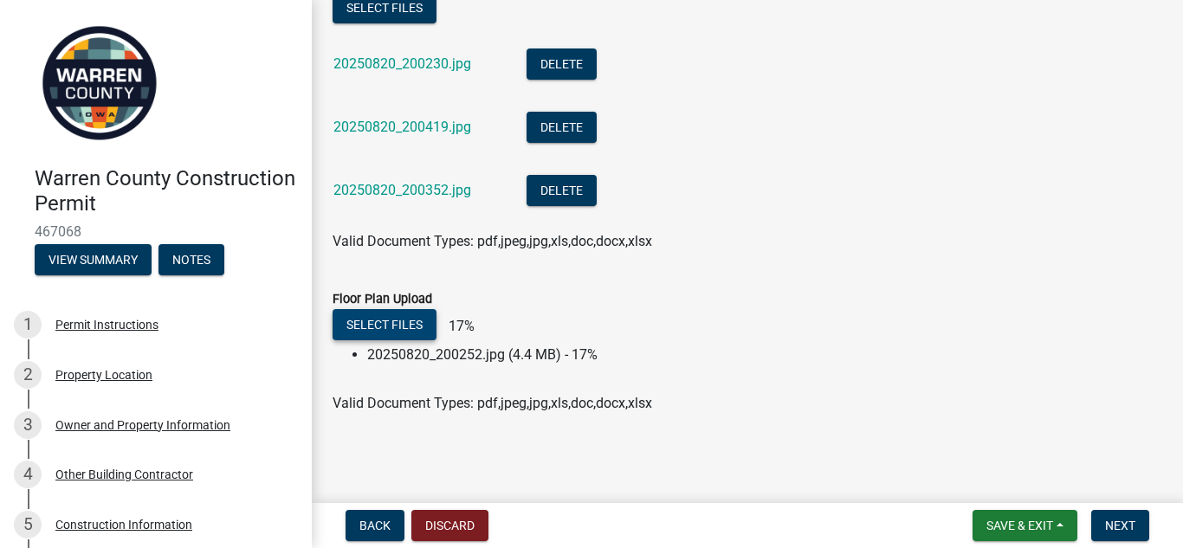
scroll to position [1155, 0]
click at [387, 326] on button "Select files" at bounding box center [385, 323] width 104 height 31
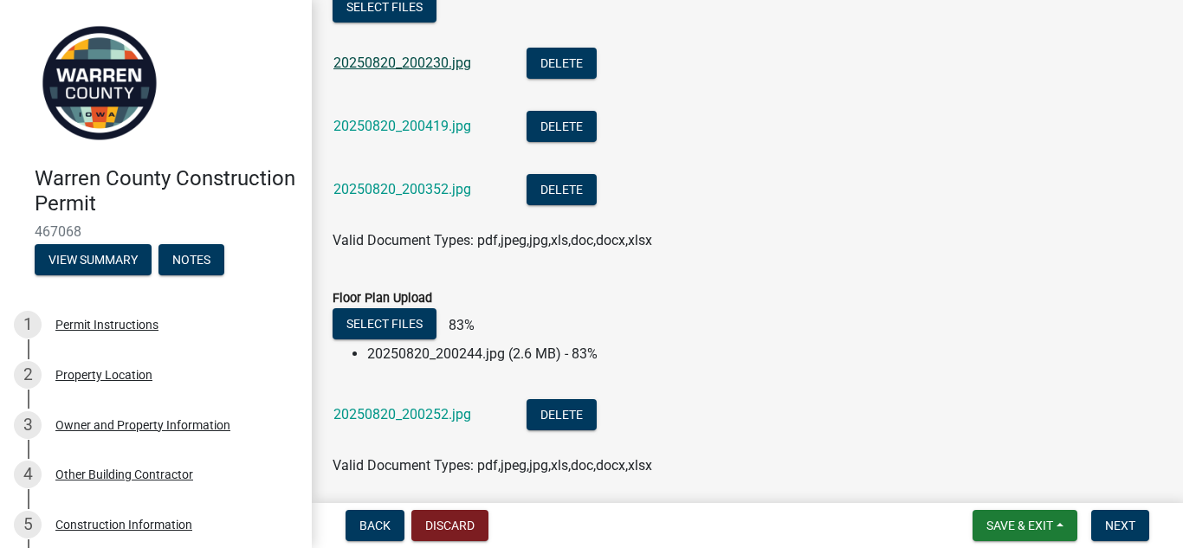
click at [432, 68] on link "20250820_200230.jpg" at bounding box center [402, 63] width 138 height 16
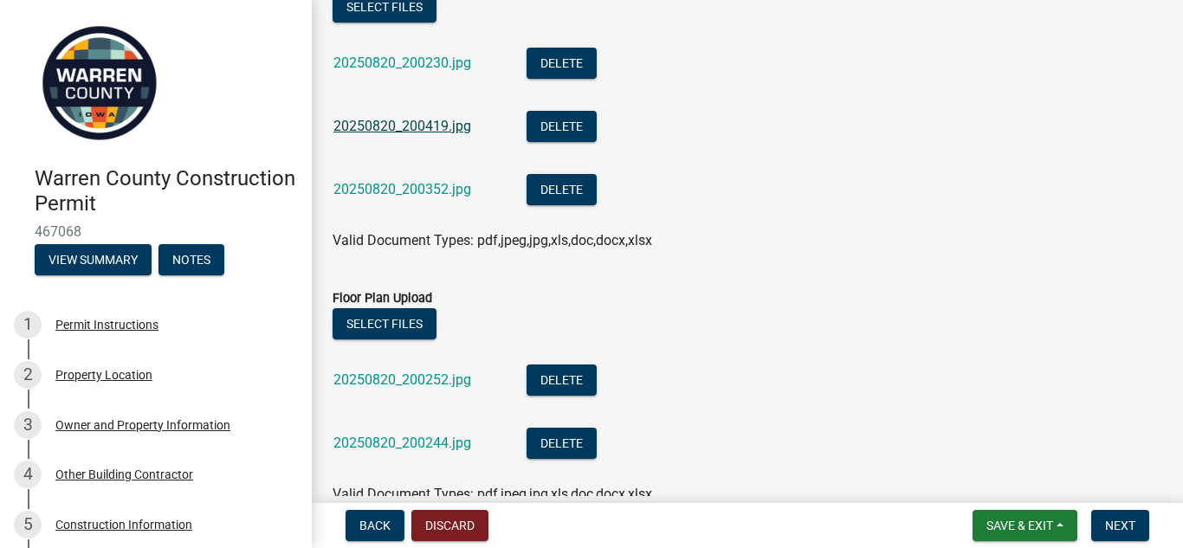
click at [463, 126] on link "20250820_200419.jpg" at bounding box center [402, 126] width 138 height 16
click at [424, 192] on link "20250820_200352.jpg" at bounding box center [402, 189] width 138 height 16
click at [568, 387] on button "Delete" at bounding box center [562, 380] width 70 height 31
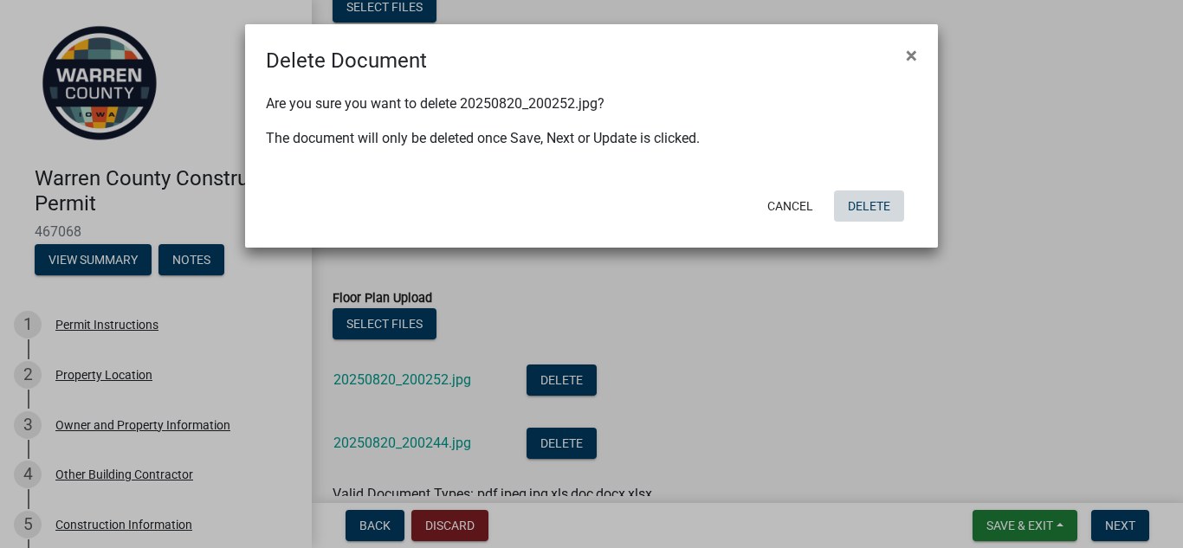
click at [859, 197] on button "Delete" at bounding box center [869, 206] width 70 height 31
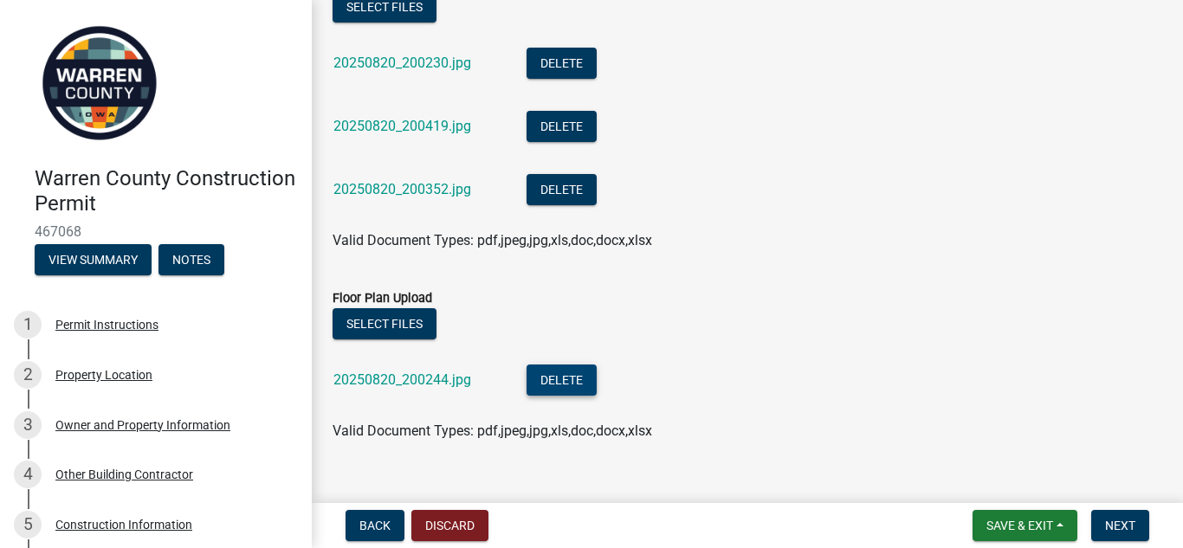
click at [574, 393] on button "Delete" at bounding box center [562, 380] width 70 height 31
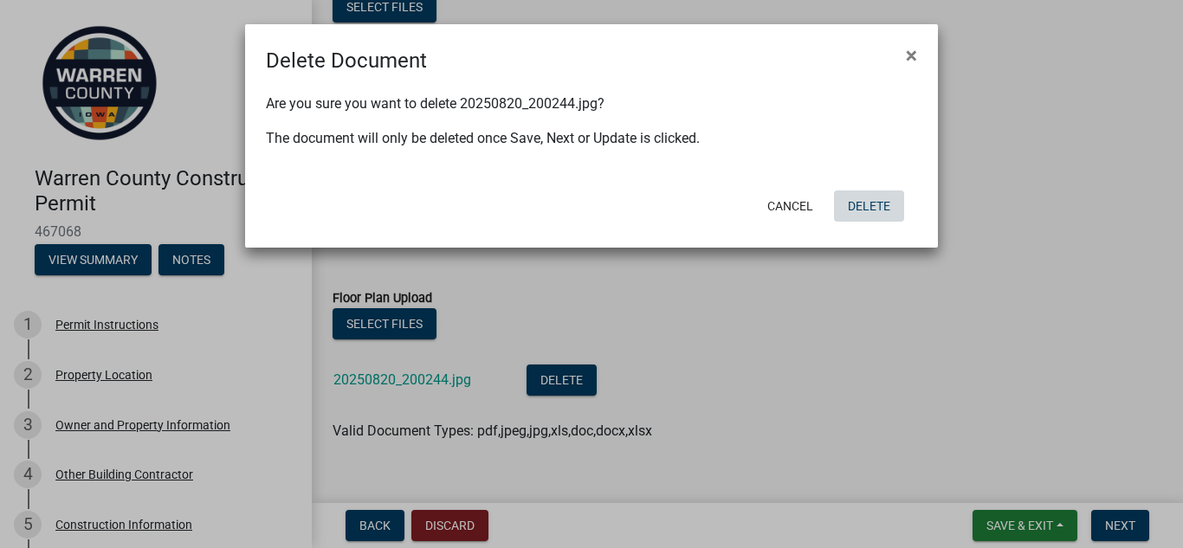
click at [862, 201] on button "Delete" at bounding box center [869, 206] width 70 height 31
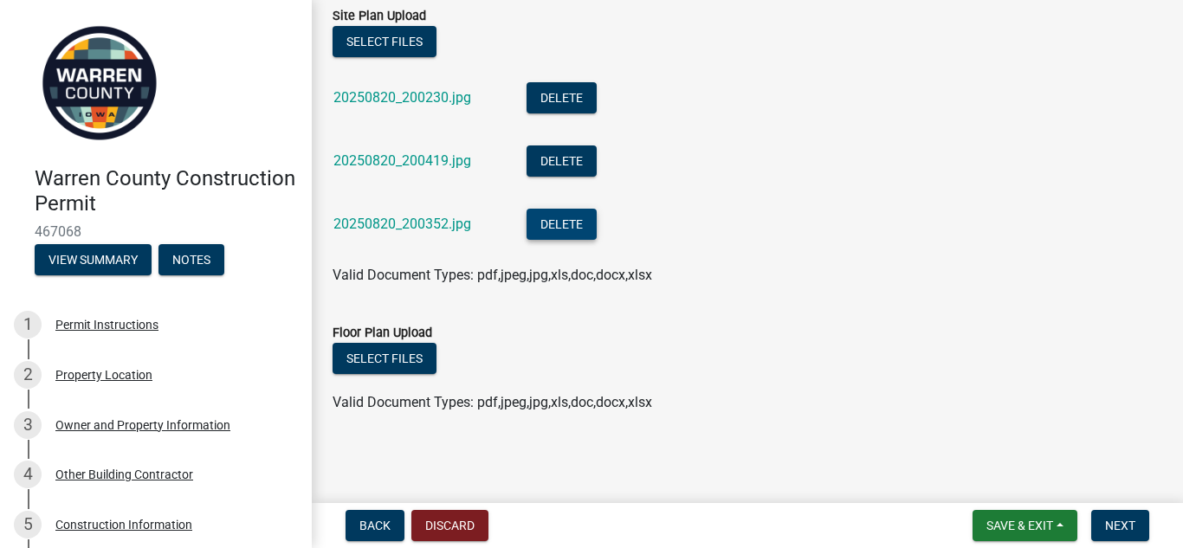
click at [567, 233] on button "Delete" at bounding box center [562, 224] width 70 height 31
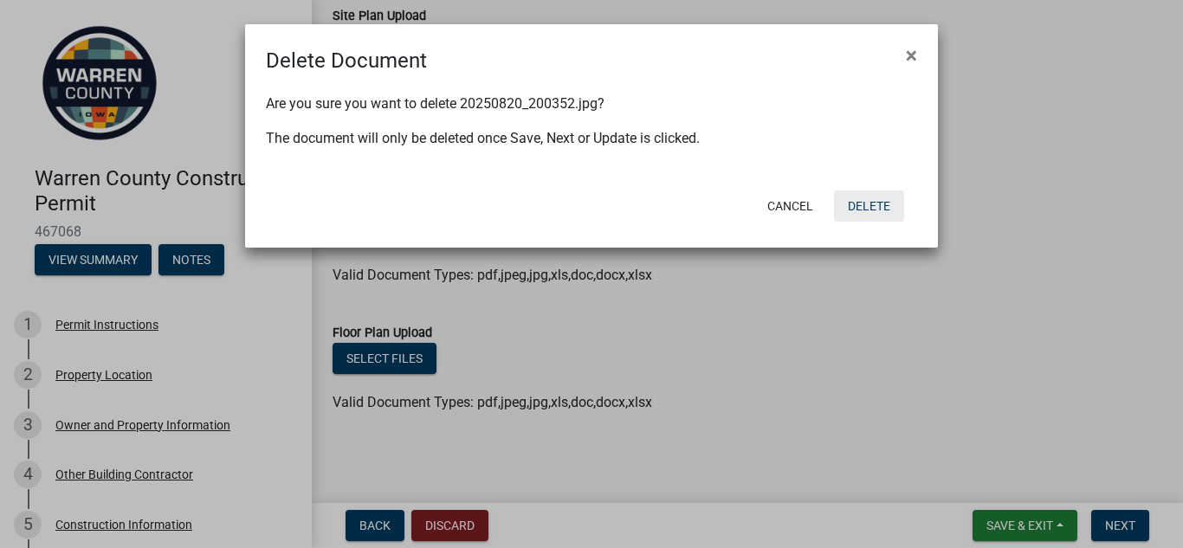
click at [869, 210] on button "Delete" at bounding box center [869, 206] width 70 height 31
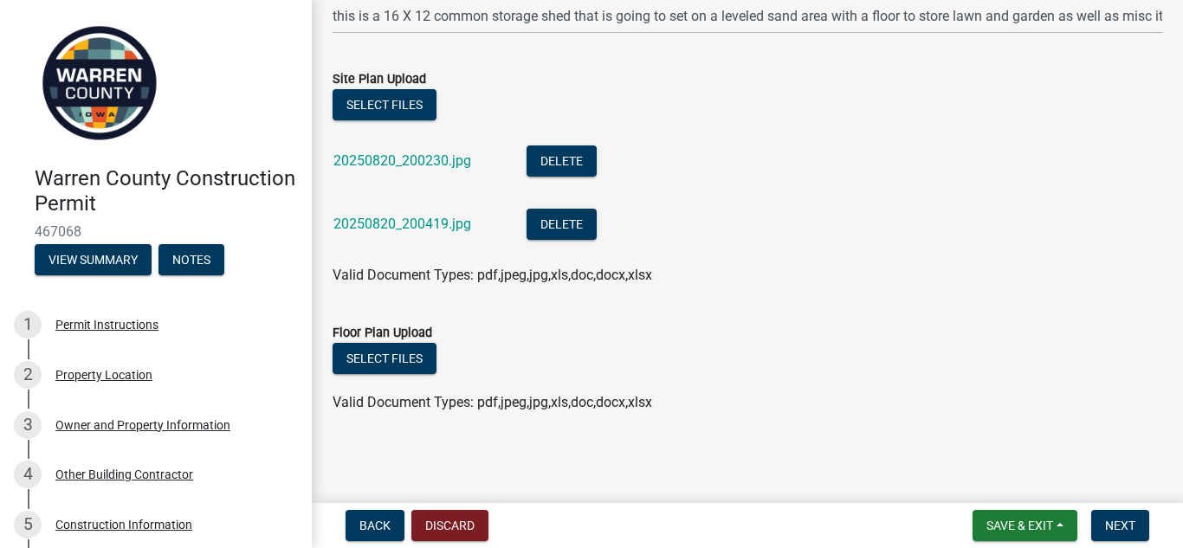
scroll to position [1057, 0]
click at [575, 234] on button "Delete" at bounding box center [562, 224] width 70 height 31
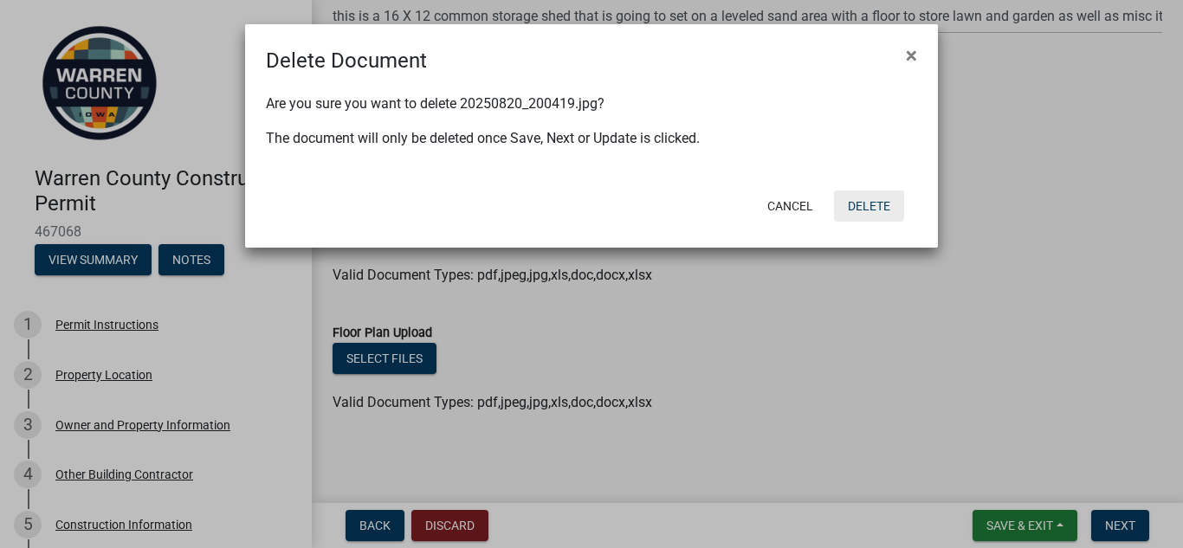
click at [862, 209] on button "Delete" at bounding box center [869, 206] width 70 height 31
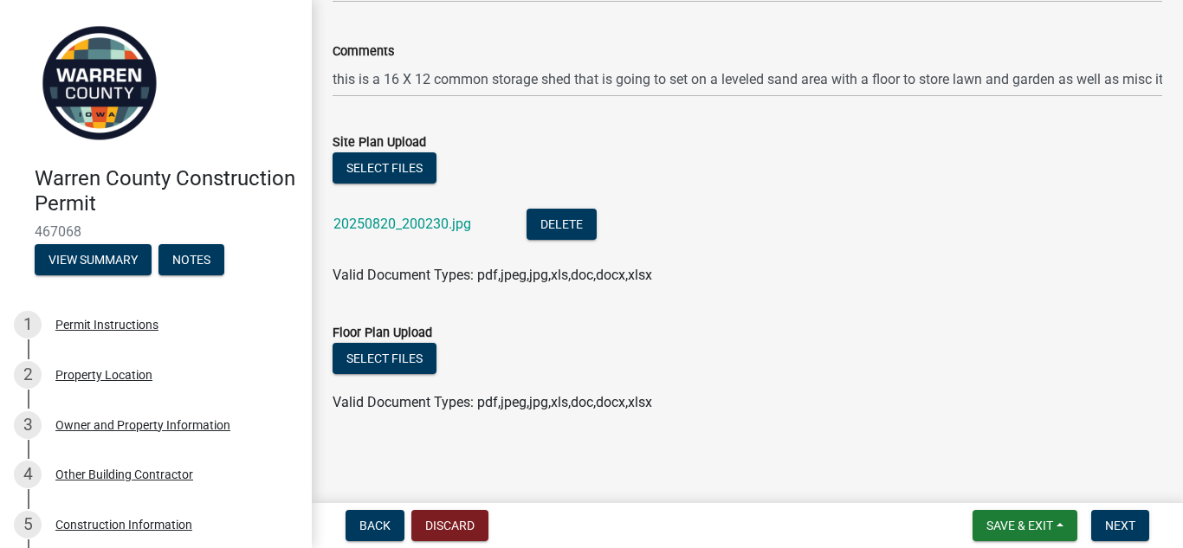
scroll to position [994, 0]
click at [366, 166] on button "Select files" at bounding box center [385, 167] width 104 height 31
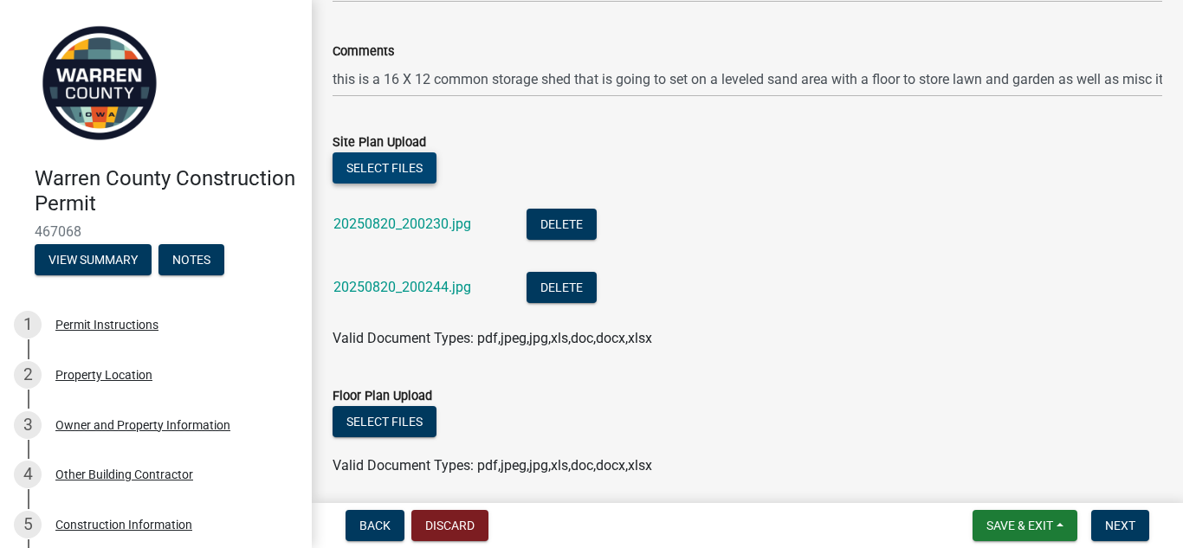
click at [393, 161] on button "Select files" at bounding box center [385, 167] width 104 height 31
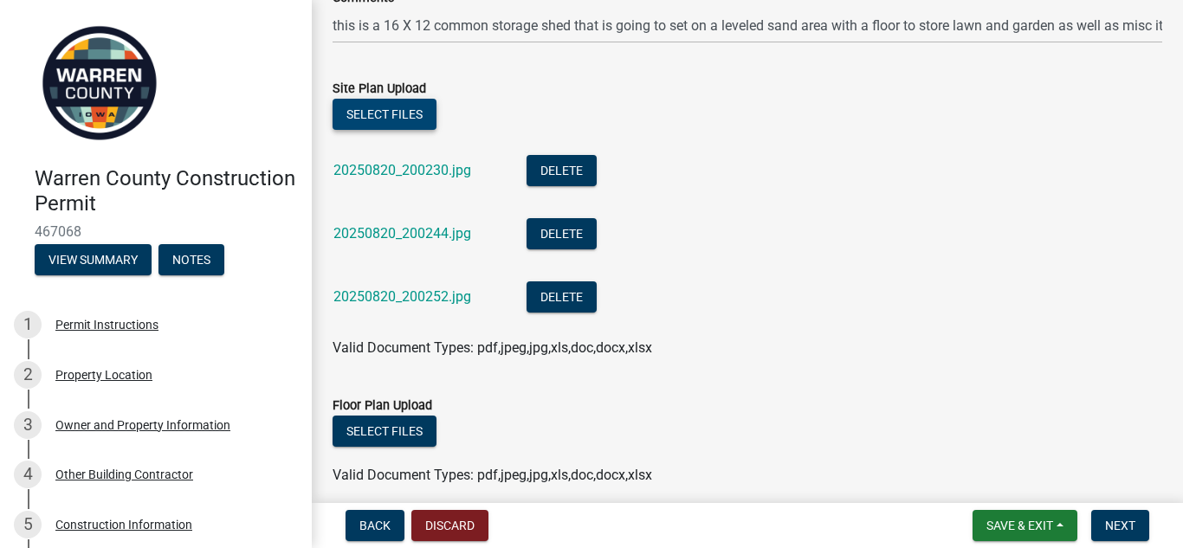
scroll to position [1120, 0]
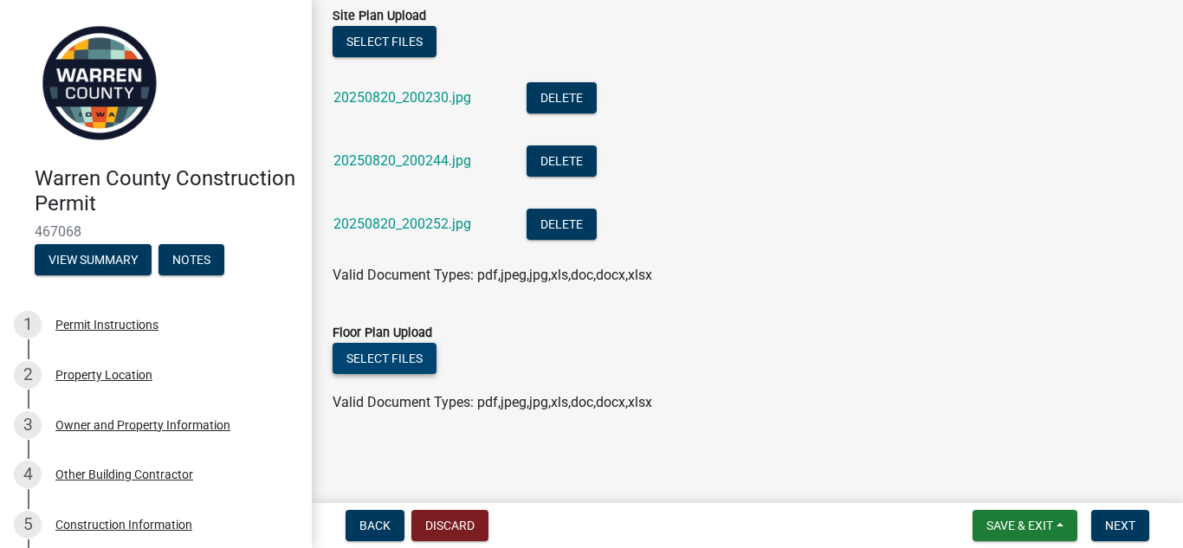
click at [378, 357] on button "Select files" at bounding box center [385, 358] width 104 height 31
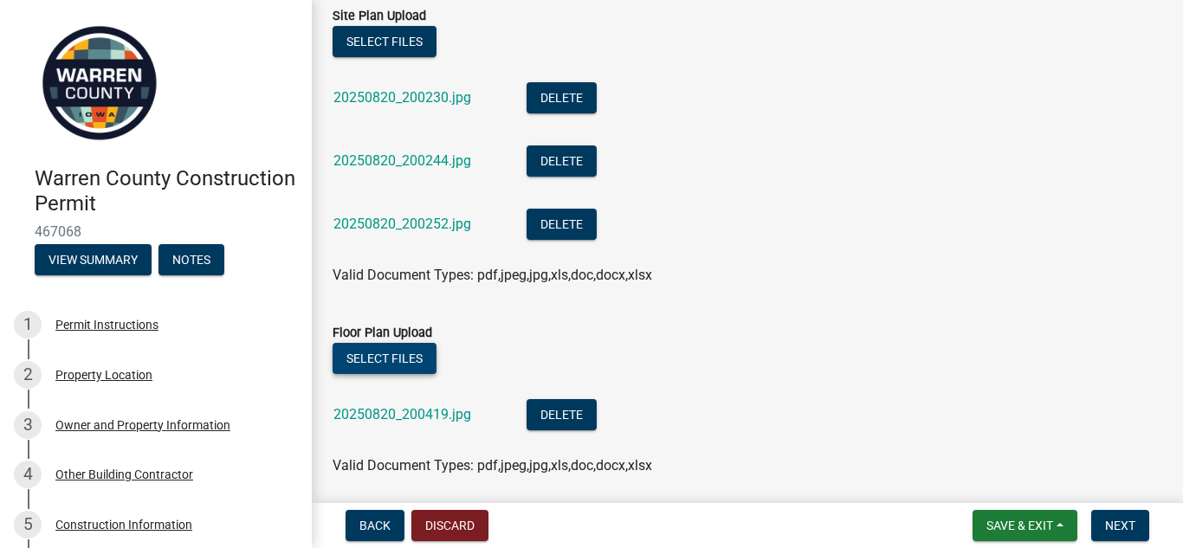
click at [415, 353] on button "Select files" at bounding box center [385, 358] width 104 height 31
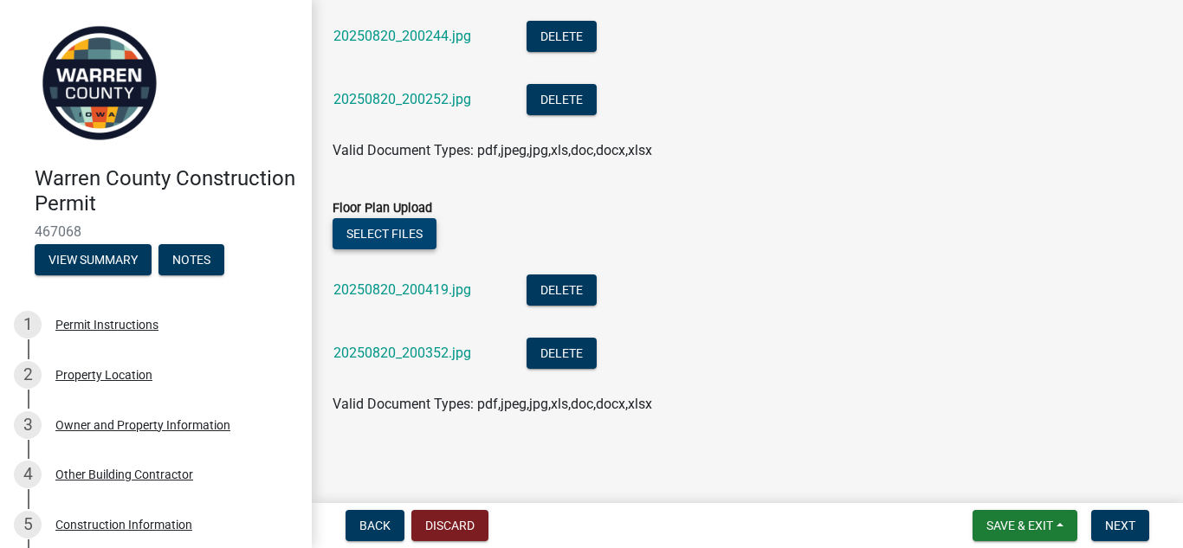
scroll to position [1246, 0]
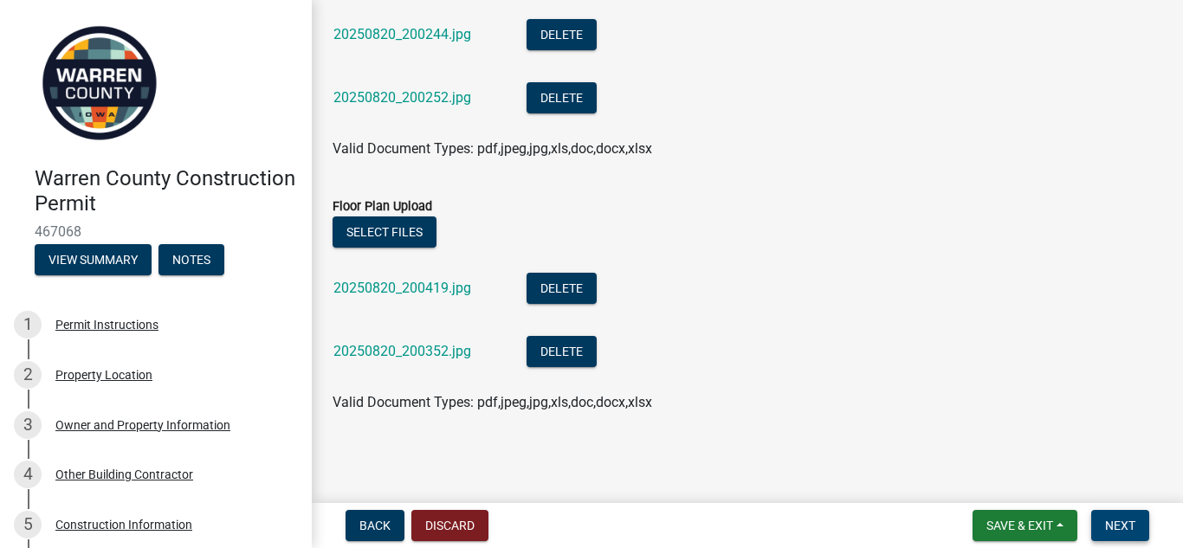
click at [1134, 530] on span "Next" at bounding box center [1120, 526] width 30 height 14
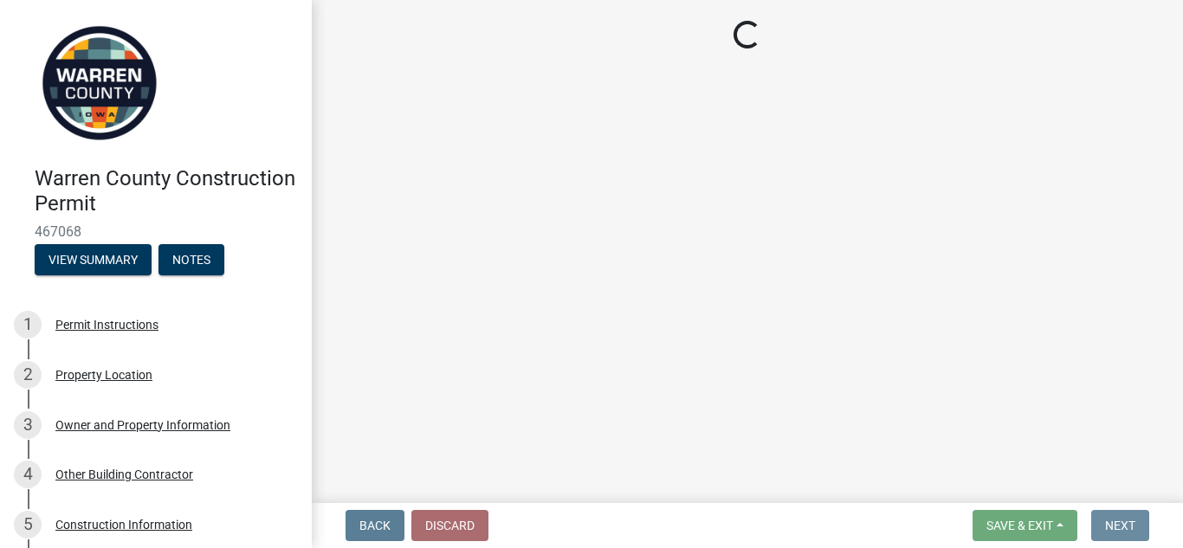
scroll to position [0, 0]
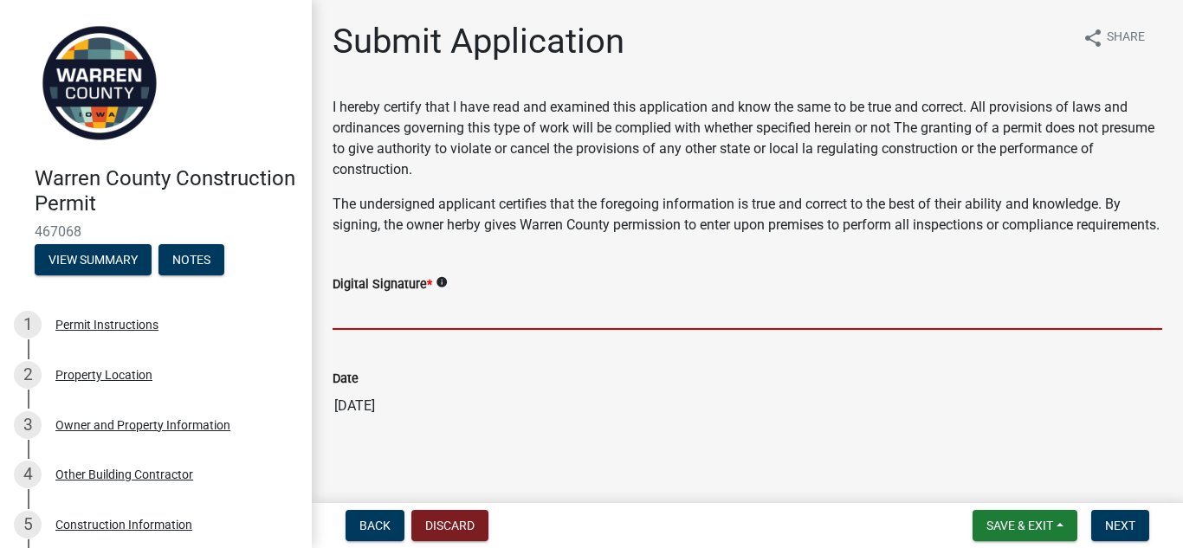
click at [350, 329] on input "Digital Signature *" at bounding box center [748, 313] width 830 height 36
type input "F"
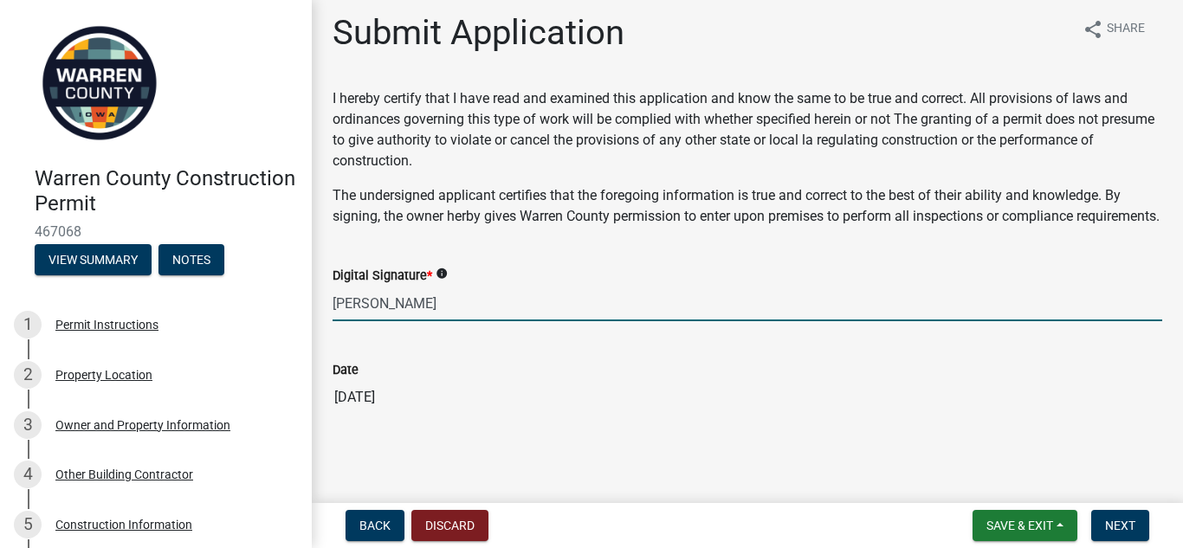
scroll to position [29, 0]
type input "[PERSON_NAME]"
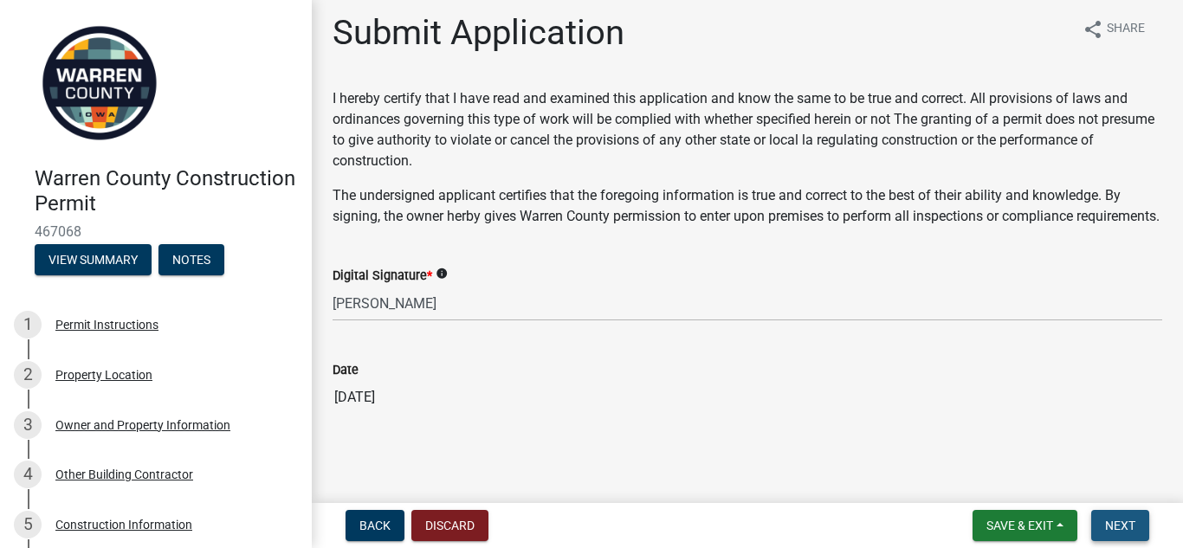
click at [1143, 533] on button "Next" at bounding box center [1120, 525] width 58 height 31
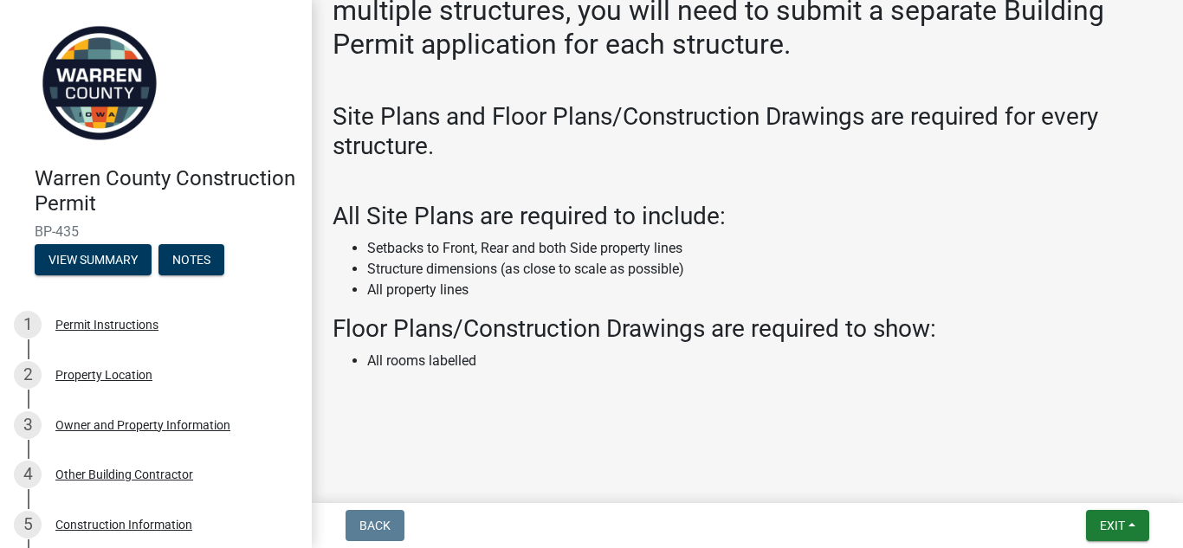
scroll to position [367, 0]
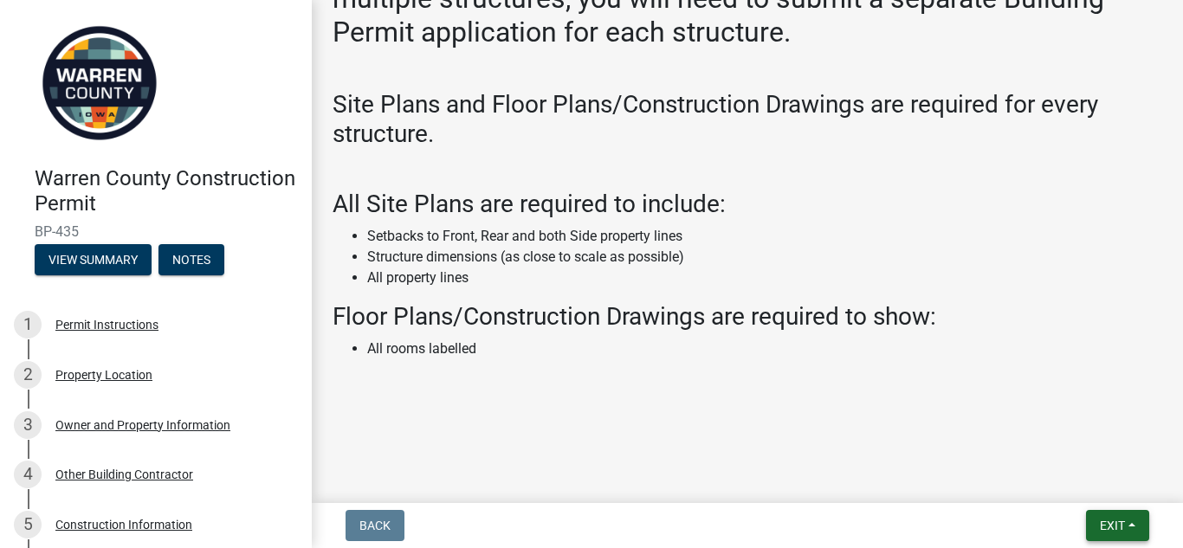
click at [1101, 524] on span "Exit" at bounding box center [1112, 526] width 25 height 14
click at [1070, 477] on button "Save & Exit" at bounding box center [1080, 481] width 139 height 42
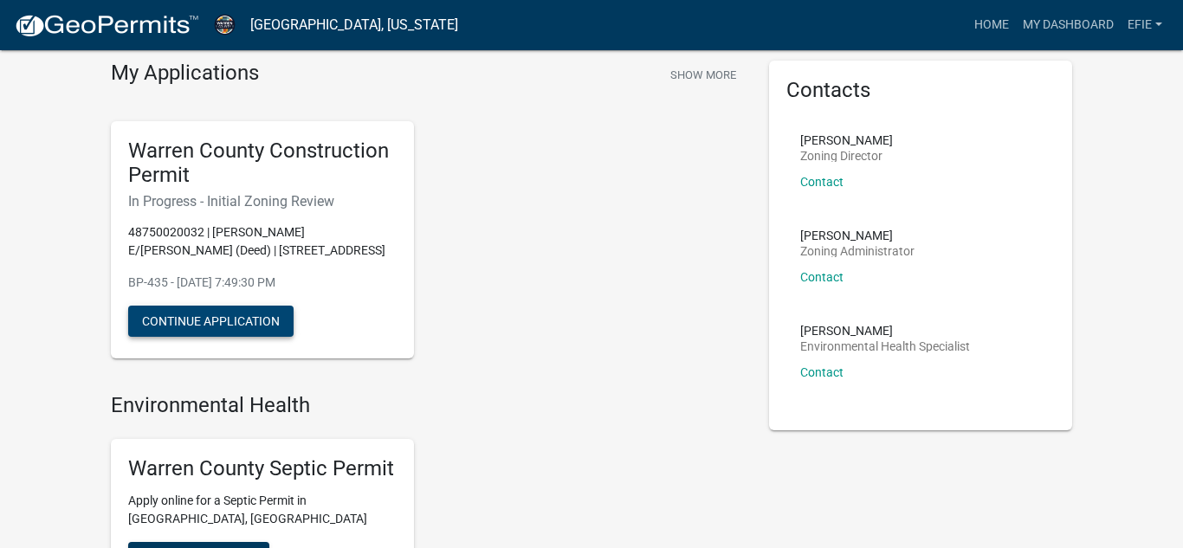
scroll to position [150, 0]
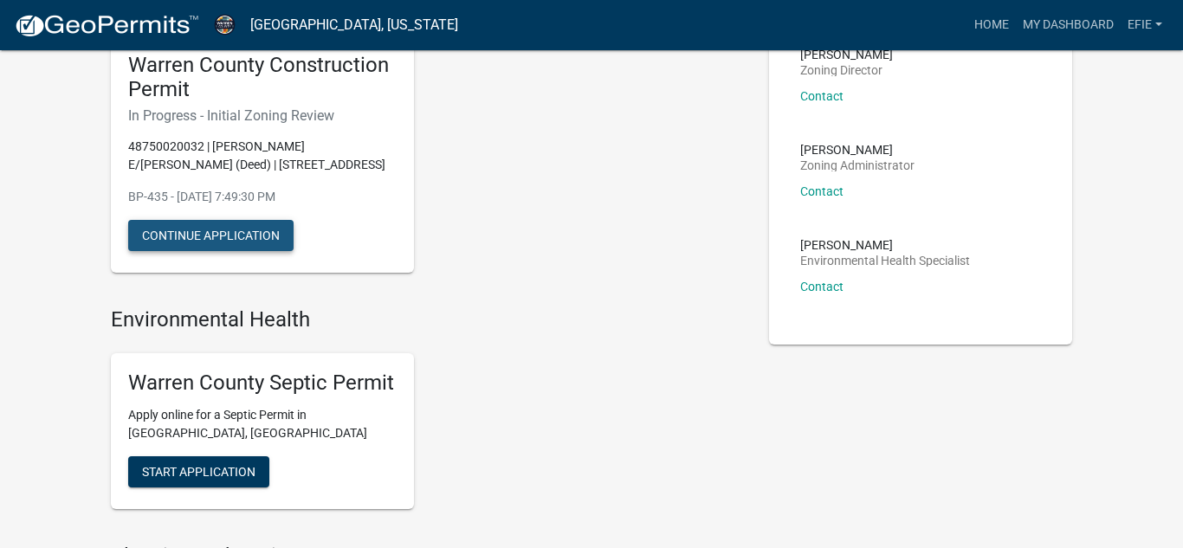
click at [227, 238] on button "Continue Application" at bounding box center [210, 235] width 165 height 31
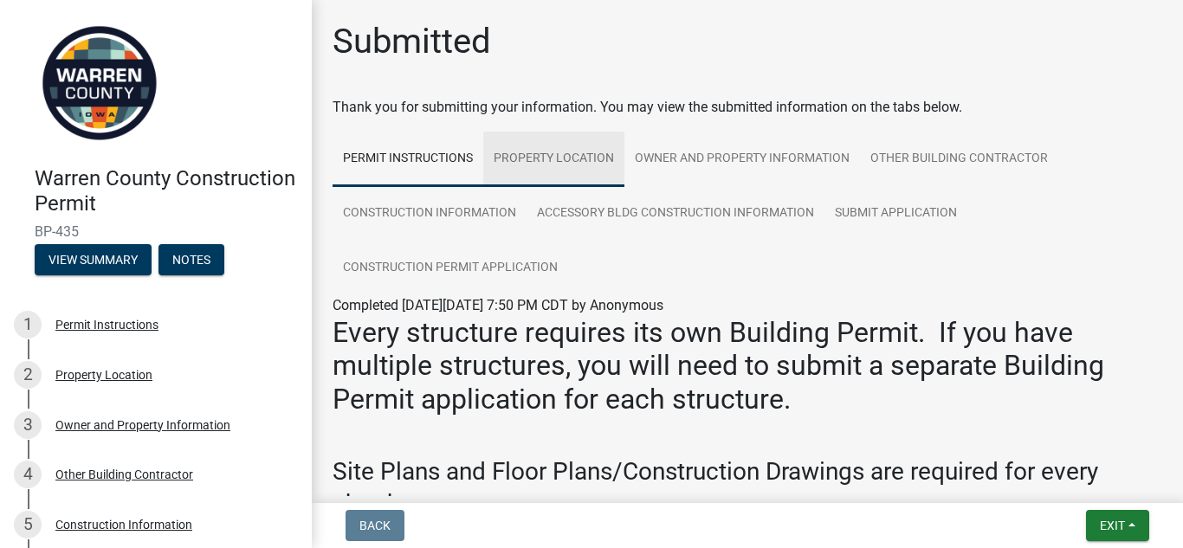
click at [573, 157] on link "Property Location" at bounding box center [553, 159] width 141 height 55
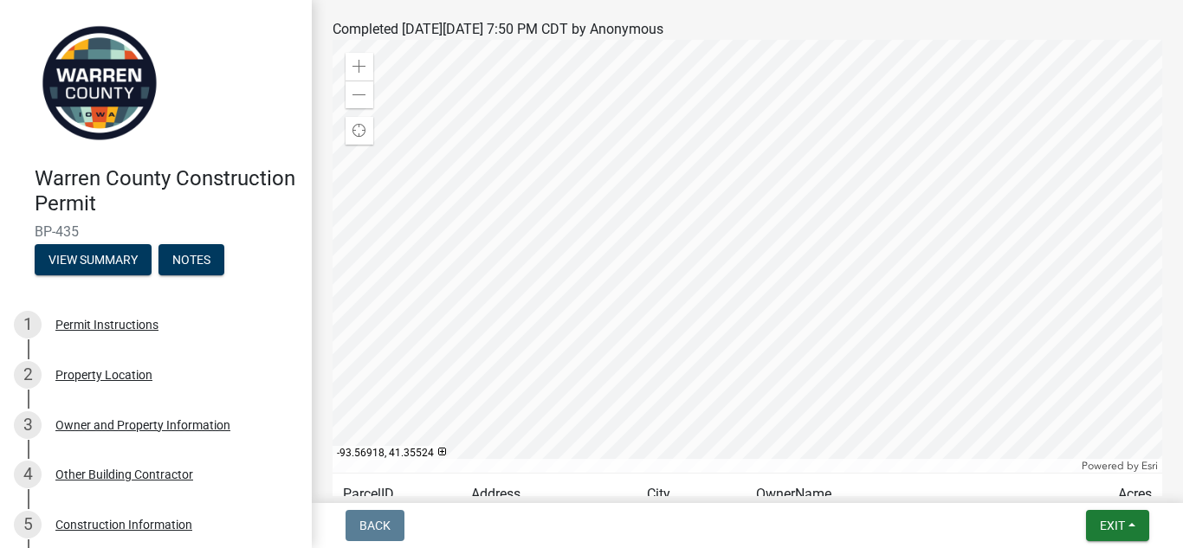
scroll to position [254, 0]
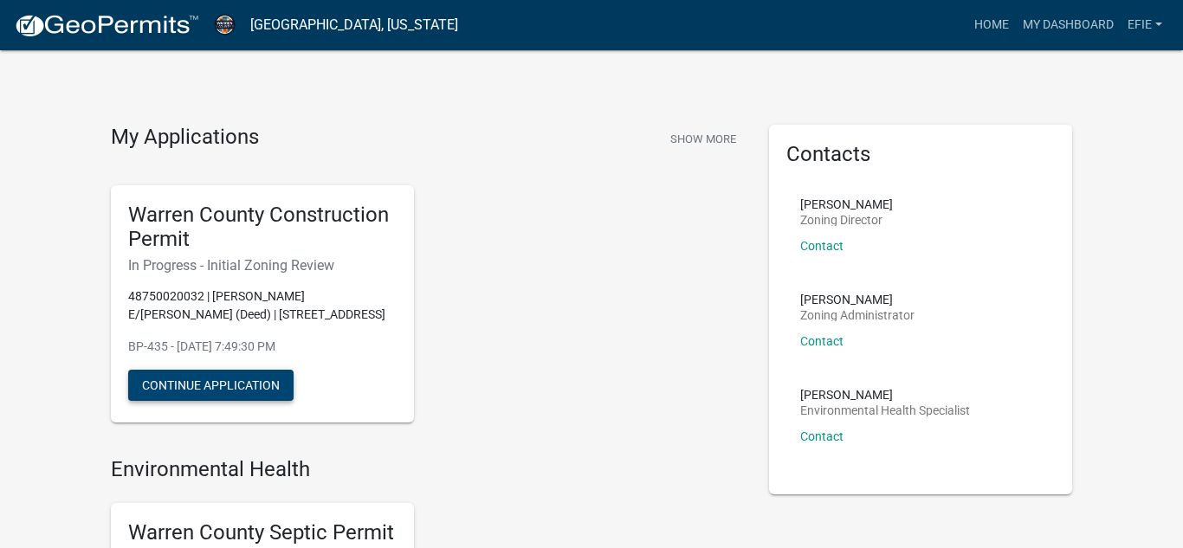
click at [238, 379] on button "Continue Application" at bounding box center [210, 385] width 165 height 31
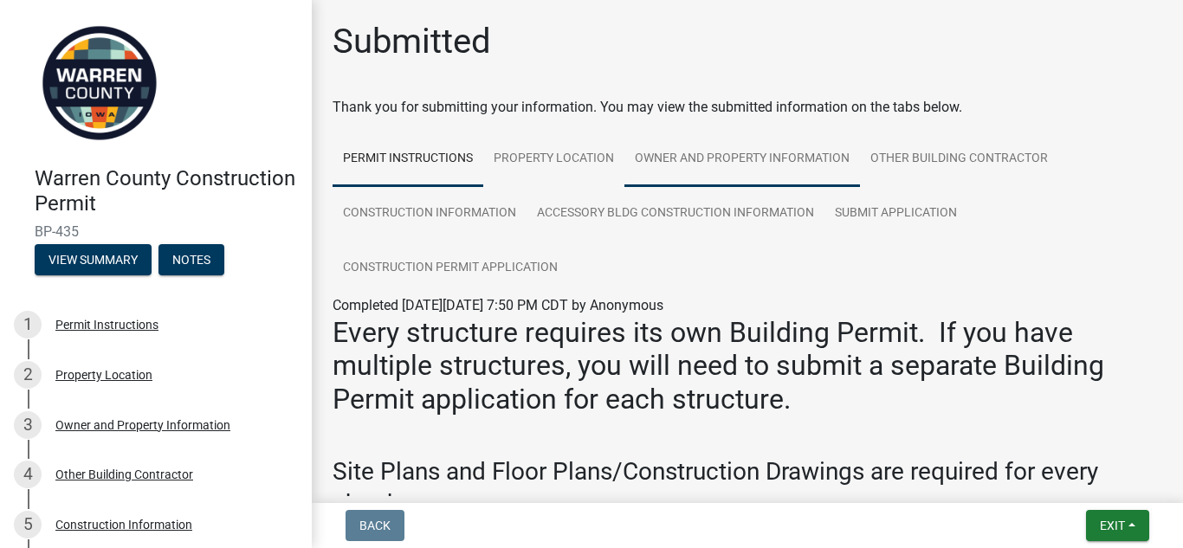
click at [821, 161] on link "Owner and Property Information" at bounding box center [743, 159] width 236 height 55
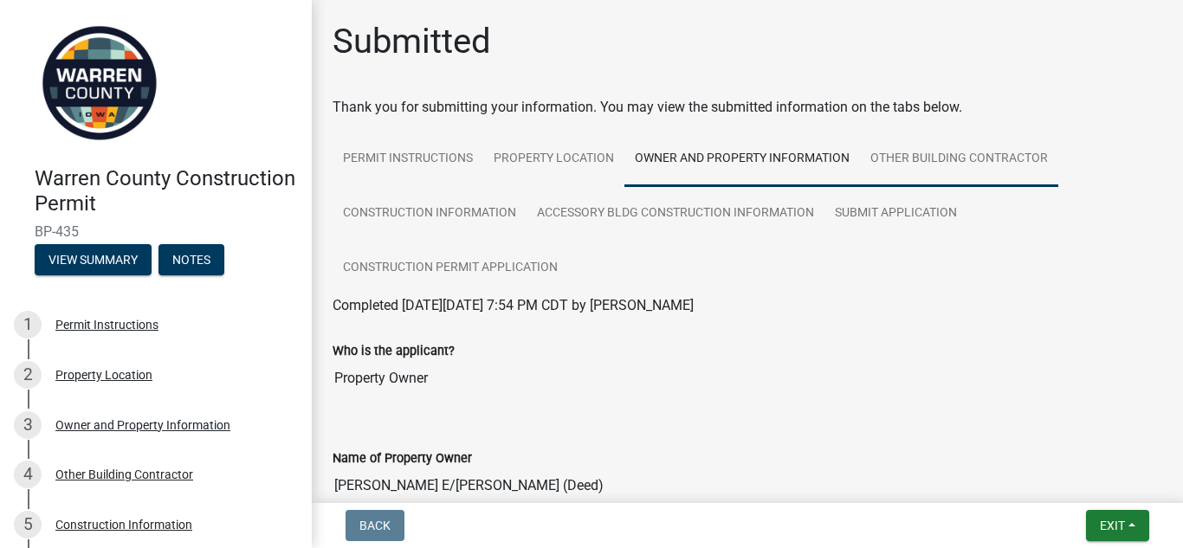
click at [908, 159] on link "Other Building Contractor" at bounding box center [959, 159] width 198 height 55
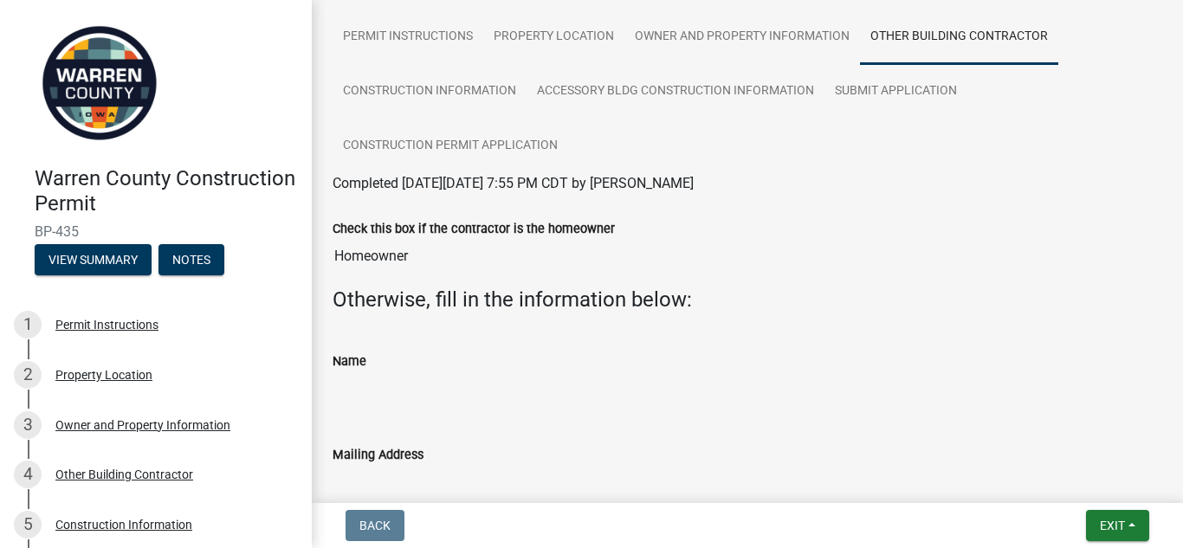
scroll to position [127, 0]
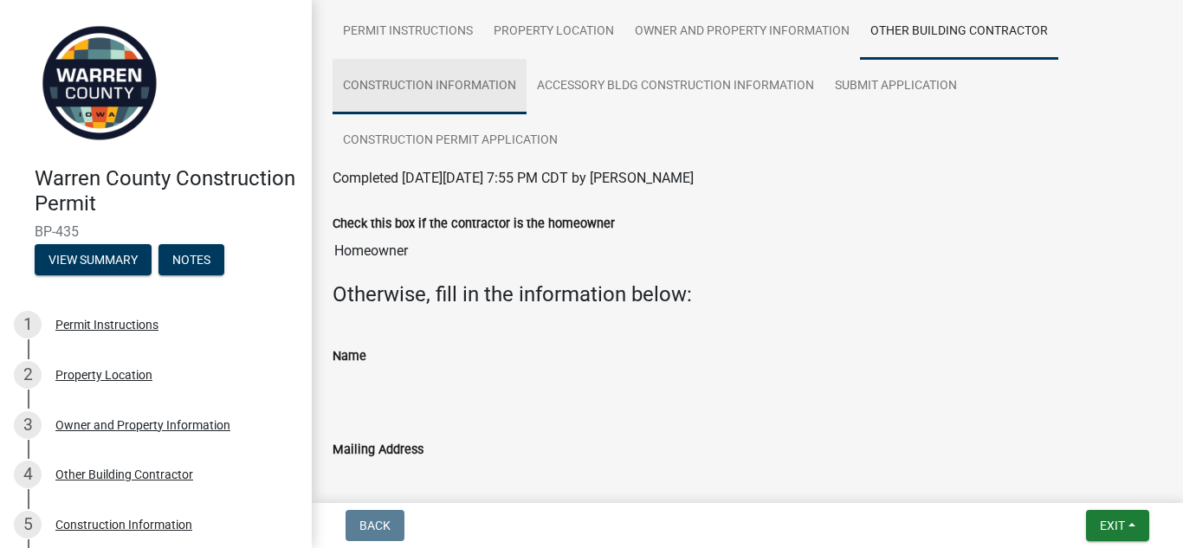
click at [437, 84] on link "Construction Information" at bounding box center [430, 86] width 194 height 55
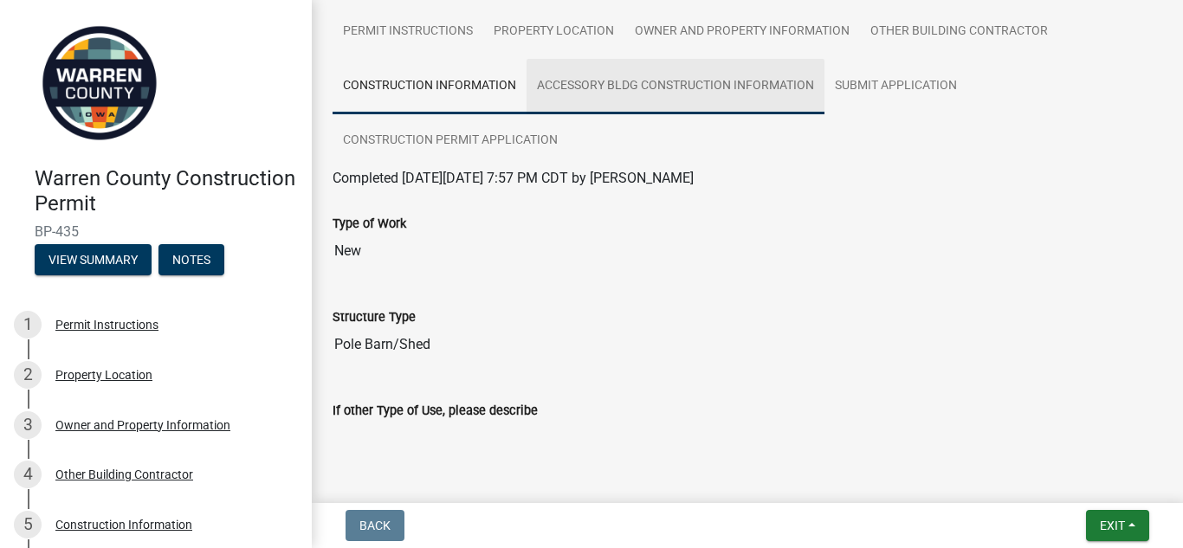
click at [634, 87] on link "Accessory Bldg Construction Information" at bounding box center [676, 86] width 298 height 55
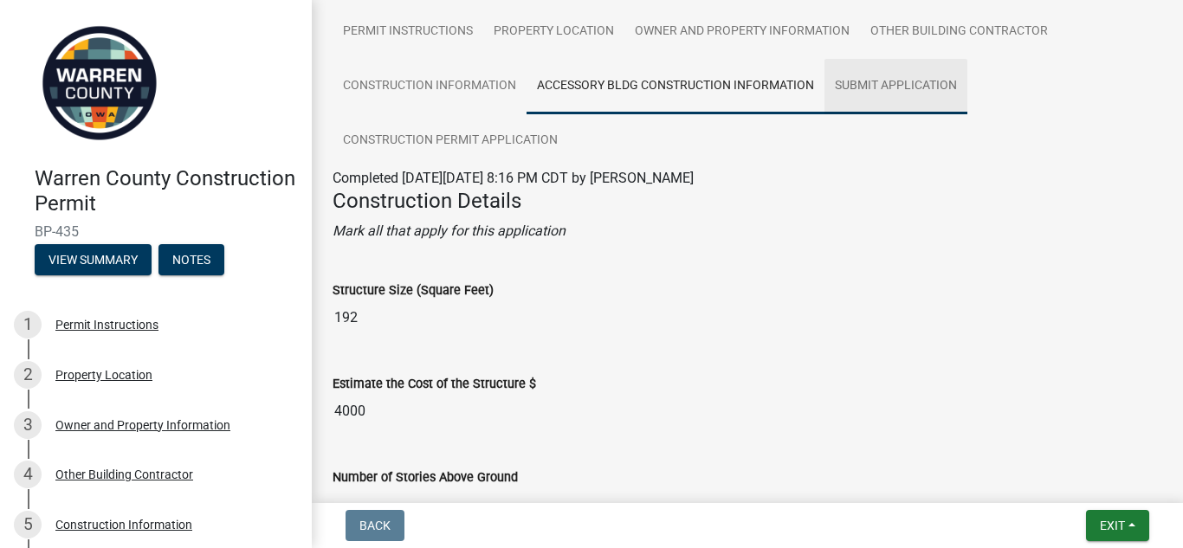
click at [864, 84] on link "Submit Application" at bounding box center [896, 86] width 143 height 55
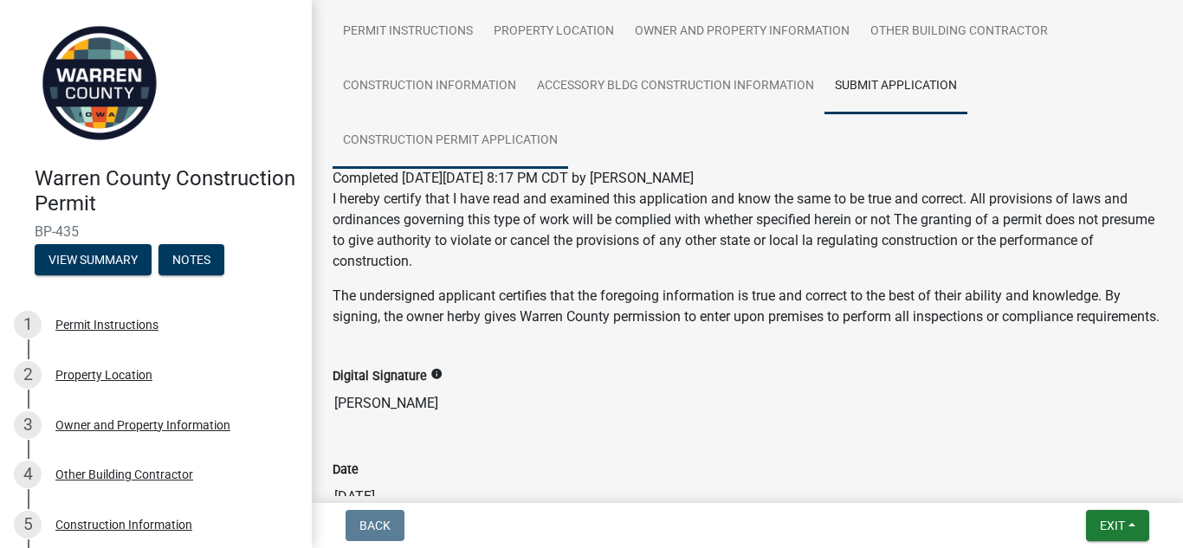
click at [482, 139] on link "Construction Permit Application" at bounding box center [451, 140] width 236 height 55
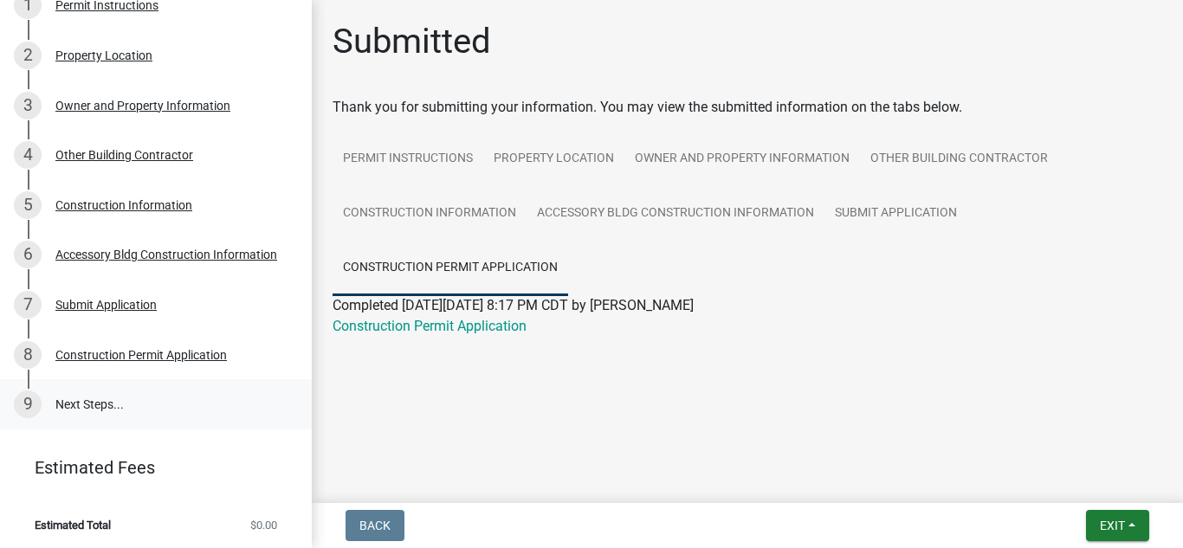
scroll to position [323, 0]
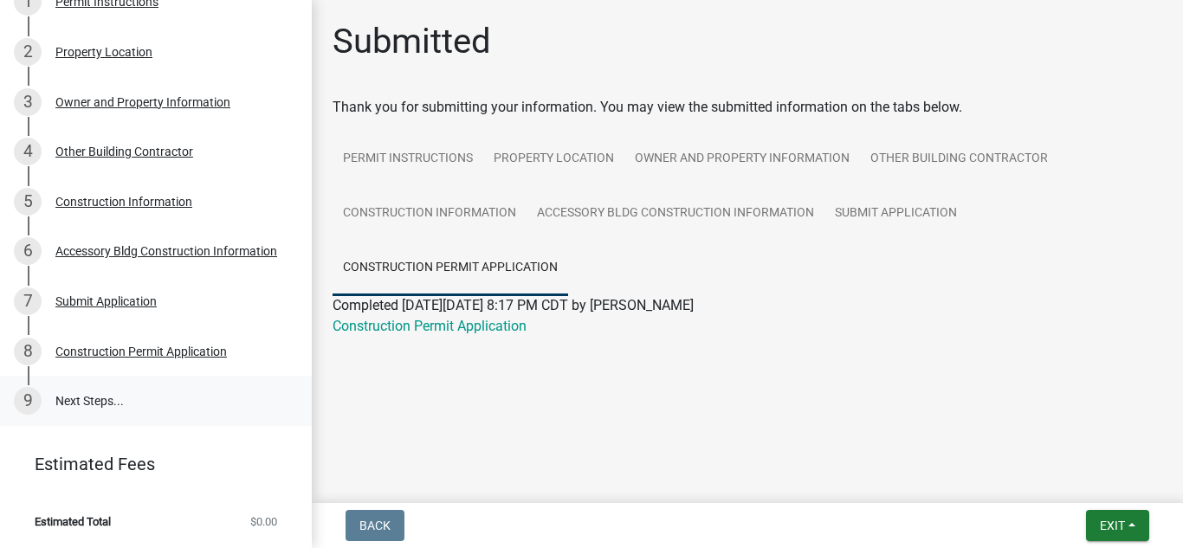
click at [86, 404] on link "9 Next Steps..." at bounding box center [156, 401] width 312 height 50
click at [184, 356] on div "Construction Permit Application" at bounding box center [141, 352] width 172 height 12
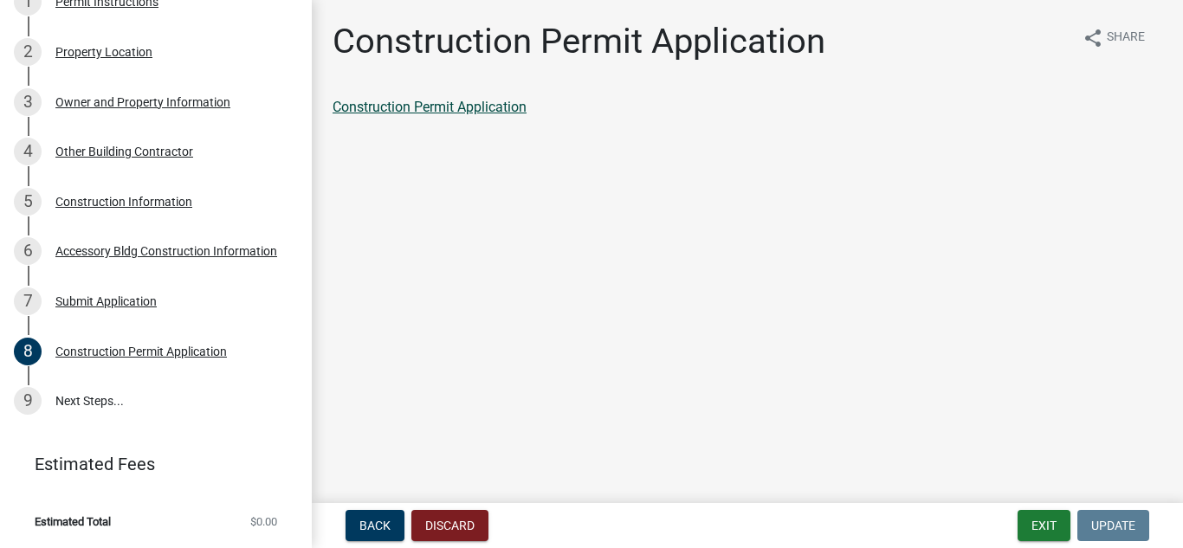
click at [404, 110] on link "Construction Permit Application" at bounding box center [430, 107] width 194 height 16
click at [95, 405] on link "9 Next Steps..." at bounding box center [156, 401] width 312 height 50
click at [24, 398] on div "9" at bounding box center [28, 401] width 28 height 28
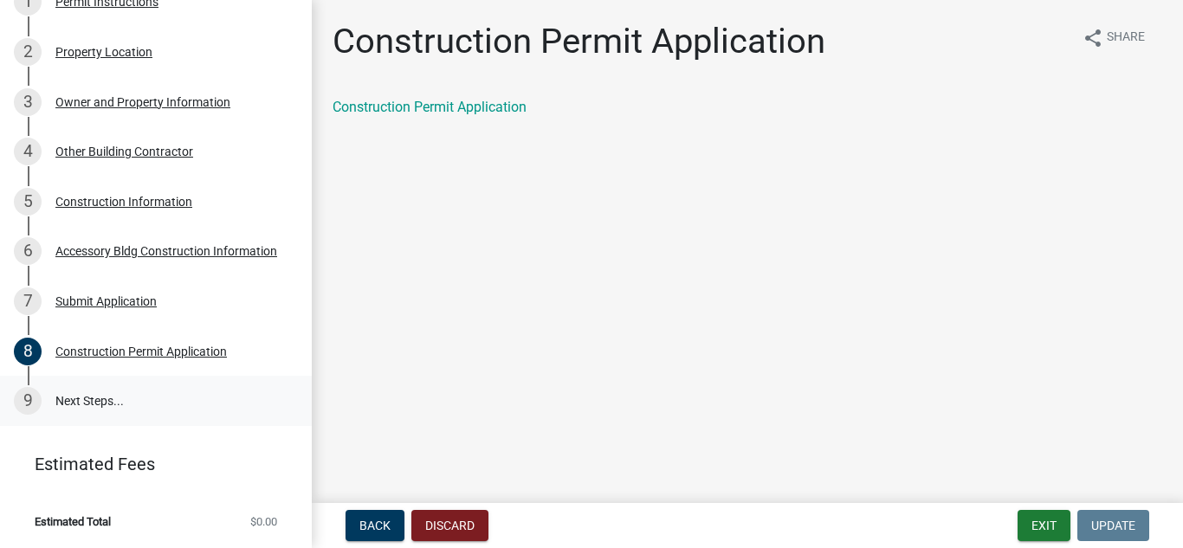
click at [24, 398] on div "9" at bounding box center [28, 401] width 28 height 28
click at [79, 398] on link "9 Next Steps..." at bounding box center [156, 401] width 312 height 50
click at [113, 302] on div "Submit Application" at bounding box center [105, 301] width 101 height 12
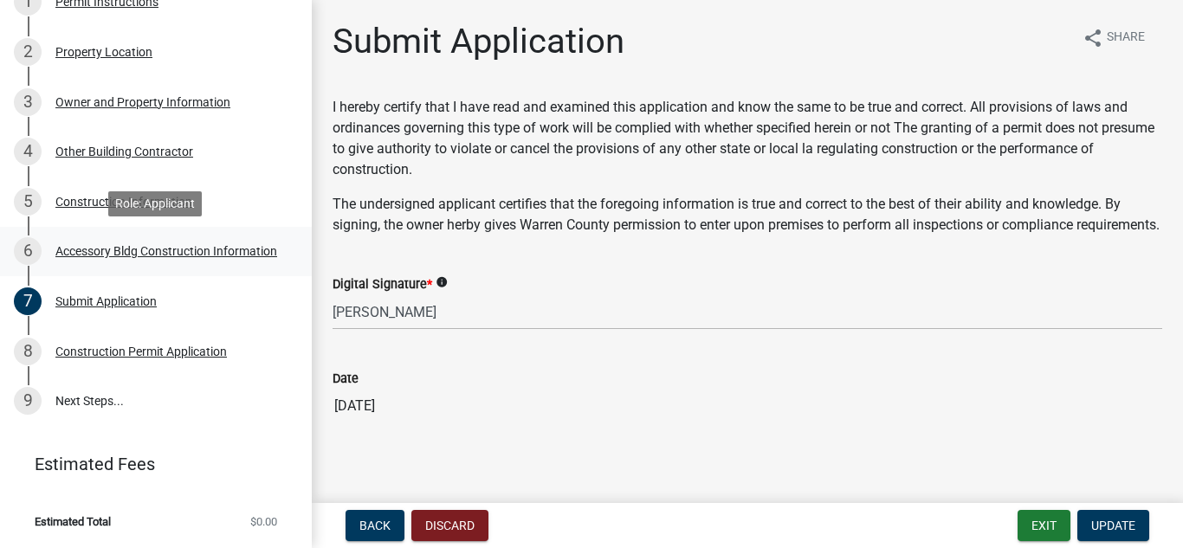
click at [106, 253] on div "Accessory Bldg Construction Information" at bounding box center [166, 251] width 222 height 12
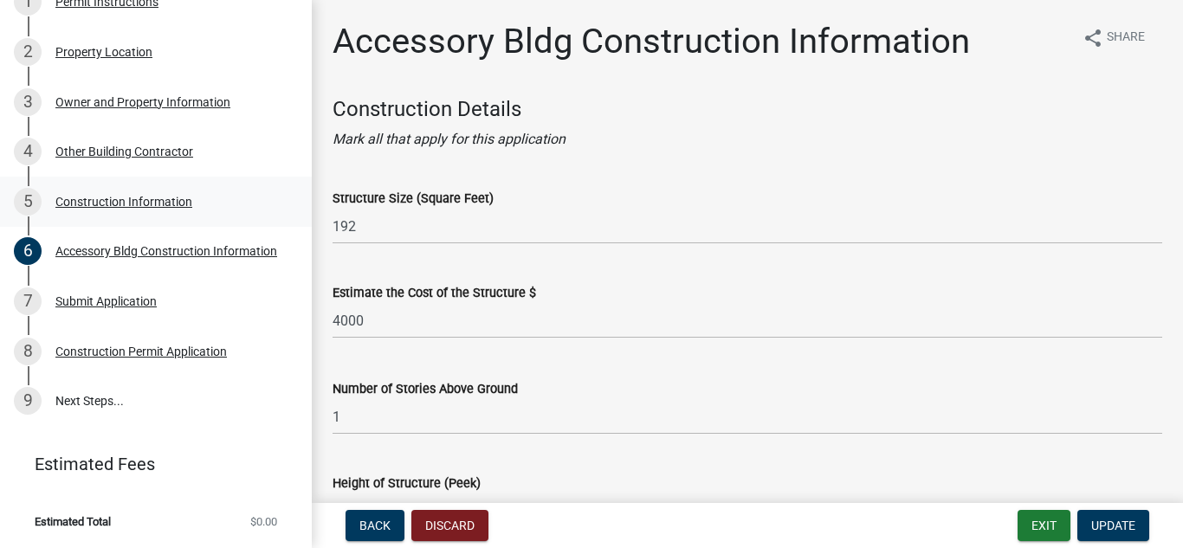
click at [114, 199] on div "Construction Information" at bounding box center [123, 202] width 137 height 12
